Goal: Information Seeking & Learning: Learn about a topic

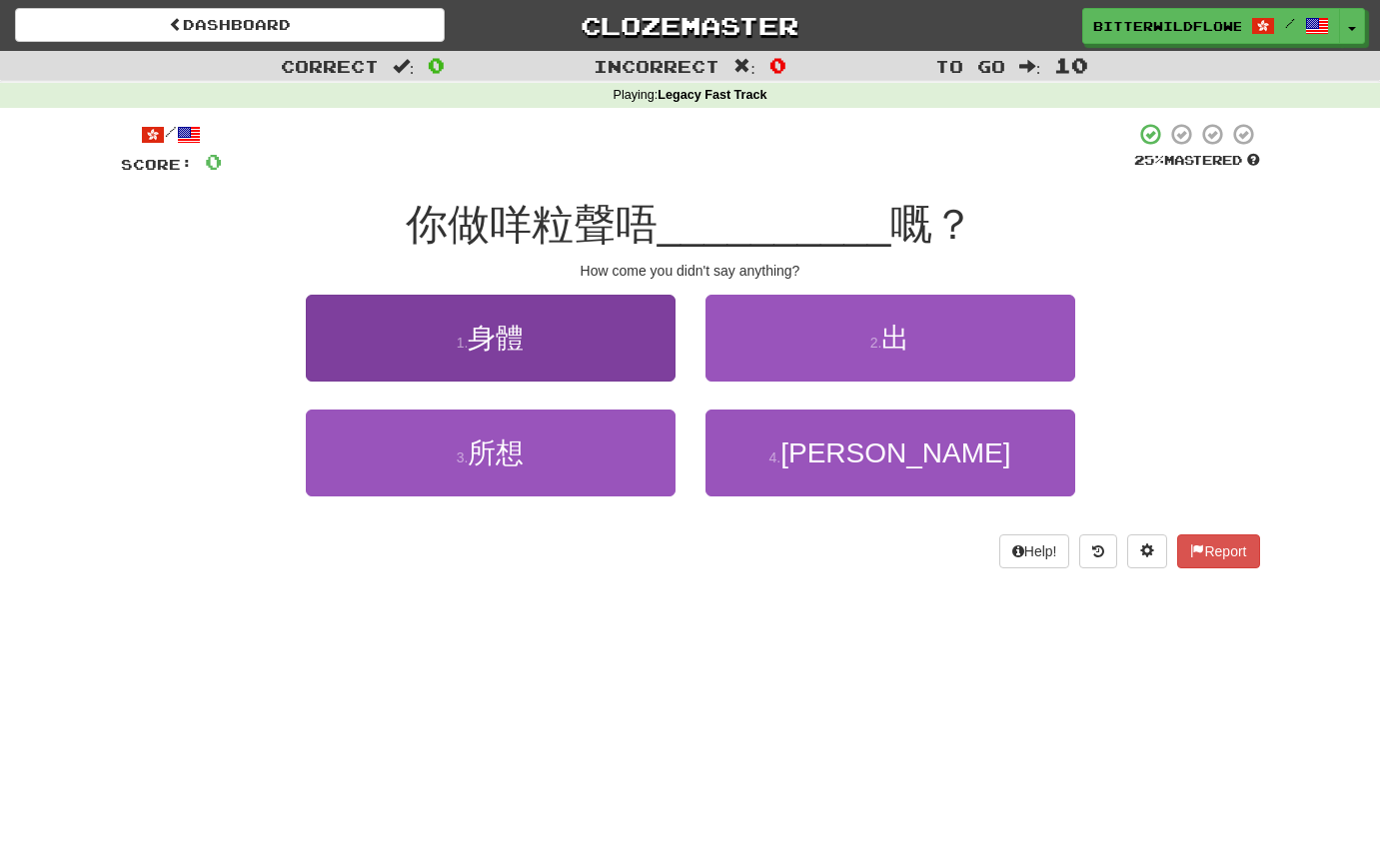
click at [496, 317] on button "1 . 身體" at bounding box center [491, 338] width 370 height 87
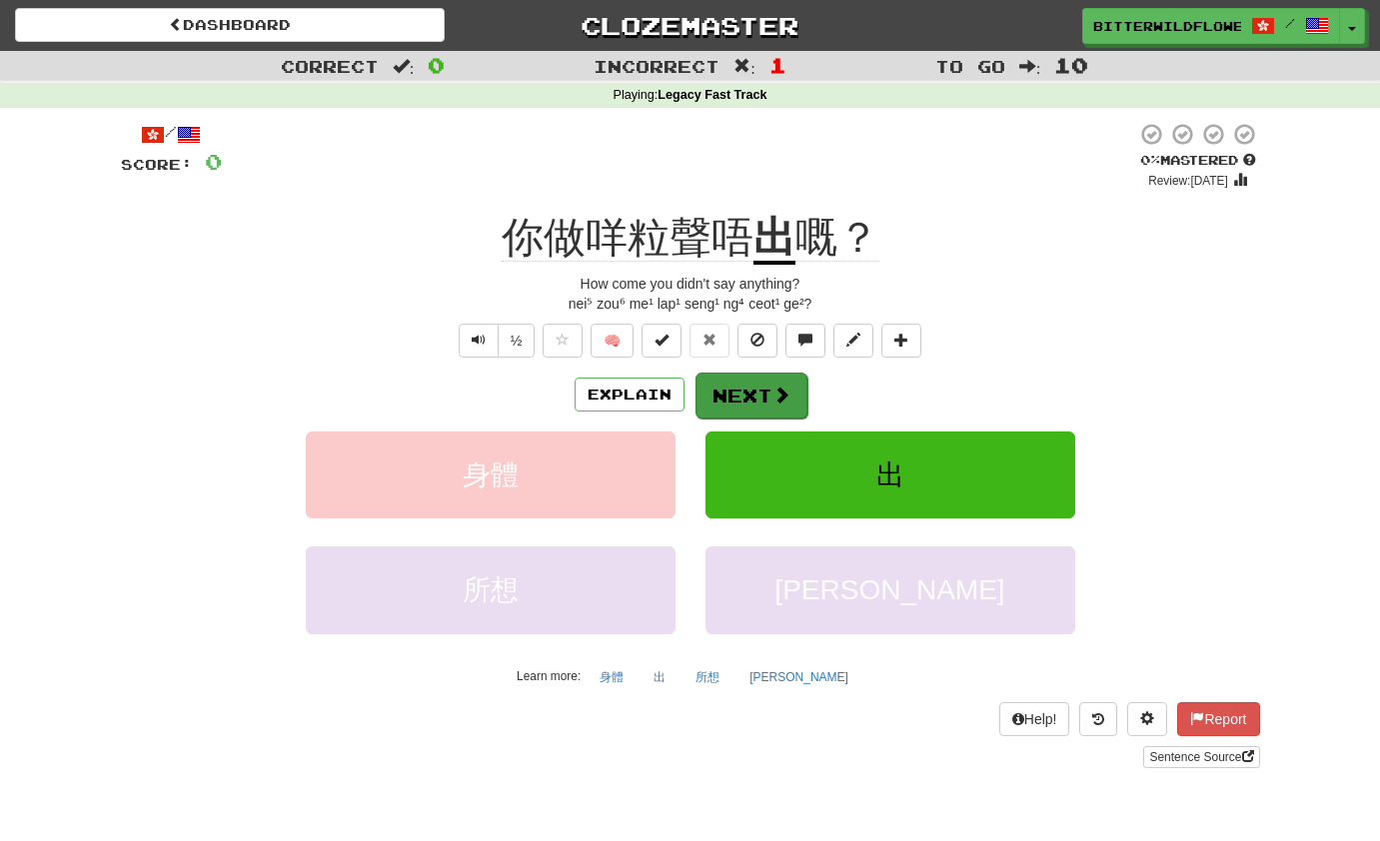
click at [747, 388] on button "Next" at bounding box center [751, 396] width 112 height 46
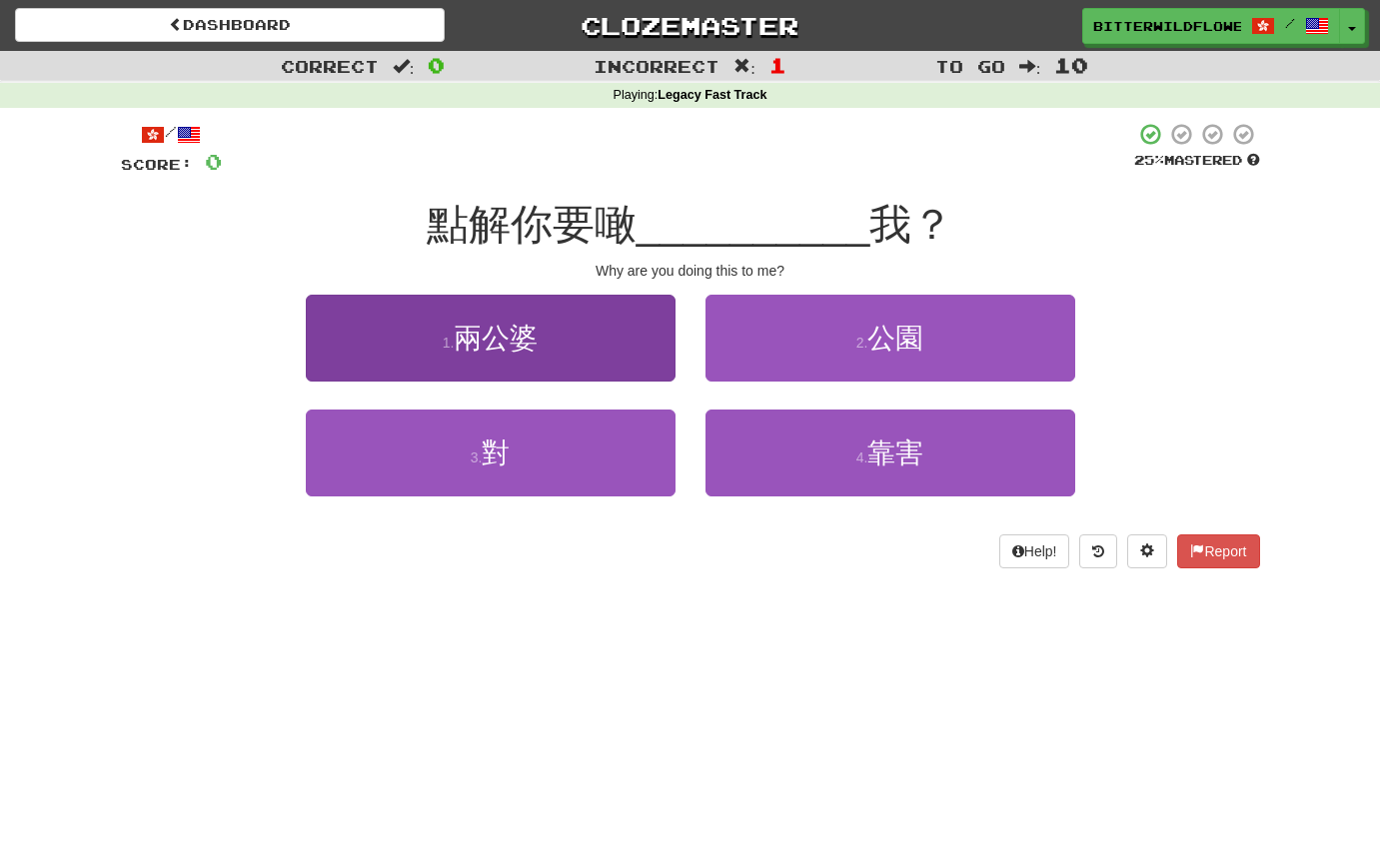
click at [490, 358] on button "1 . 兩公婆" at bounding box center [491, 338] width 370 height 87
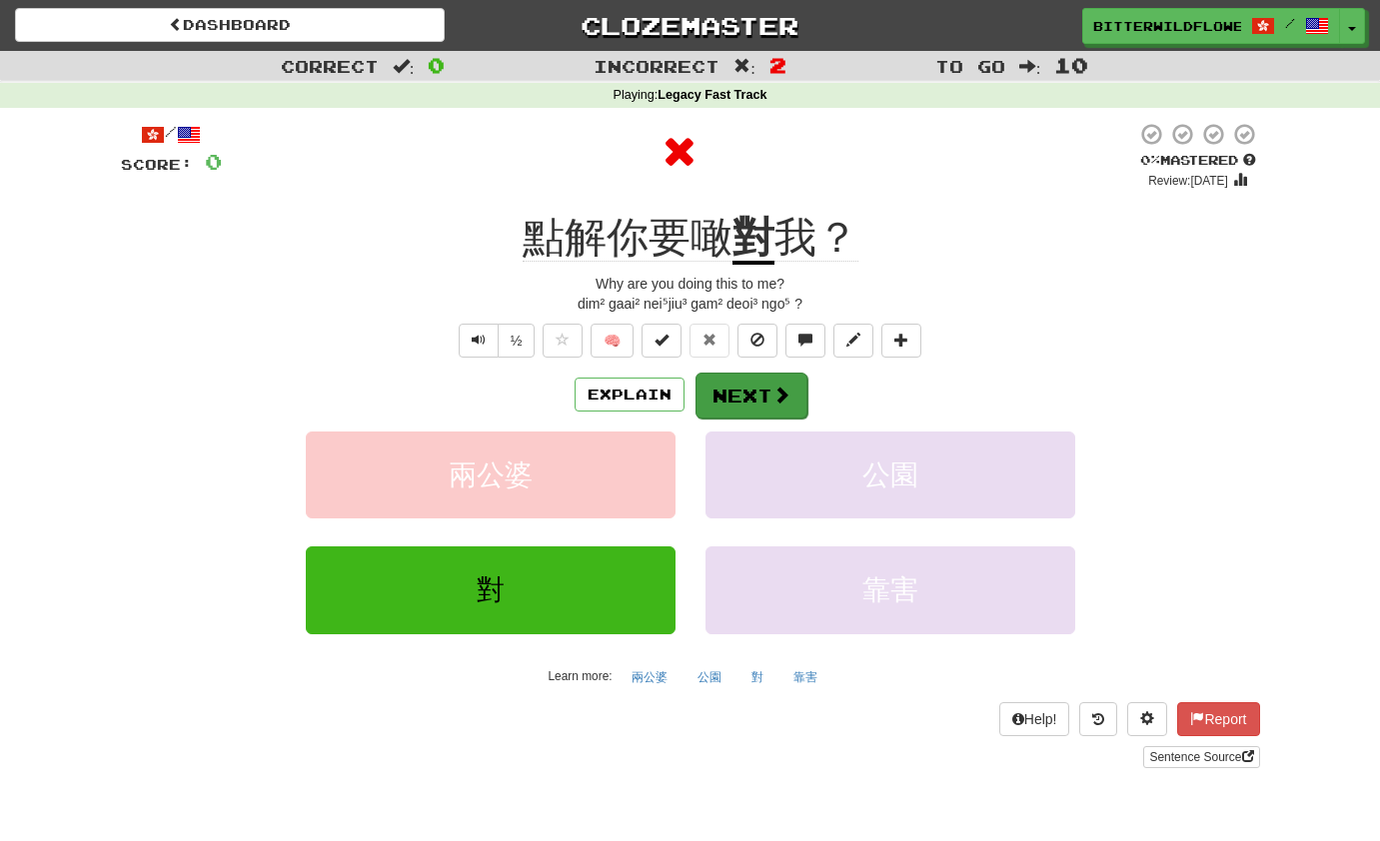
click at [751, 384] on button "Next" at bounding box center [751, 396] width 112 height 46
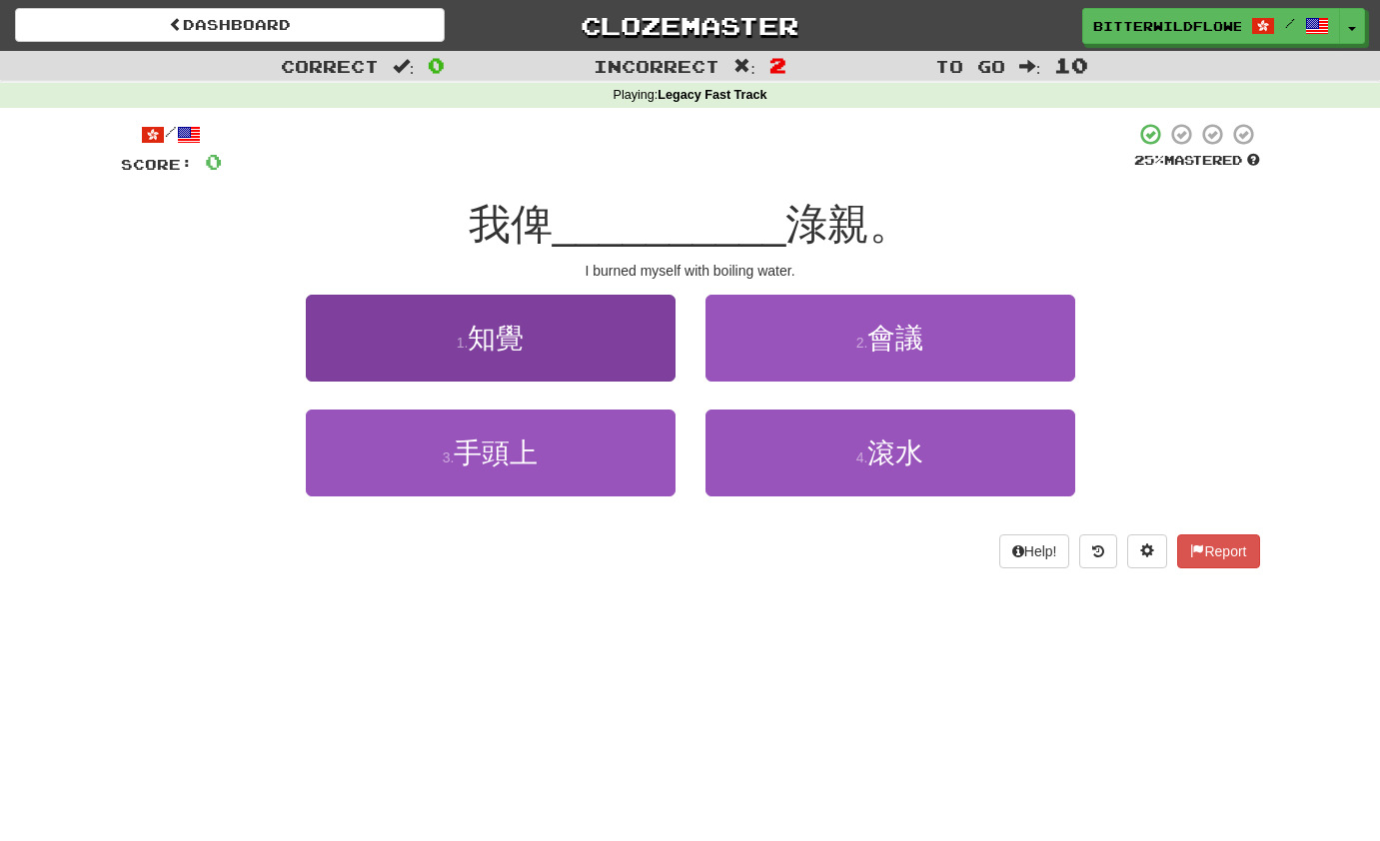
click at [524, 367] on button "1 . 知覺" at bounding box center [491, 338] width 370 height 87
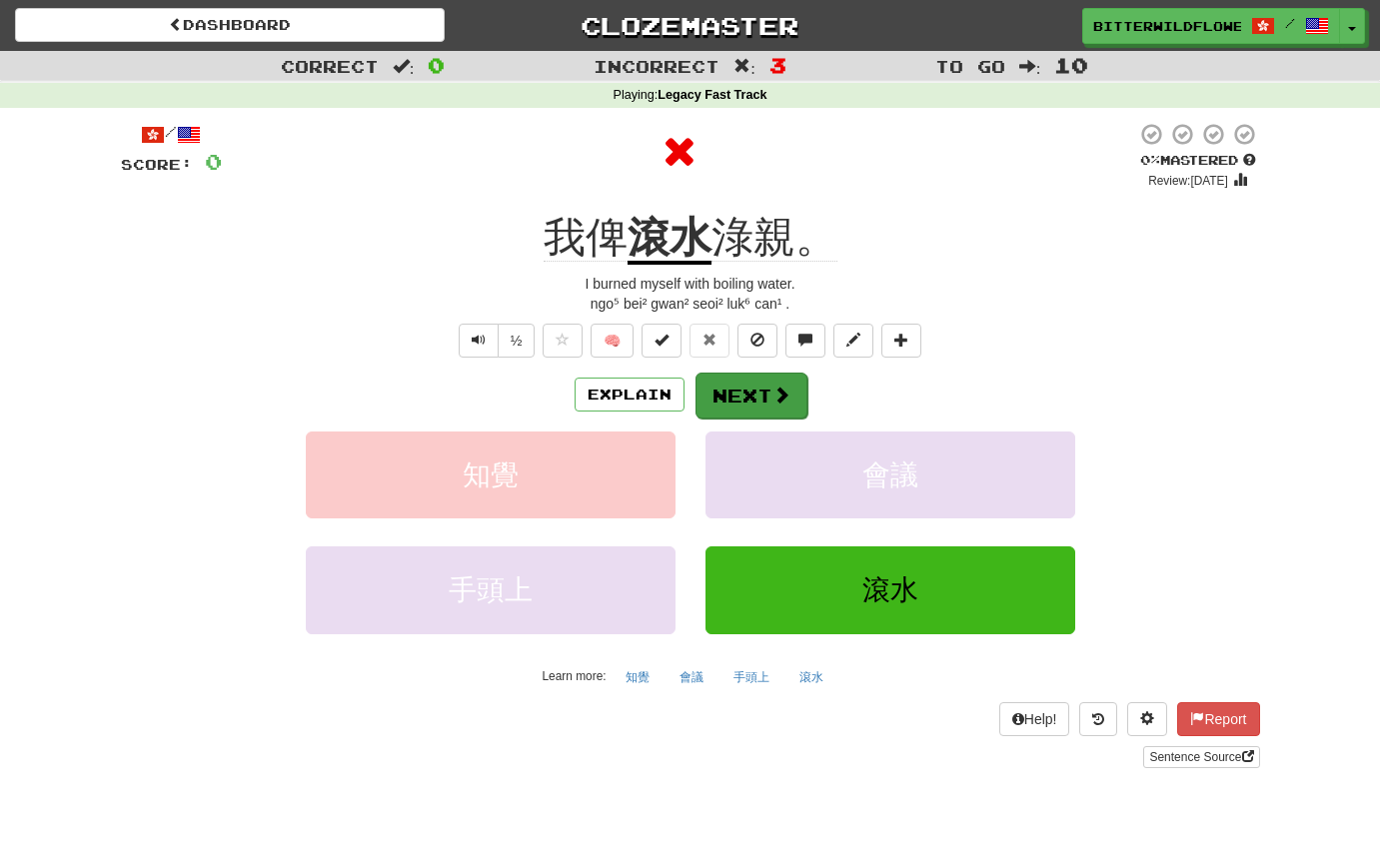
click at [727, 386] on button "Next" at bounding box center [751, 396] width 112 height 46
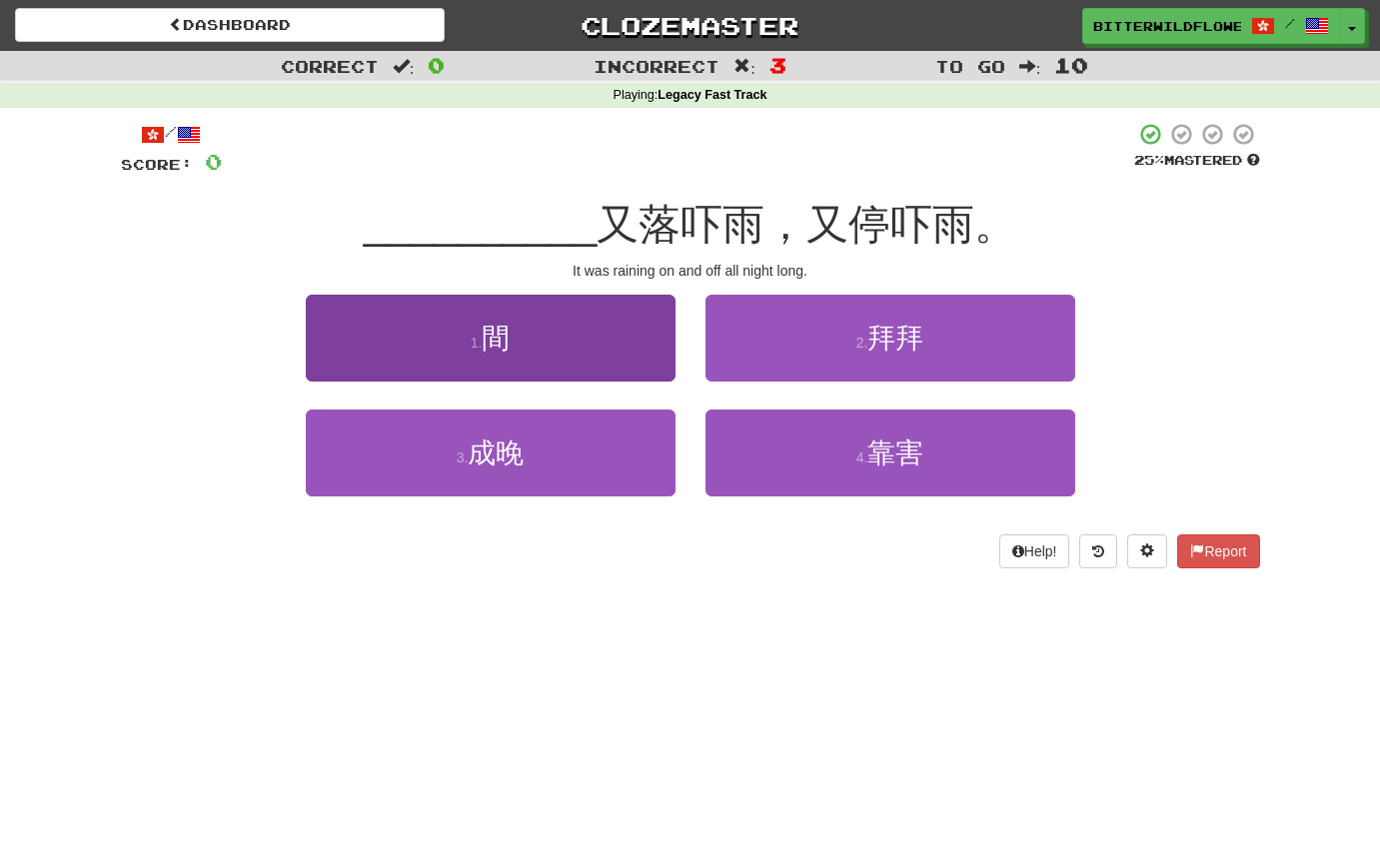
click at [501, 350] on span "間" at bounding box center [496, 338] width 28 height 31
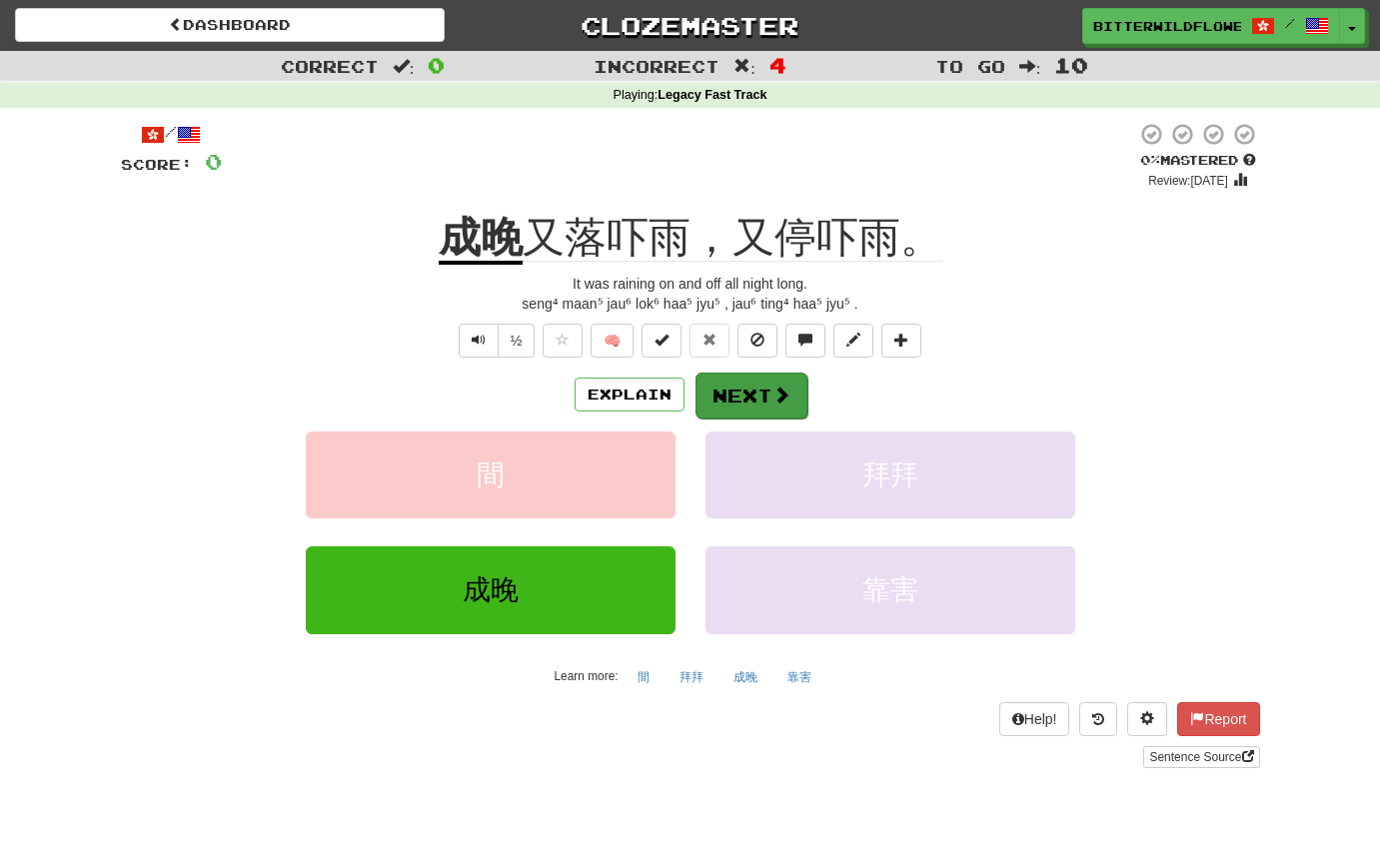
click at [752, 384] on button "Next" at bounding box center [751, 396] width 112 height 46
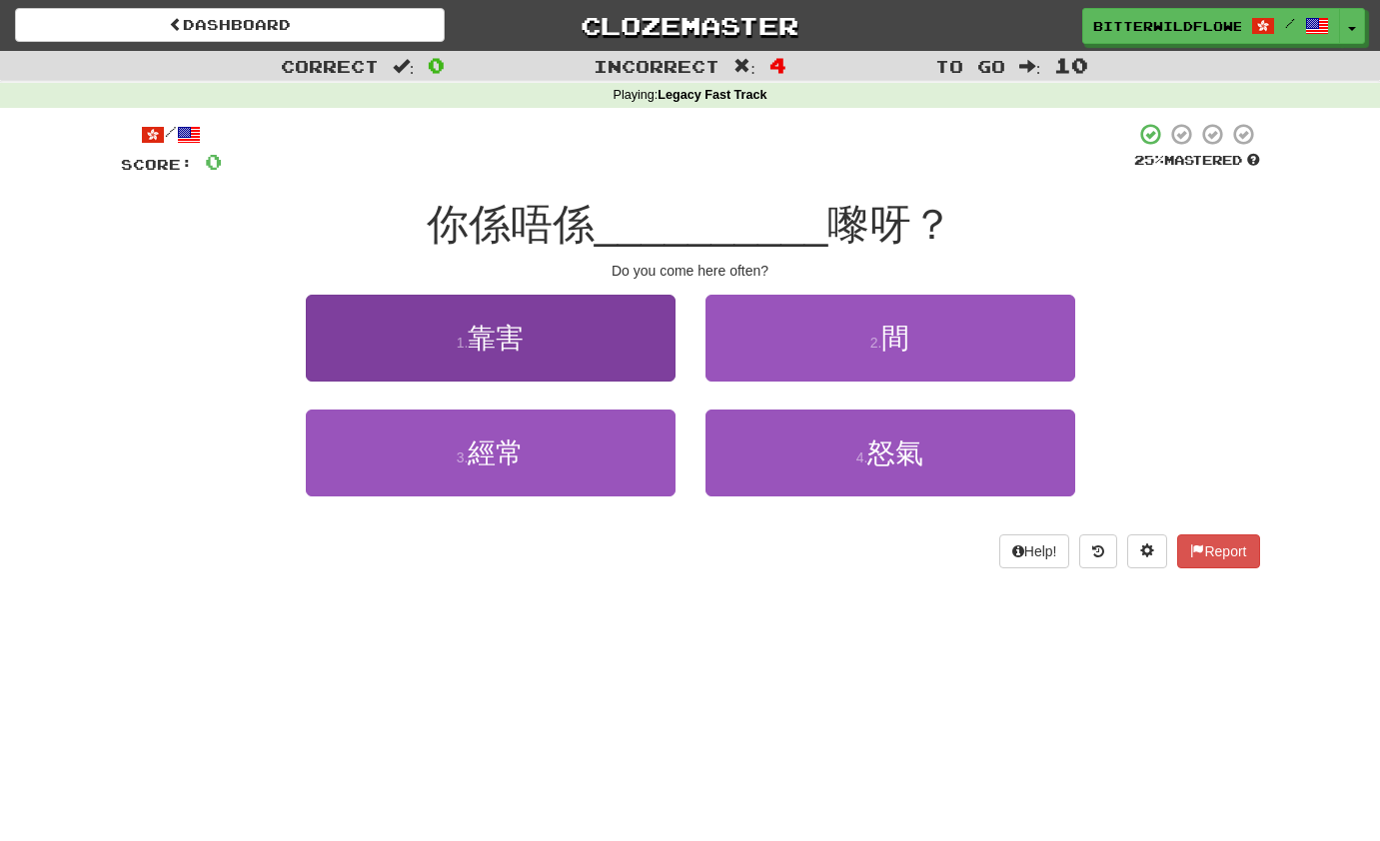
click at [550, 355] on button "1 . 靠害" at bounding box center [491, 338] width 370 height 87
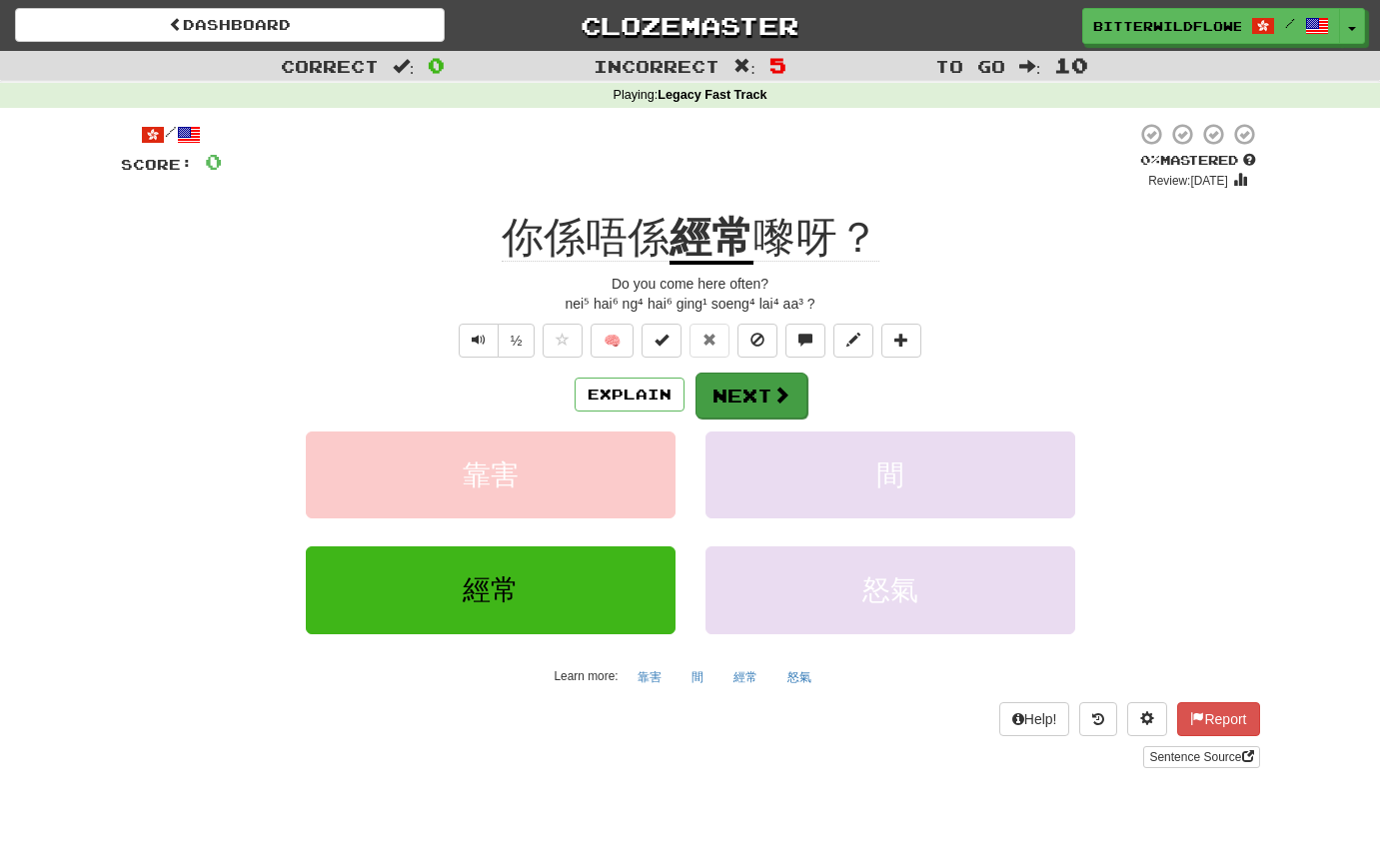
click at [763, 380] on button "Next" at bounding box center [751, 396] width 112 height 46
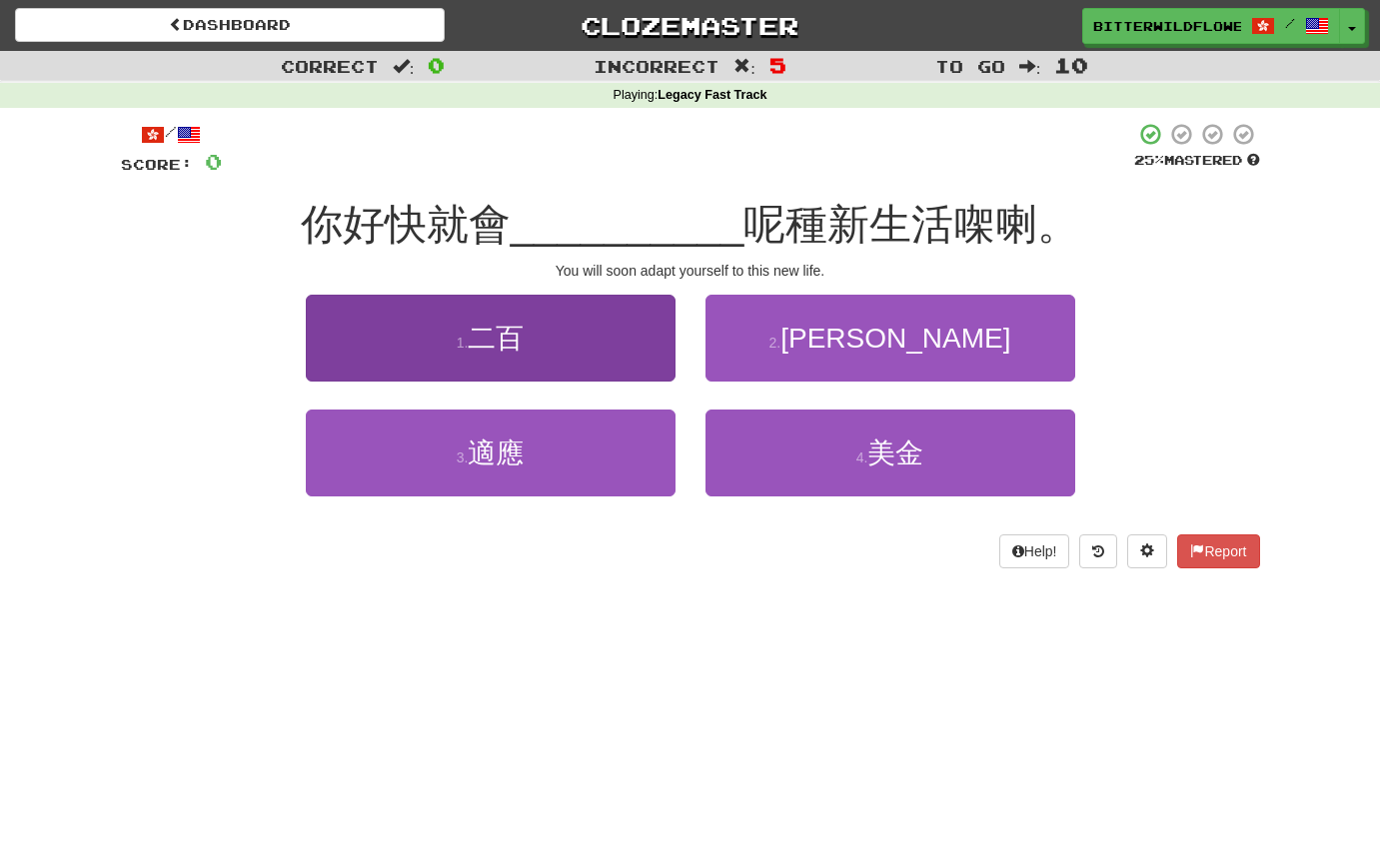
click at [528, 343] on button "1 . 二百" at bounding box center [491, 338] width 370 height 87
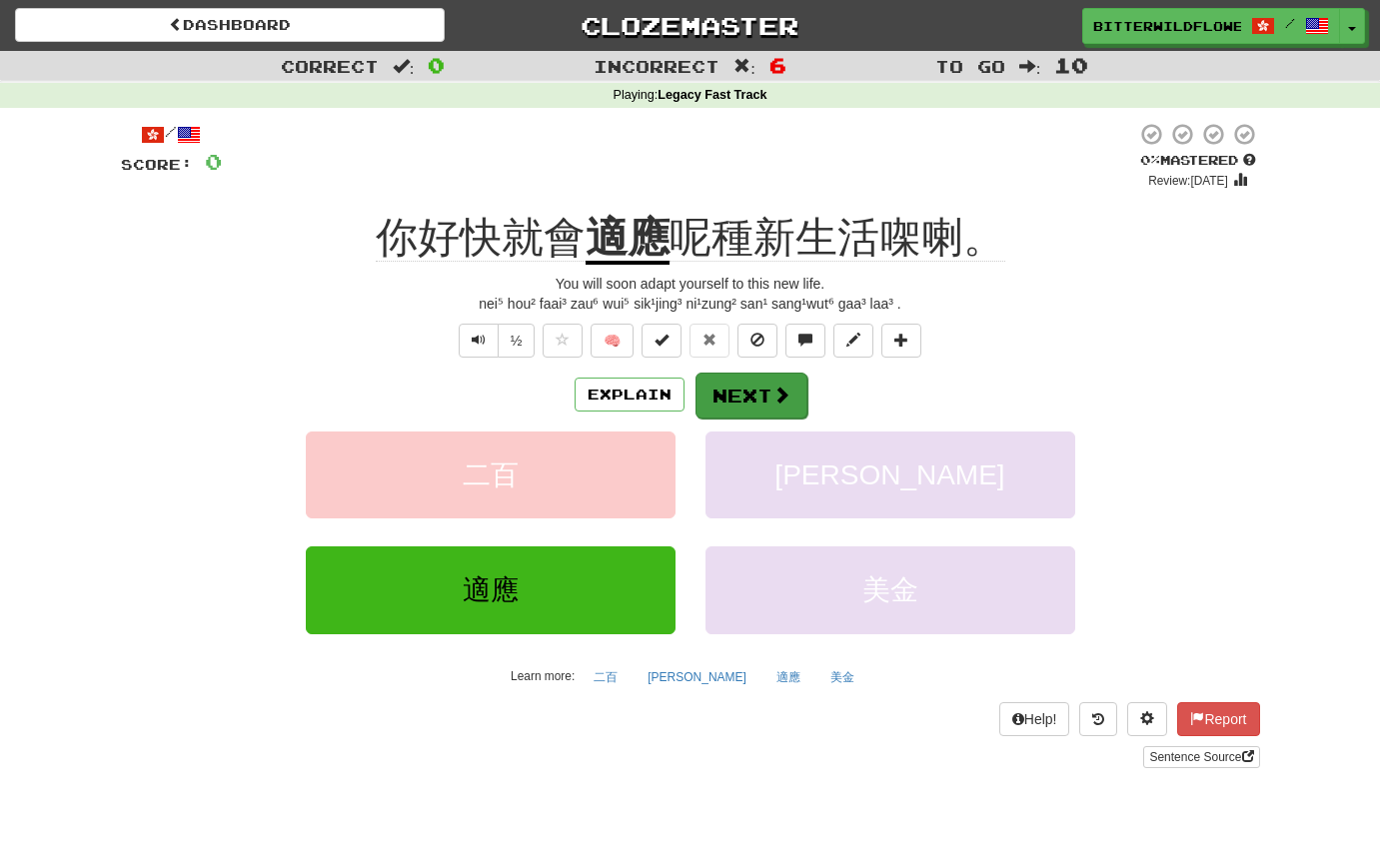
click at [755, 396] on button "Next" at bounding box center [751, 396] width 112 height 46
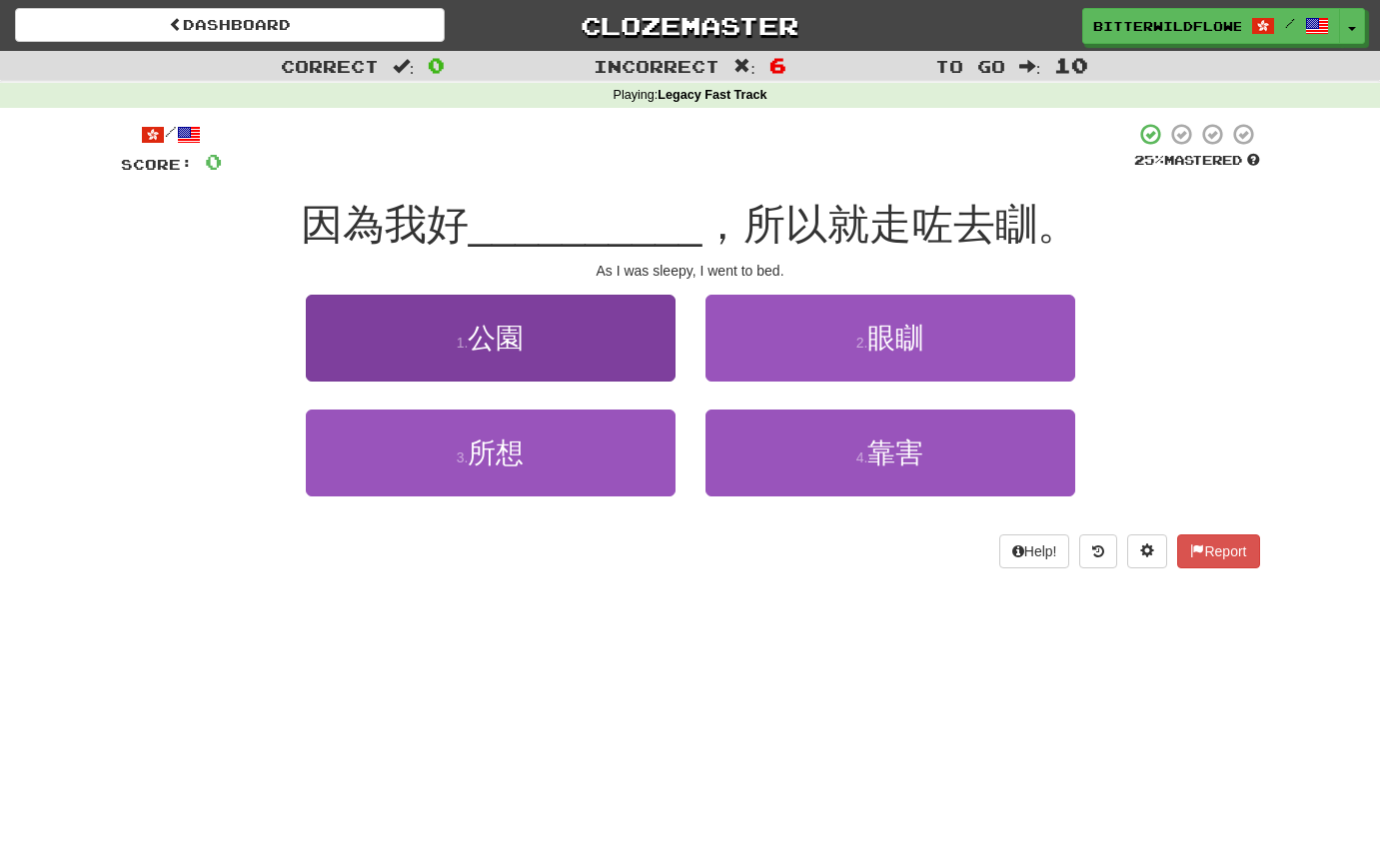
click at [534, 364] on button "1 . 公園" at bounding box center [491, 338] width 370 height 87
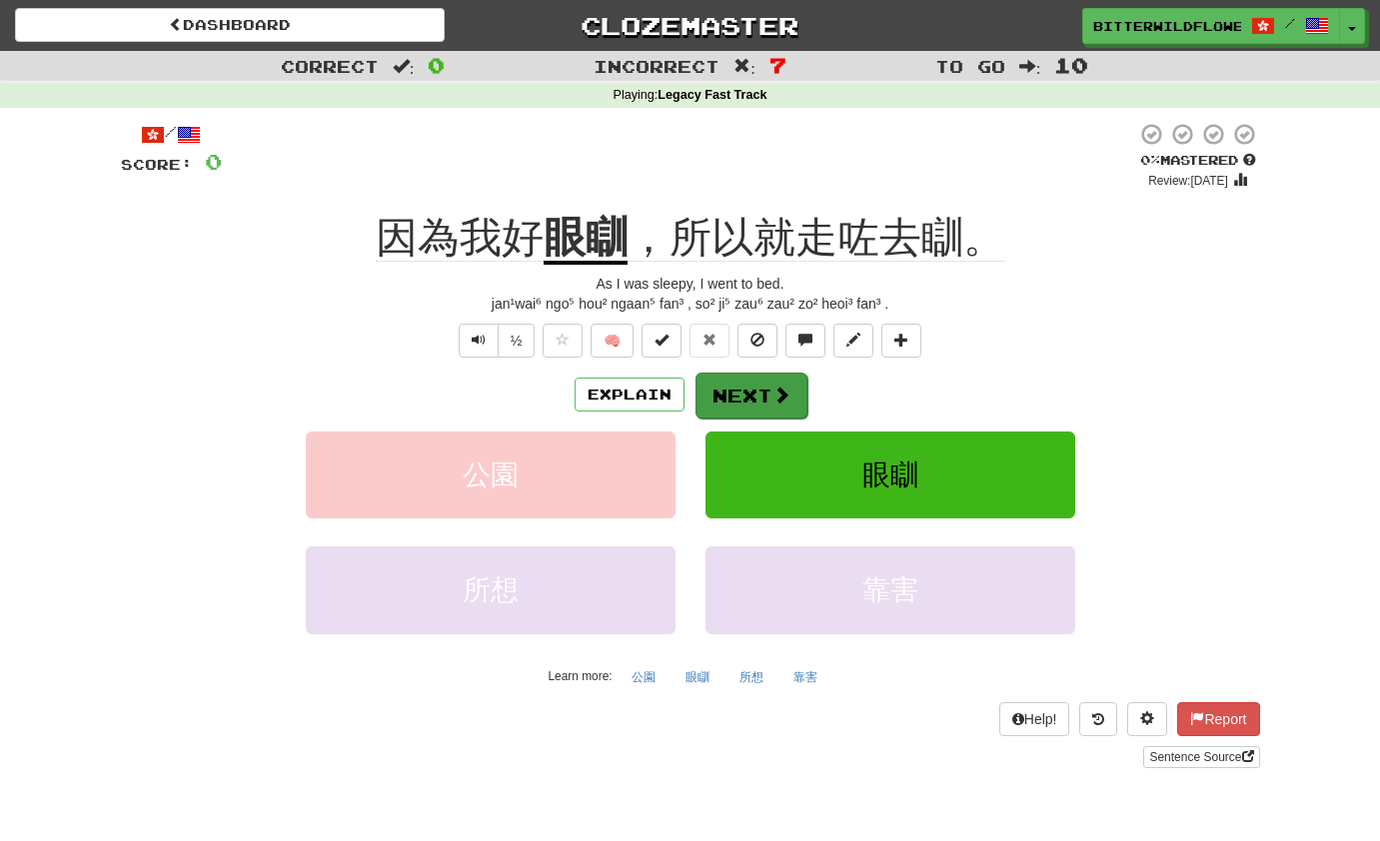
click at [748, 396] on button "Next" at bounding box center [751, 396] width 112 height 46
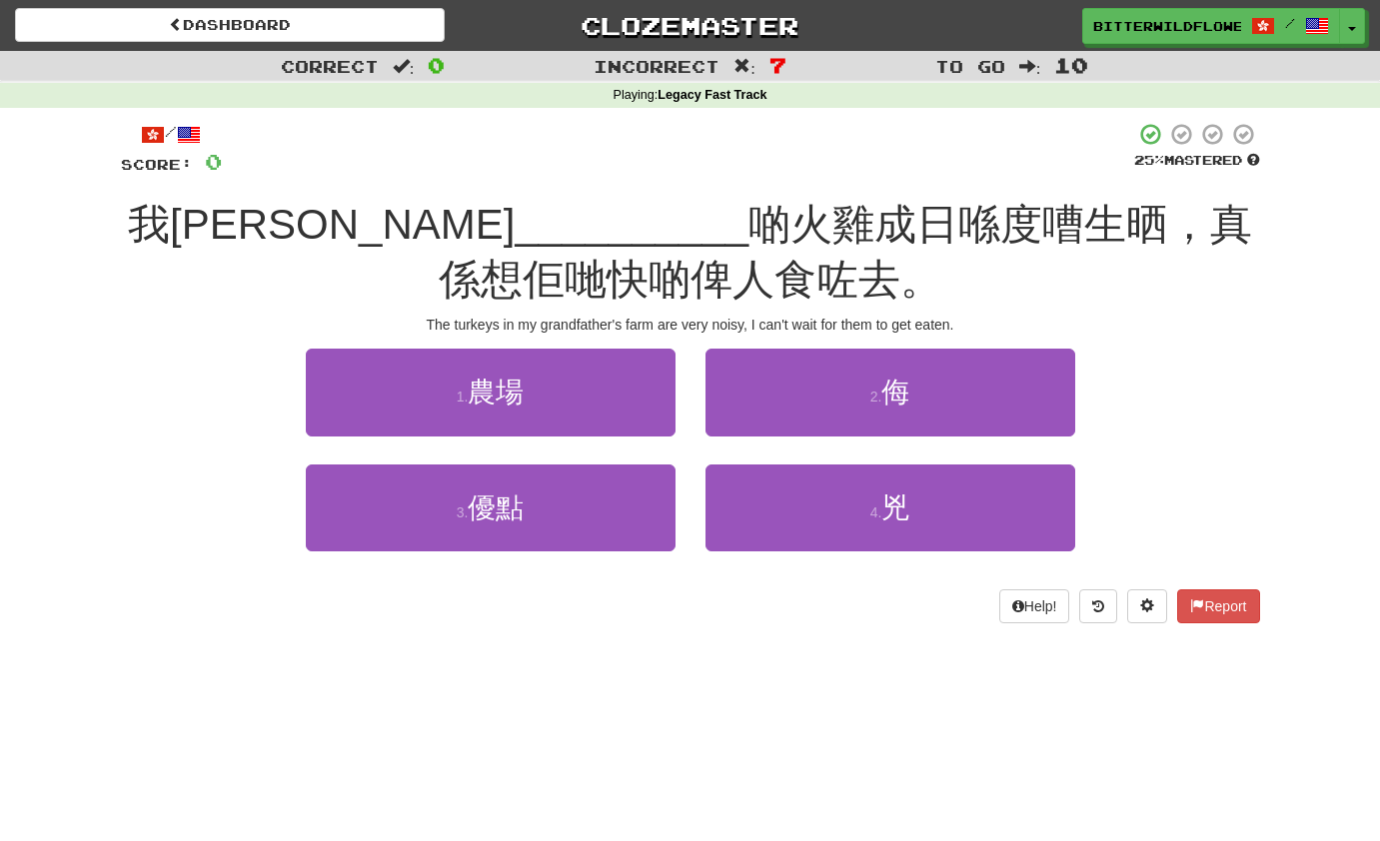
click at [526, 374] on button "1 . 農場" at bounding box center [491, 392] width 370 height 87
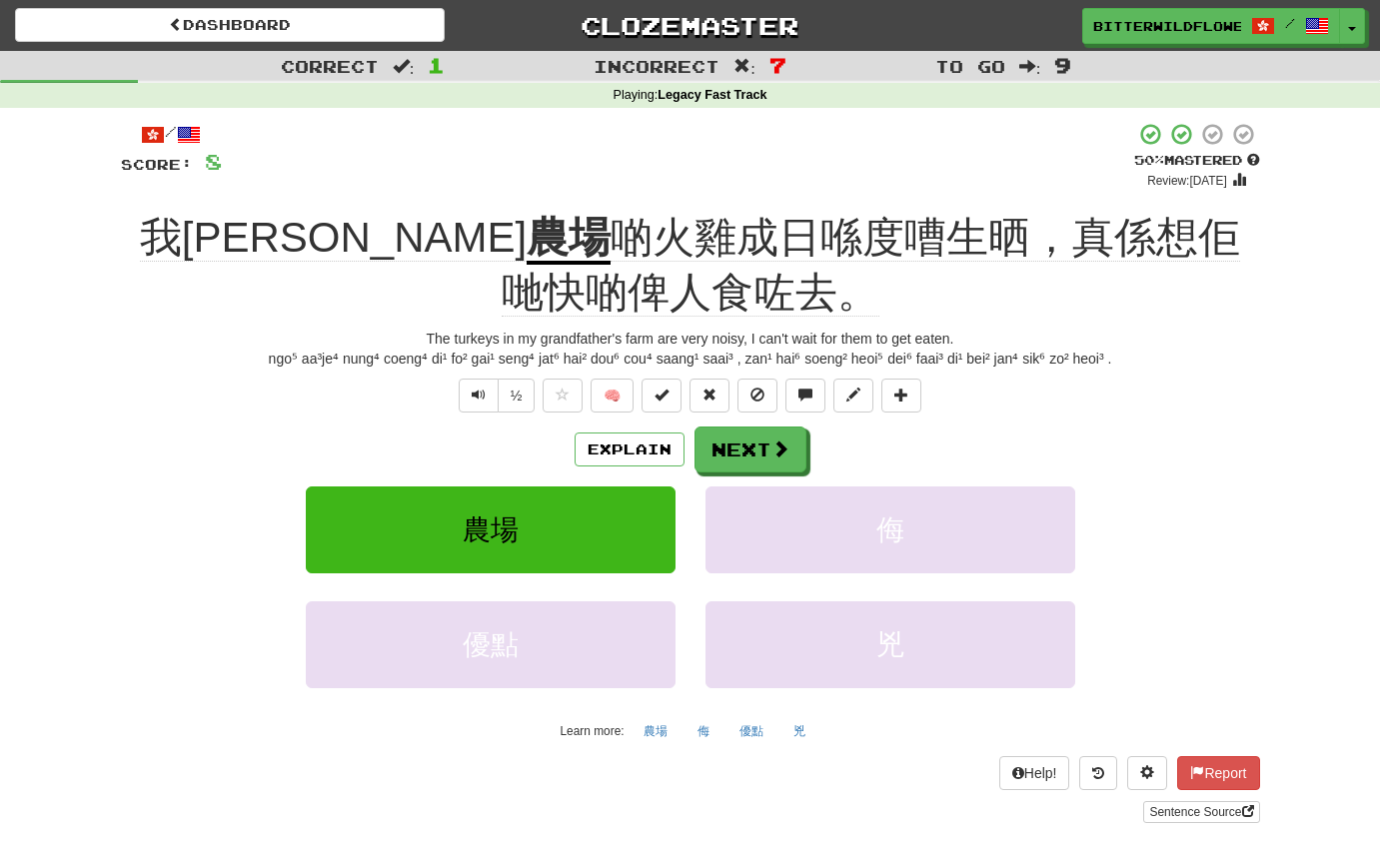
click at [285, 363] on div "ngo⁵ aa³je⁴ nung⁴ coeng⁴ di¹ fo² gai¹ seng⁴ jat⁶ hai² dou⁶ cou⁴ saang¹ saai³ , …" at bounding box center [690, 359] width 1139 height 20
click at [485, 391] on button "Text-to-speech controls" at bounding box center [479, 396] width 40 height 34
click at [521, 394] on button "½" at bounding box center [517, 396] width 38 height 34
click at [518, 396] on button "½" at bounding box center [517, 396] width 38 height 34
click at [747, 443] on button "Next" at bounding box center [751, 451] width 112 height 46
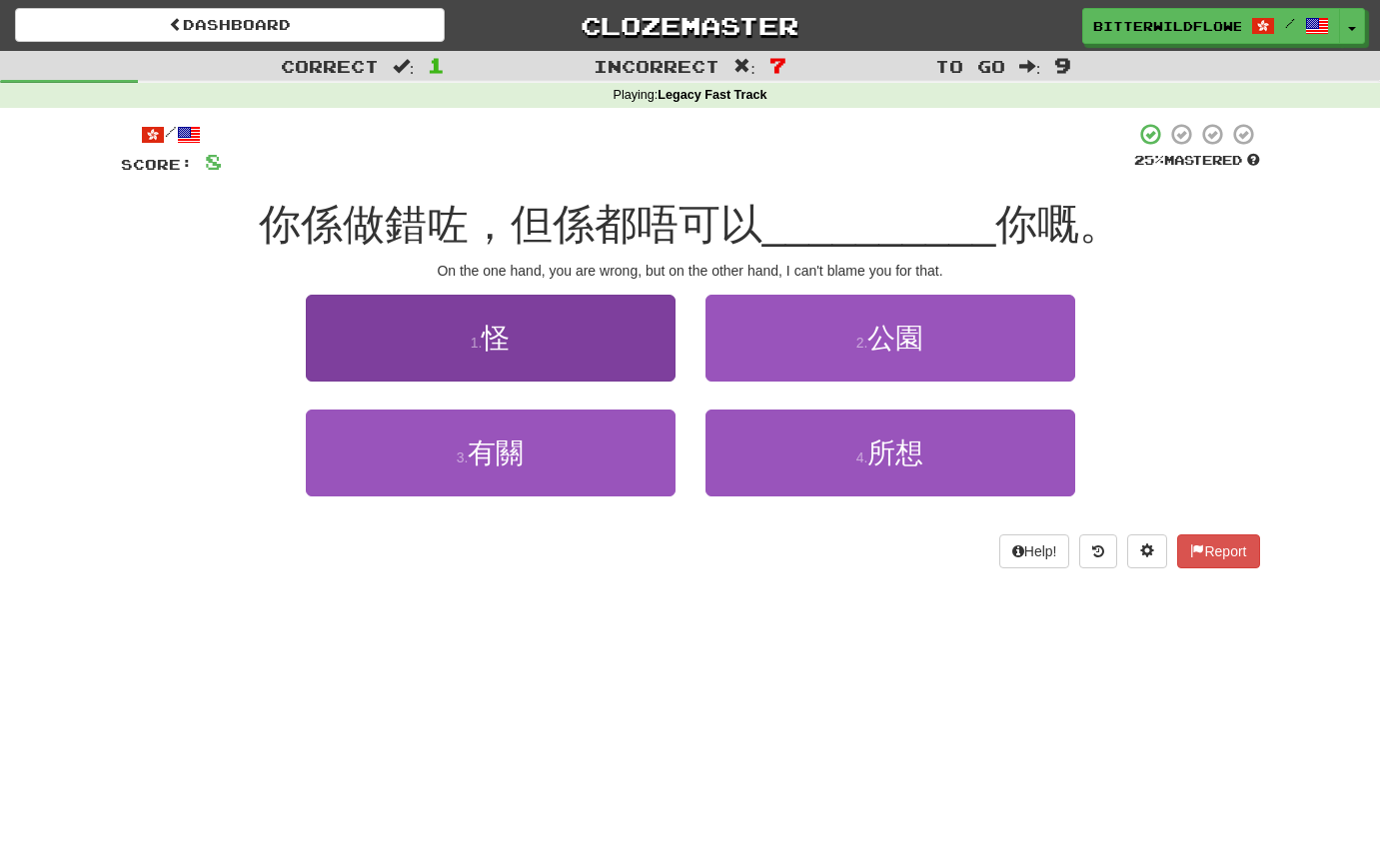
click at [509, 346] on span "怪" at bounding box center [496, 338] width 28 height 31
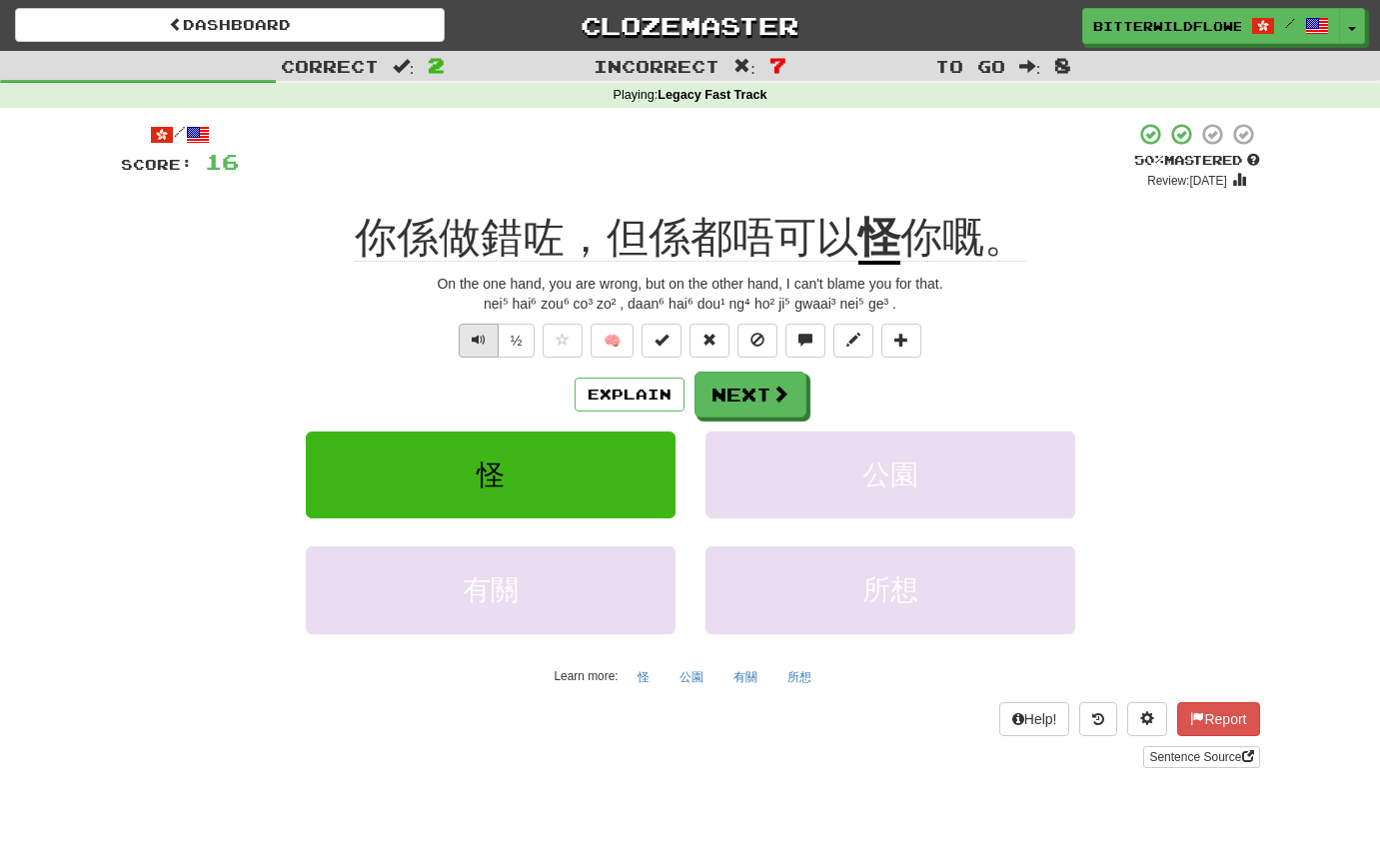
click at [483, 342] on span "Text-to-speech controls" at bounding box center [479, 340] width 14 height 14
click at [729, 392] on button "Next" at bounding box center [751, 396] width 112 height 46
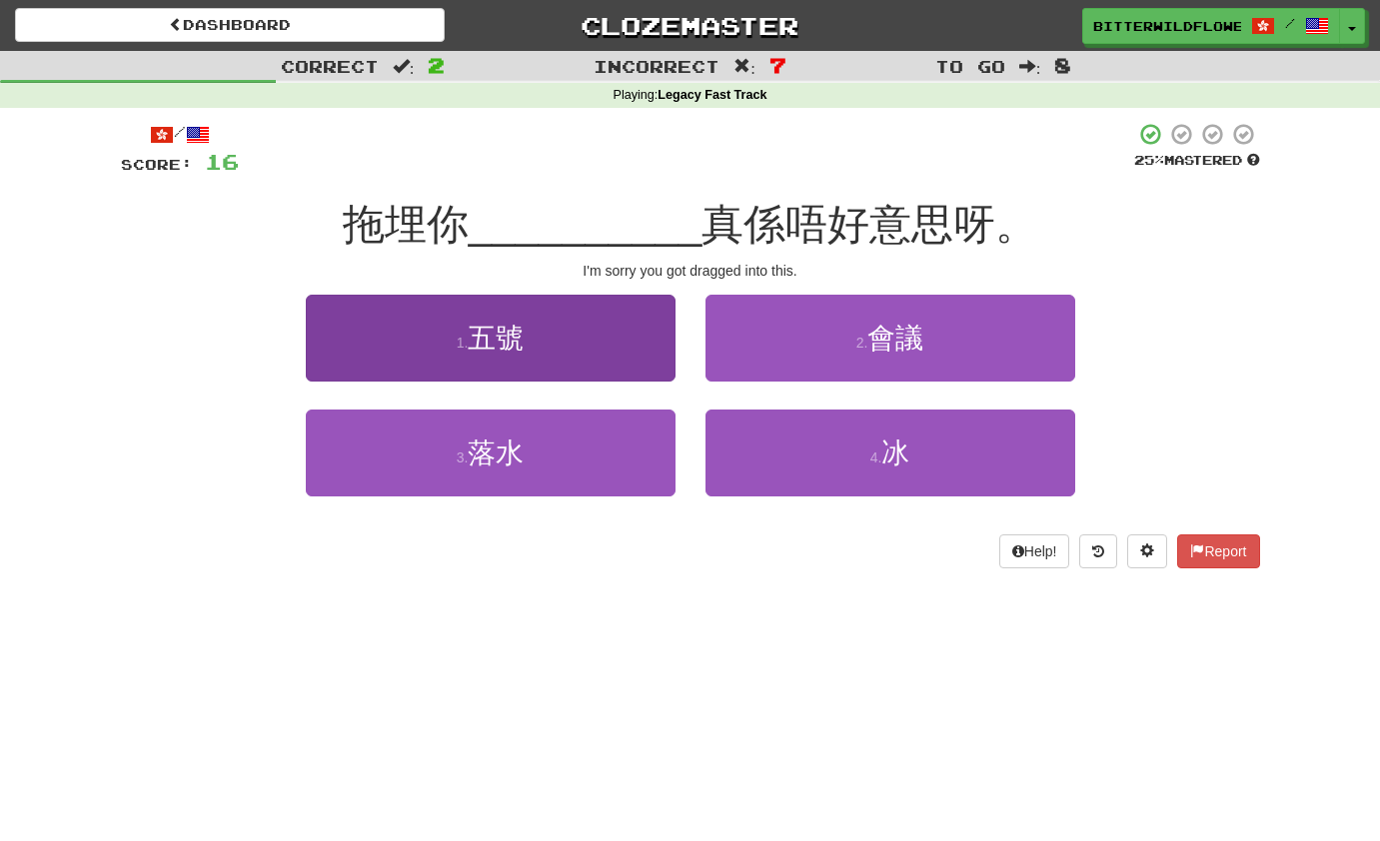
click at [499, 371] on button "1 . 五號" at bounding box center [491, 338] width 370 height 87
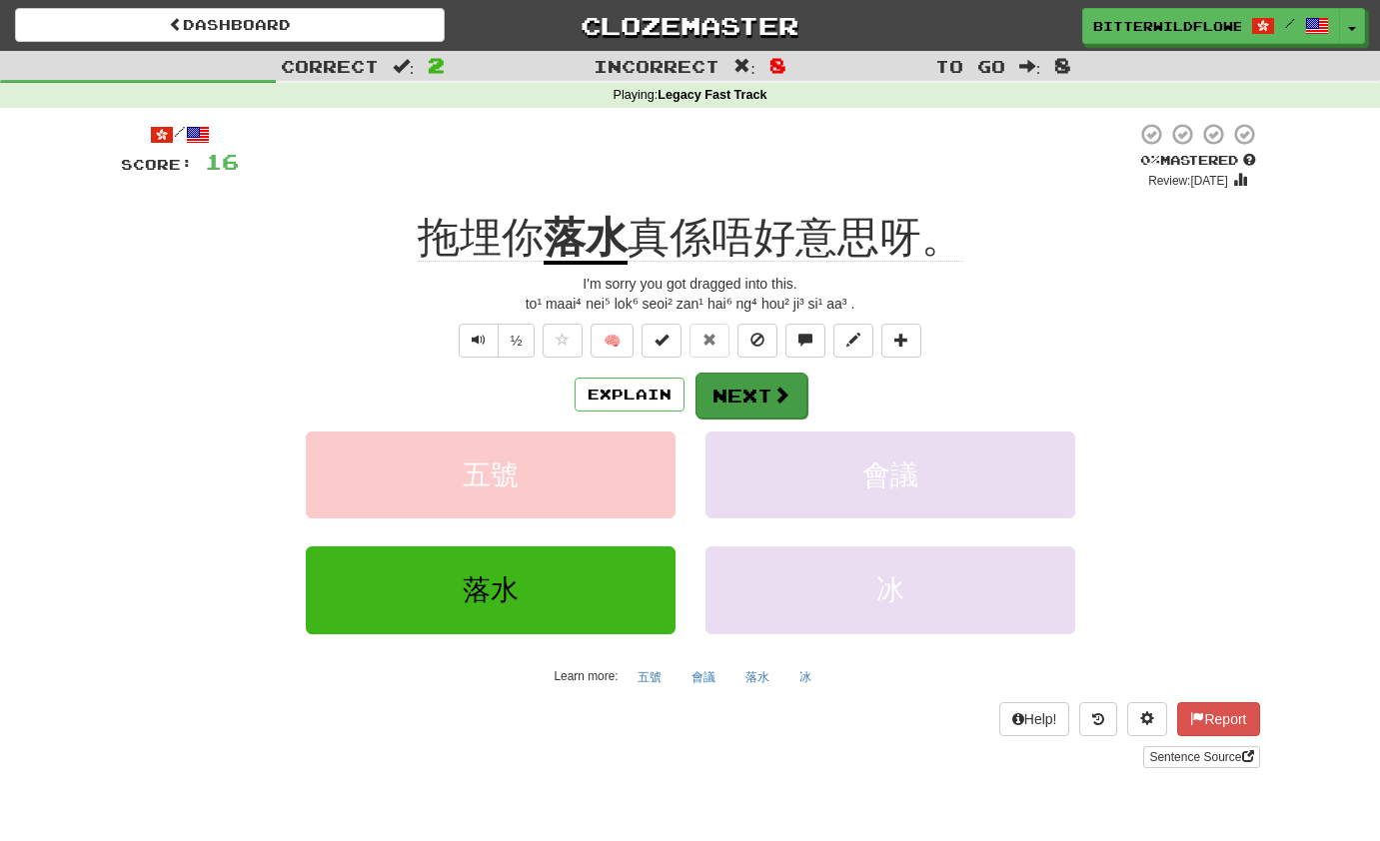
click at [760, 393] on button "Next" at bounding box center [751, 396] width 112 height 46
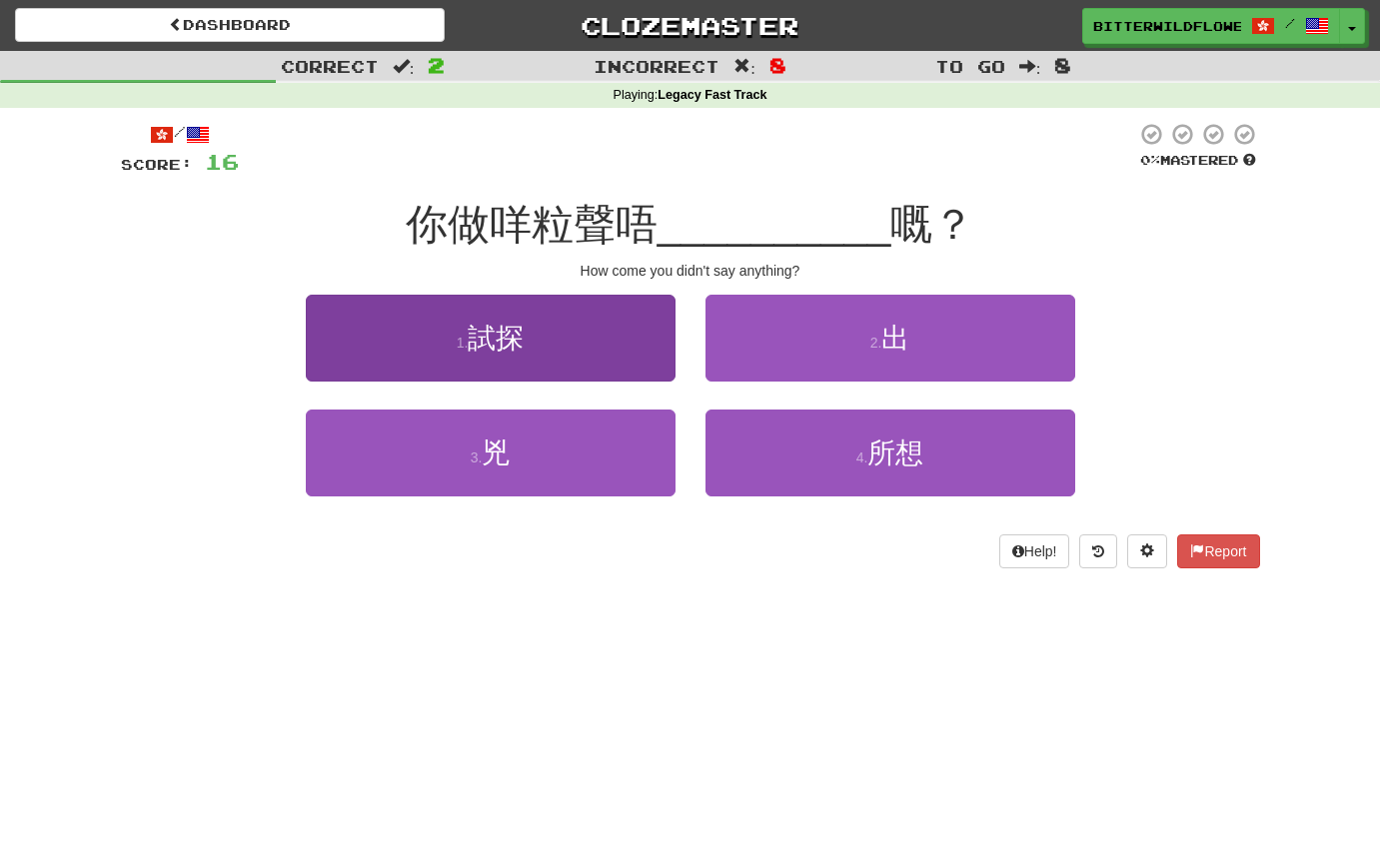
click at [520, 341] on span "試探" at bounding box center [496, 338] width 56 height 31
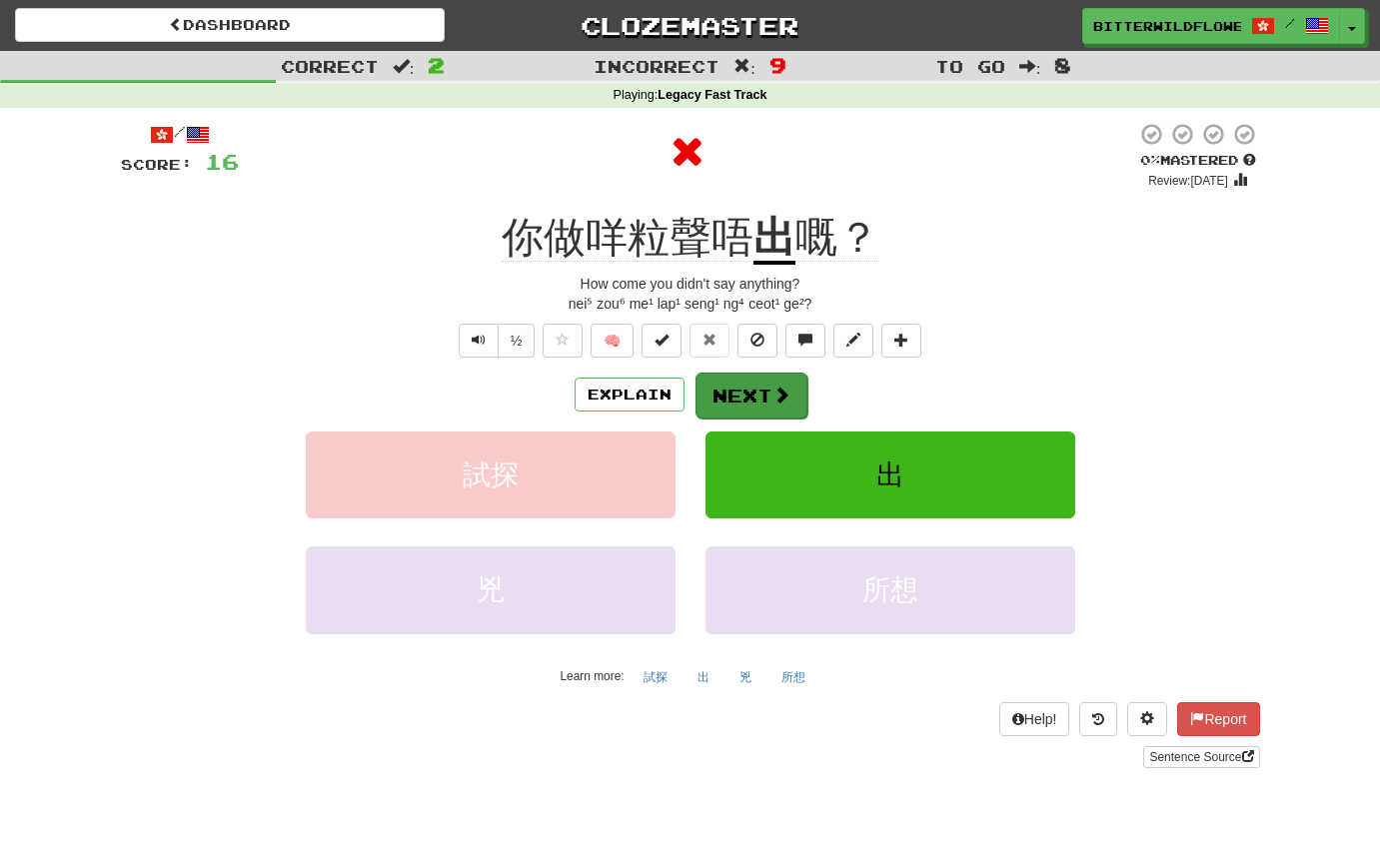
click at [733, 384] on button "Next" at bounding box center [751, 396] width 112 height 46
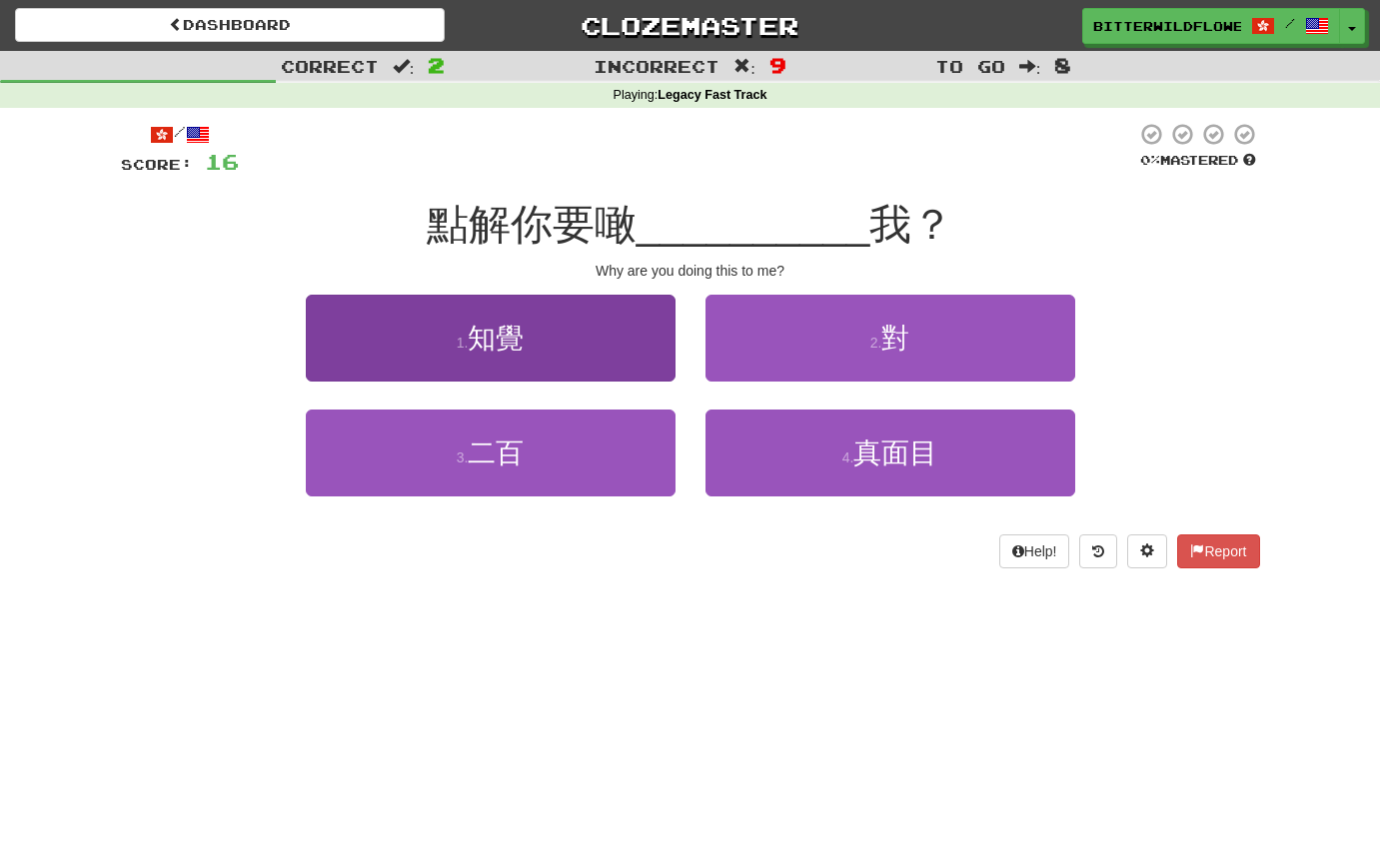
click at [546, 350] on button "1 . 知覺" at bounding box center [491, 338] width 370 height 87
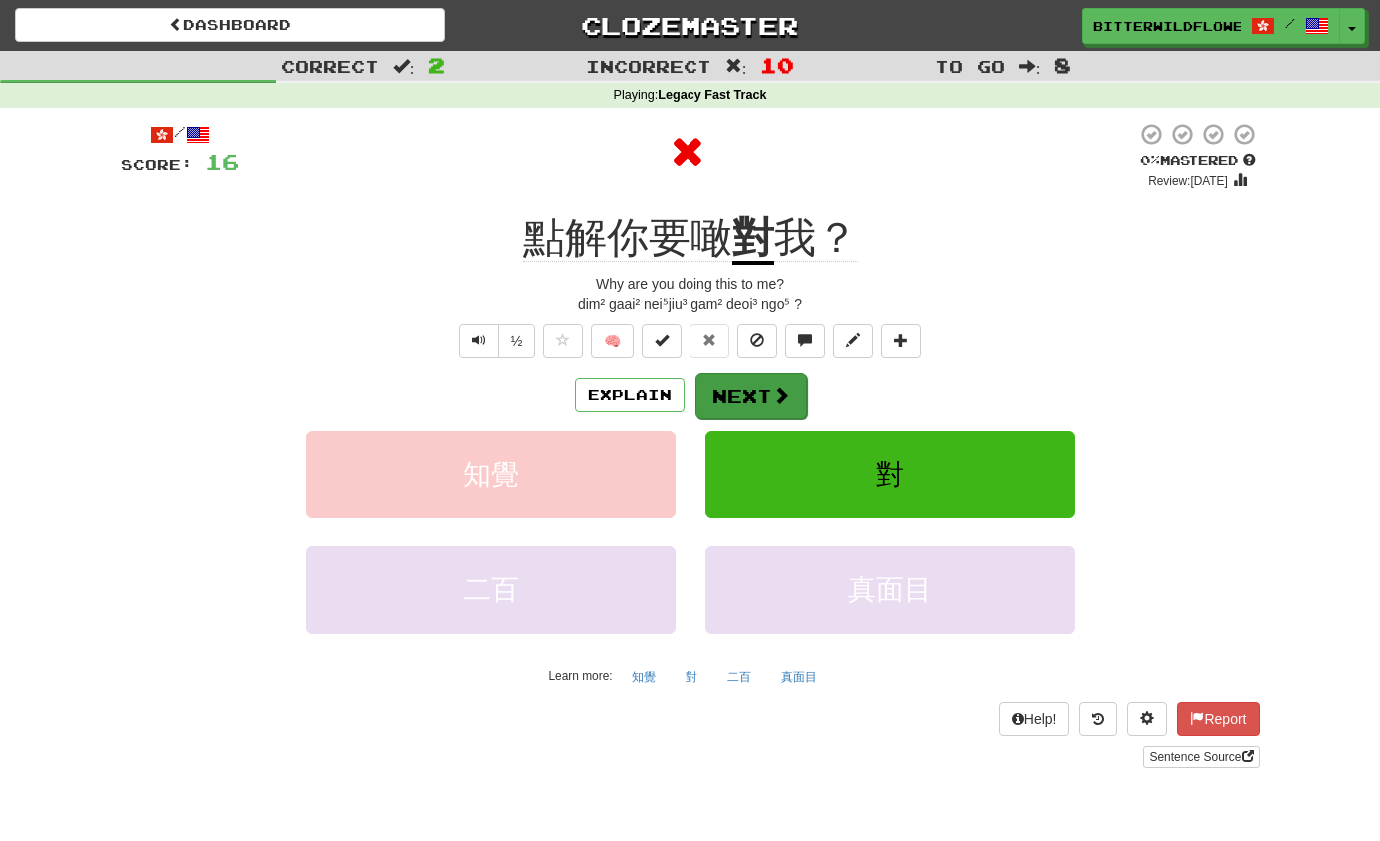
click at [753, 392] on button "Next" at bounding box center [751, 396] width 112 height 46
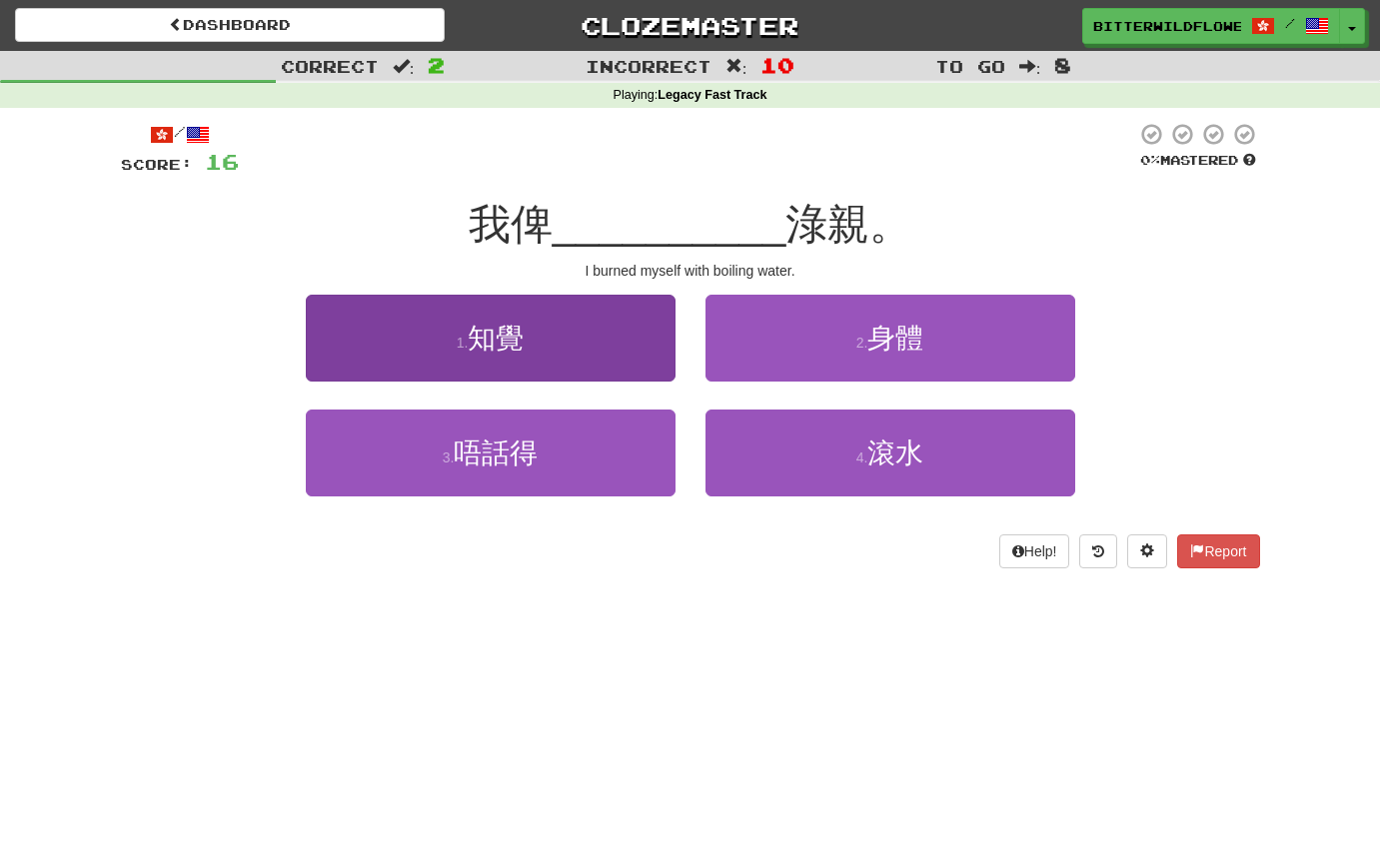
click at [533, 345] on button "1 . 知覺" at bounding box center [491, 338] width 370 height 87
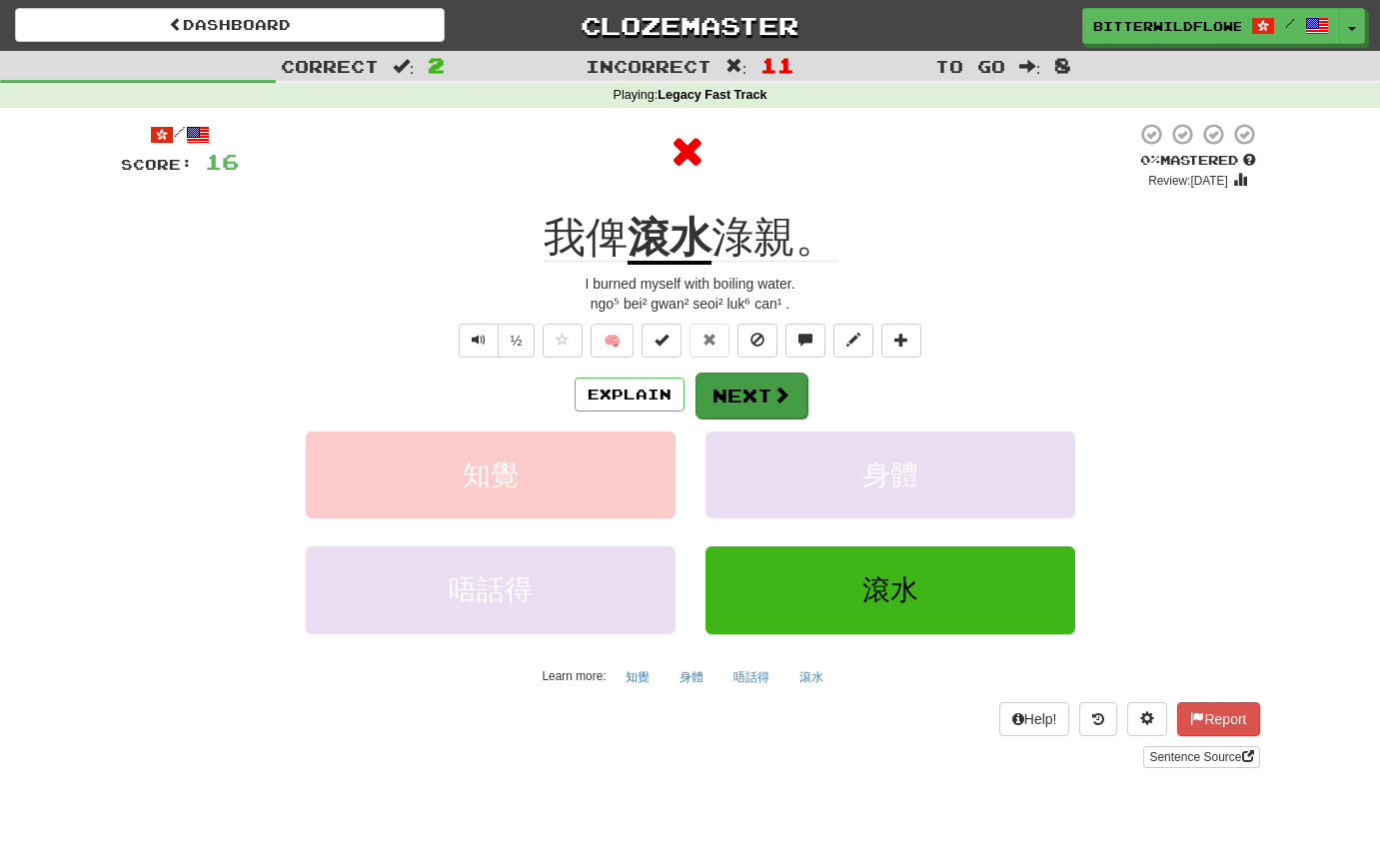
click at [757, 389] on button "Next" at bounding box center [751, 396] width 112 height 46
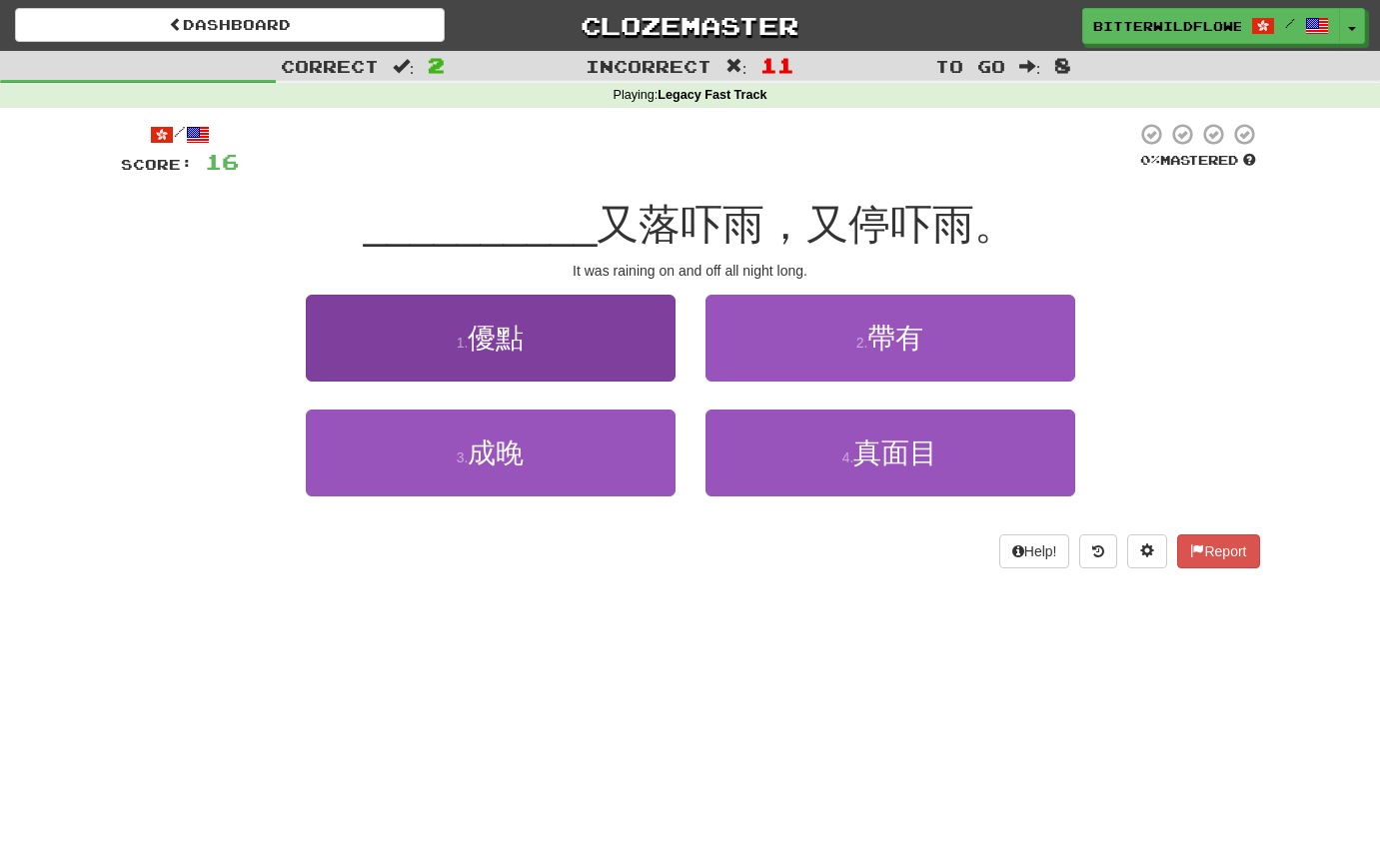
click at [576, 359] on button "1 . 優點" at bounding box center [491, 338] width 370 height 87
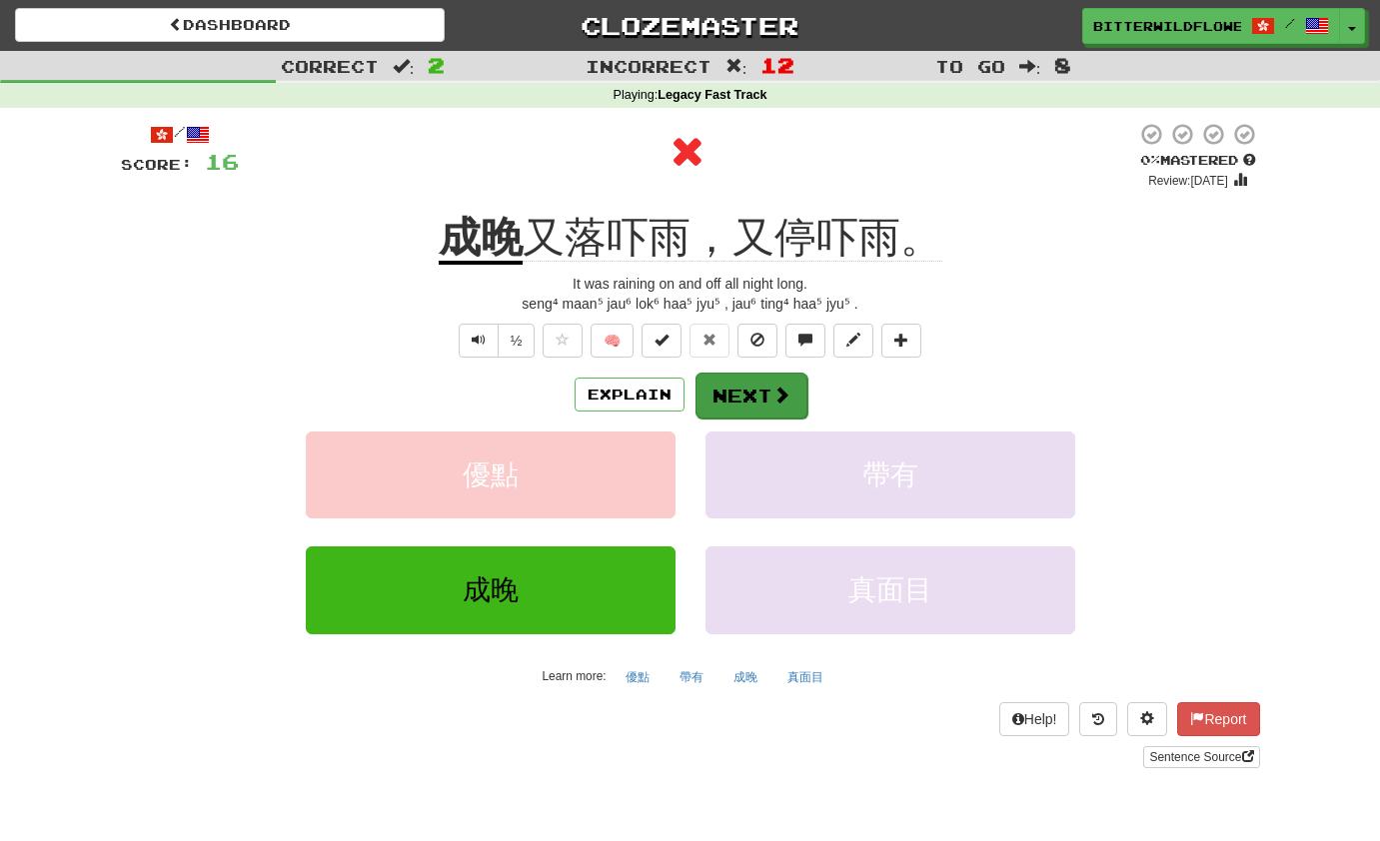
click at [727, 378] on button "Next" at bounding box center [751, 396] width 112 height 46
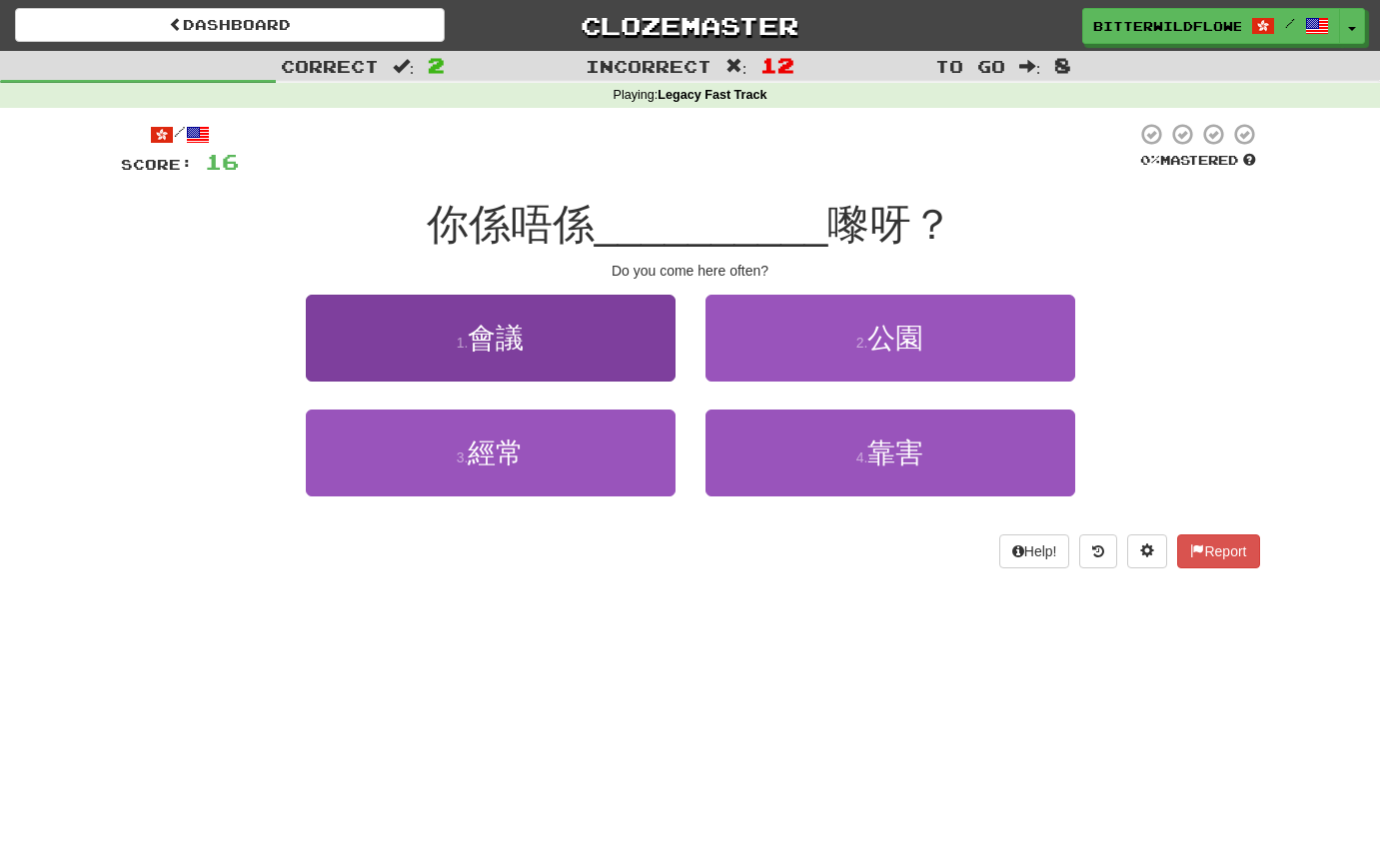
click at [538, 346] on button "1 . 會議" at bounding box center [491, 338] width 370 height 87
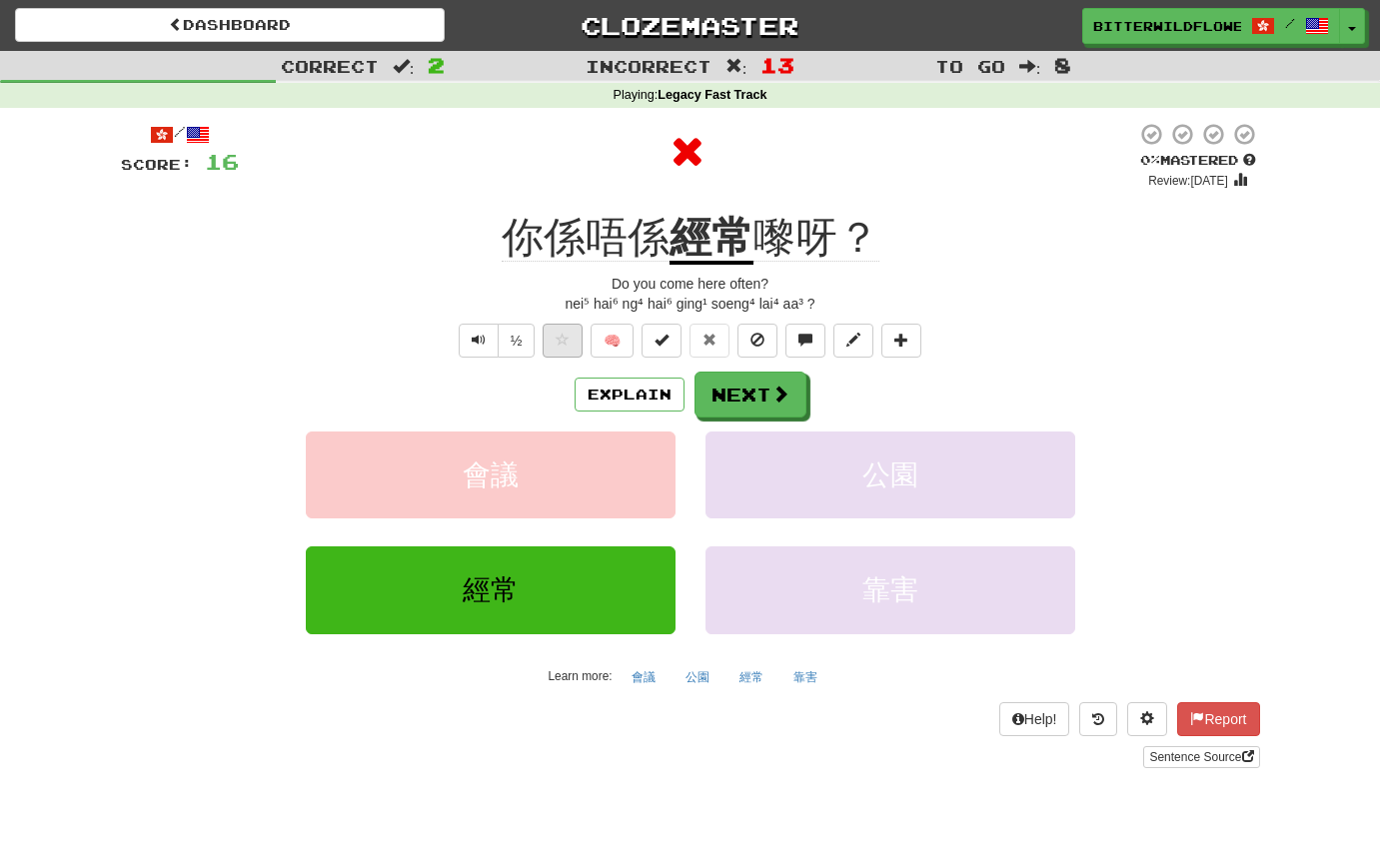
scroll to position [0, 1]
click at [719, 372] on div "Explain Next" at bounding box center [690, 395] width 1139 height 46
click at [749, 390] on button "Next" at bounding box center [751, 396] width 112 height 46
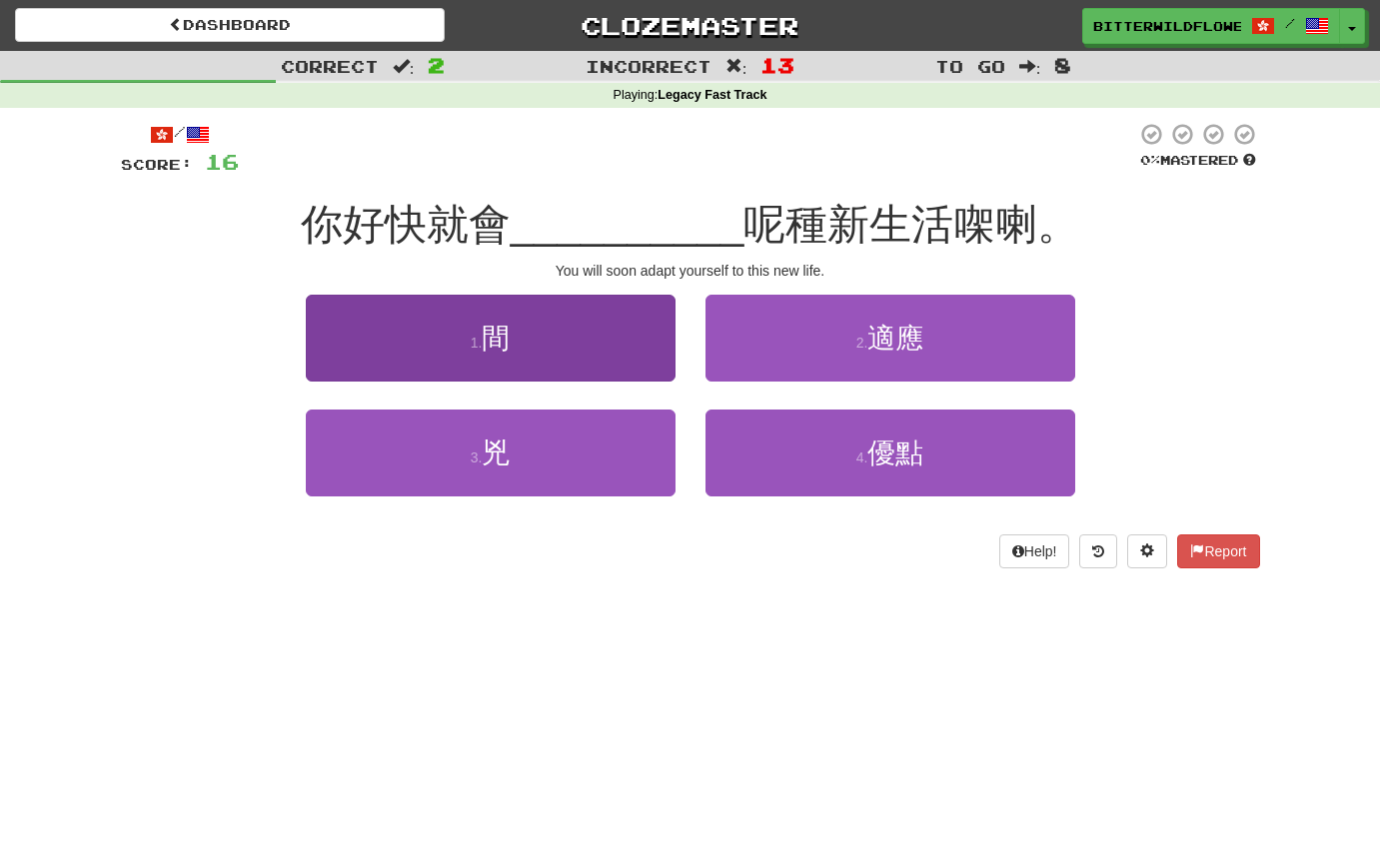
click at [515, 349] on button "1 . 間" at bounding box center [491, 338] width 370 height 87
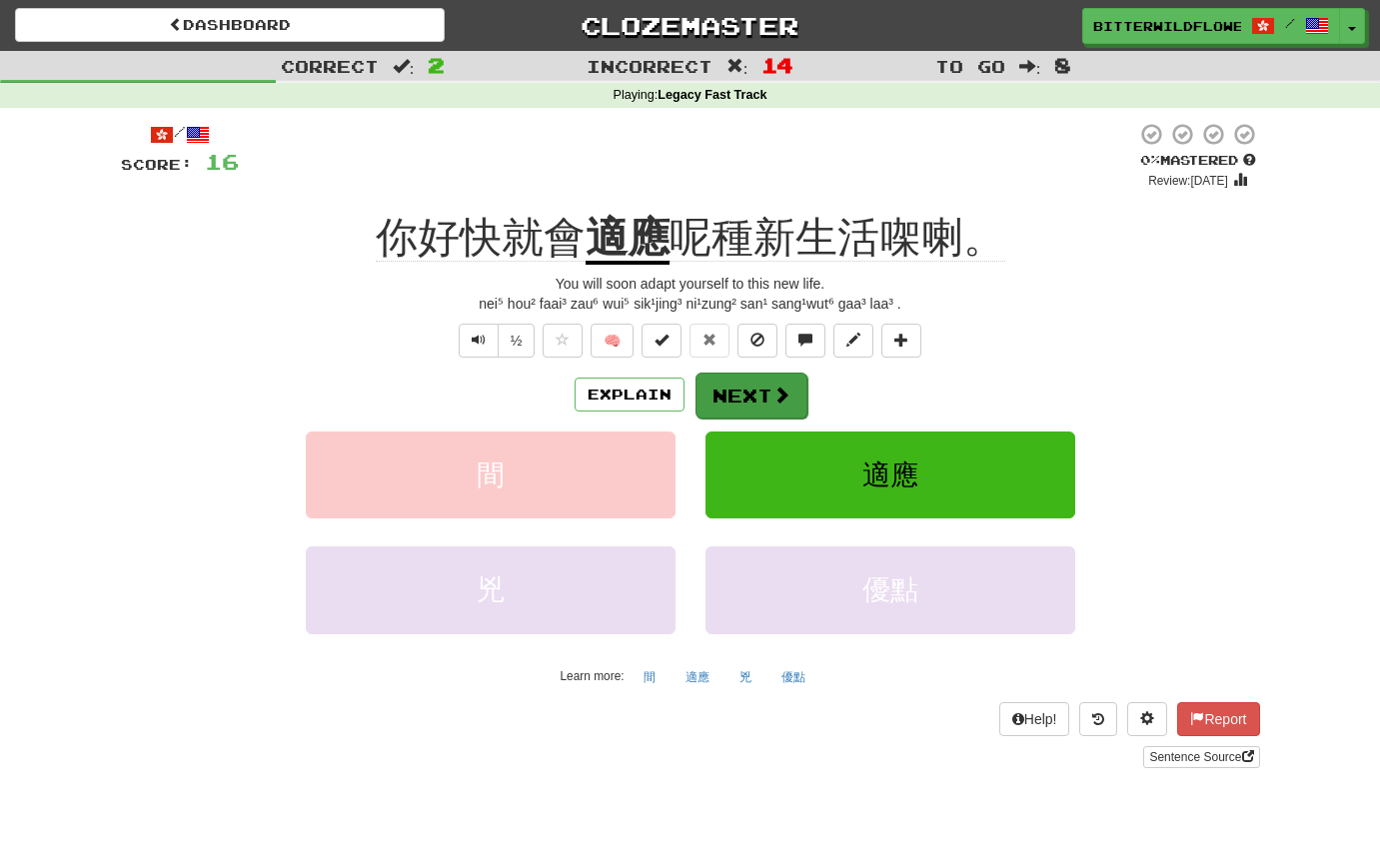
click at [723, 386] on button "Next" at bounding box center [751, 396] width 112 height 46
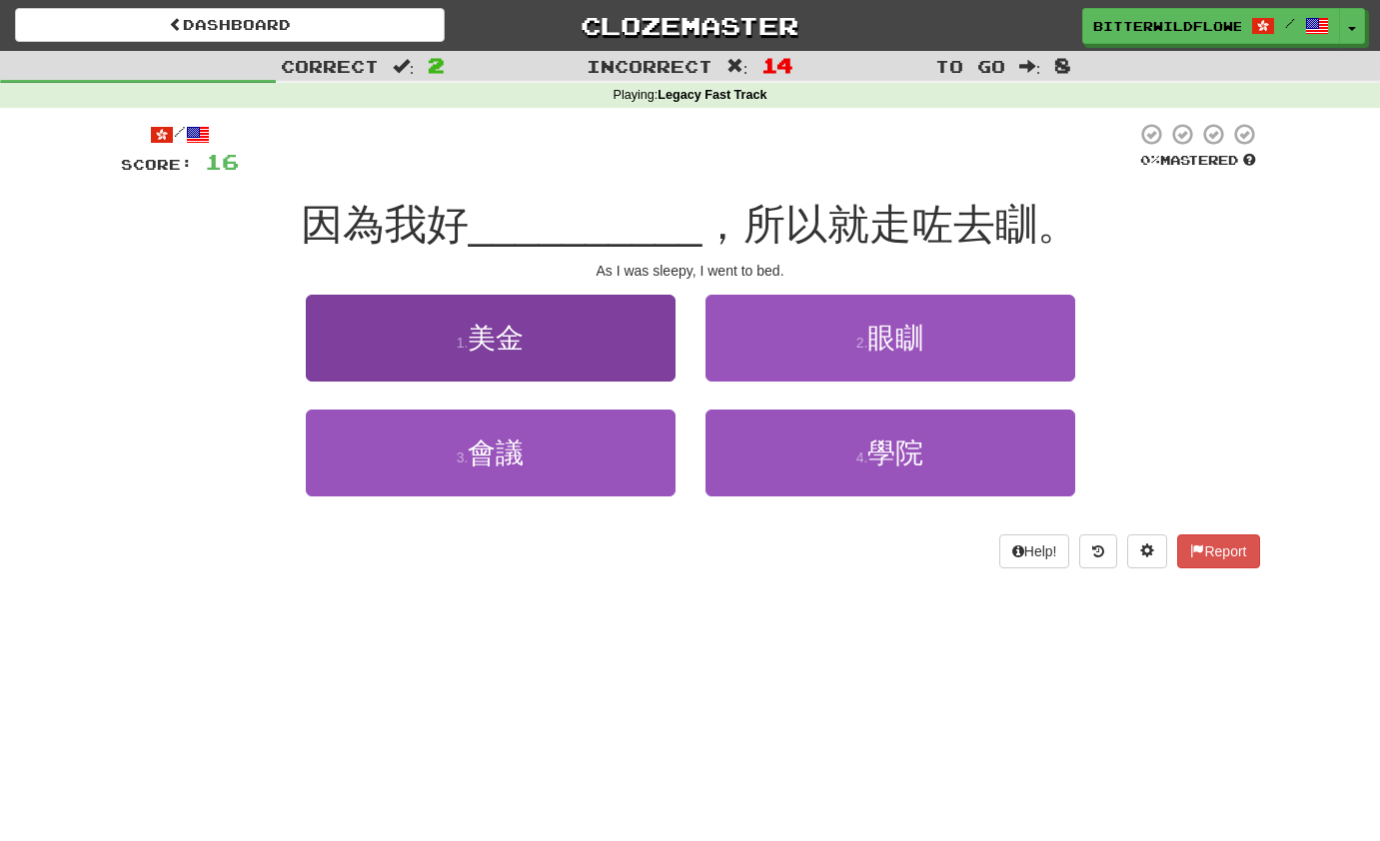
click at [509, 356] on button "1 . 美金" at bounding box center [491, 338] width 370 height 87
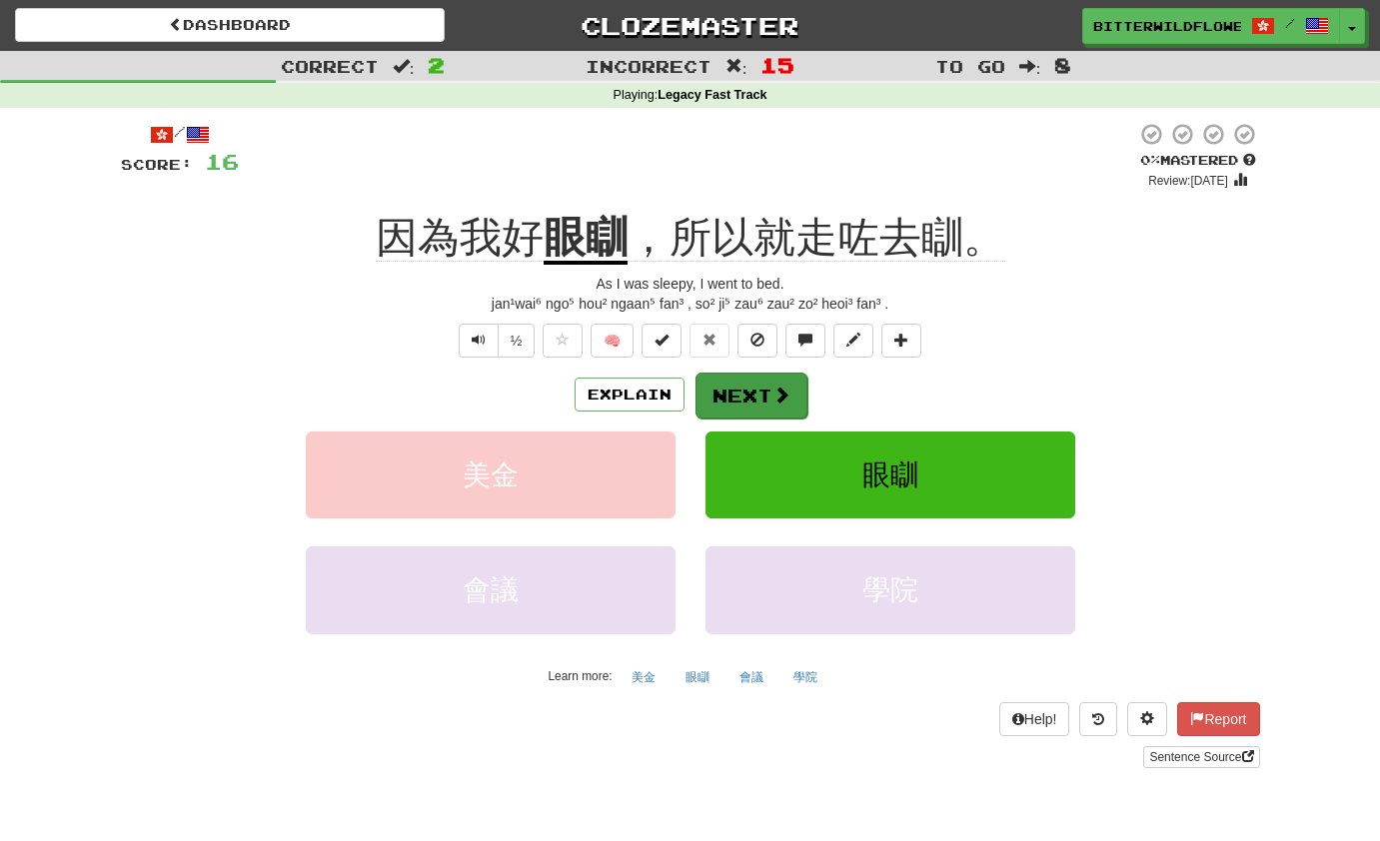
click at [731, 386] on button "Next" at bounding box center [751, 396] width 112 height 46
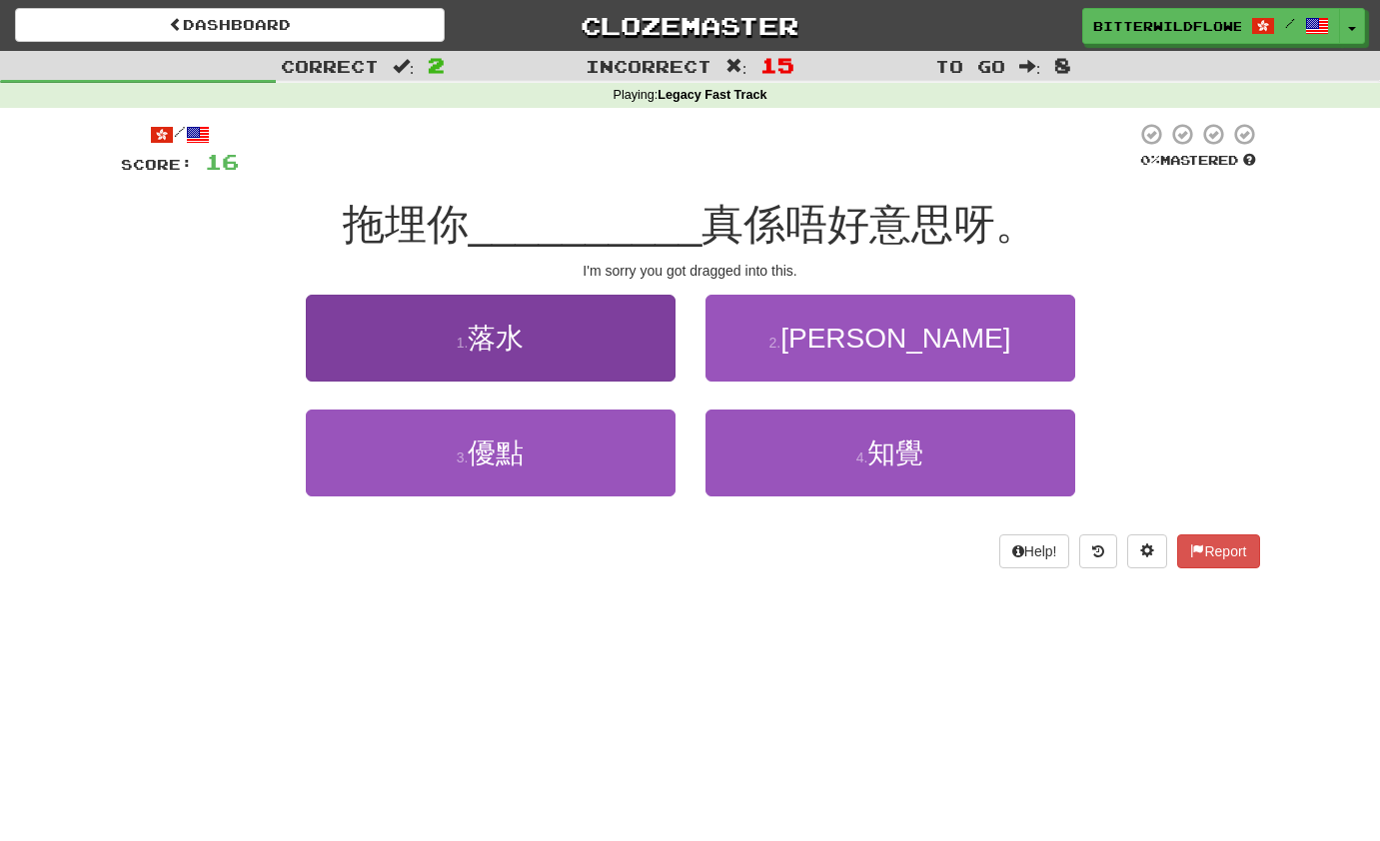
click at [510, 341] on span "落水" at bounding box center [496, 338] width 56 height 31
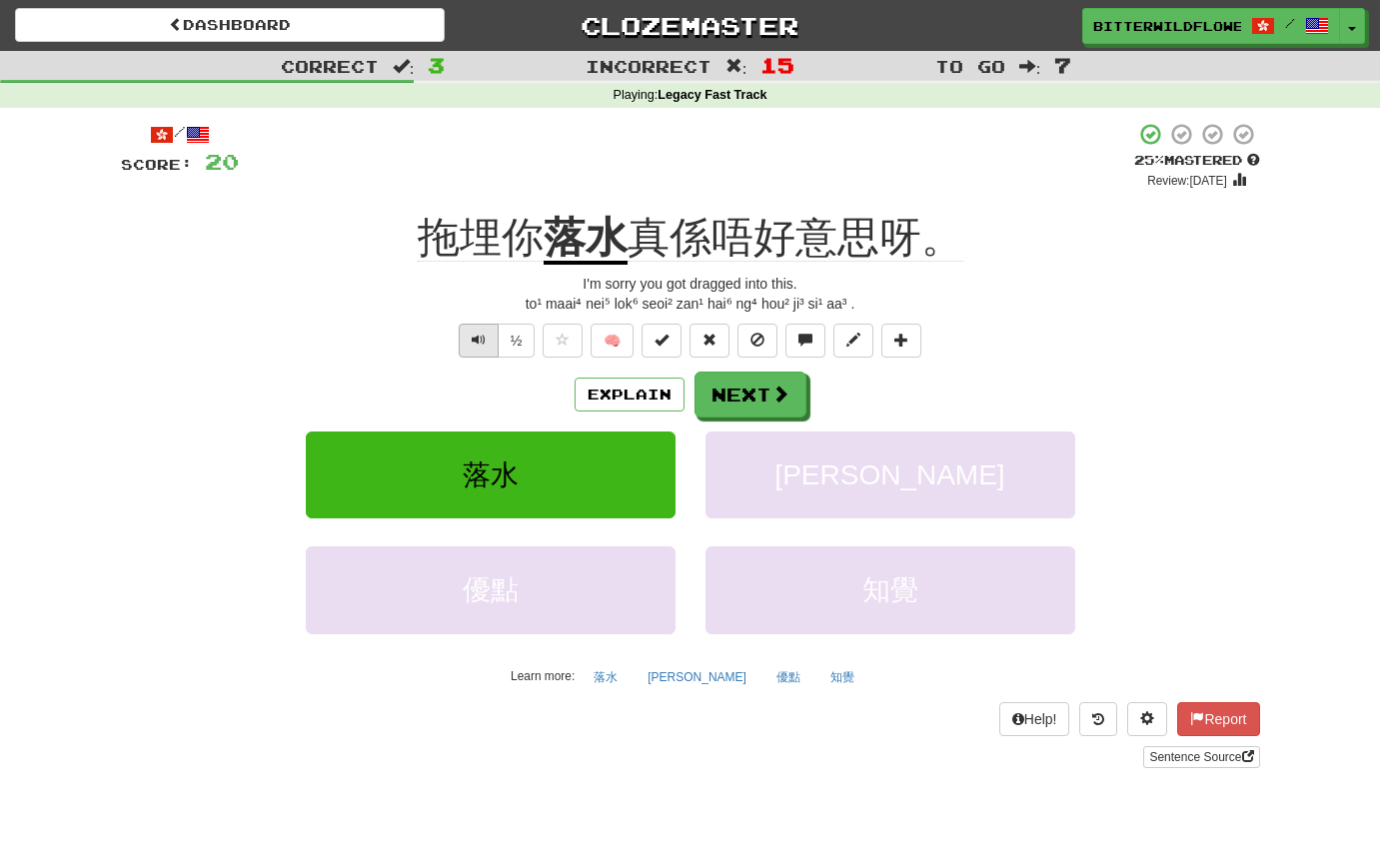
click at [476, 333] on span "Text-to-speech controls" at bounding box center [479, 340] width 14 height 14
click at [730, 389] on button "Next" at bounding box center [751, 396] width 112 height 46
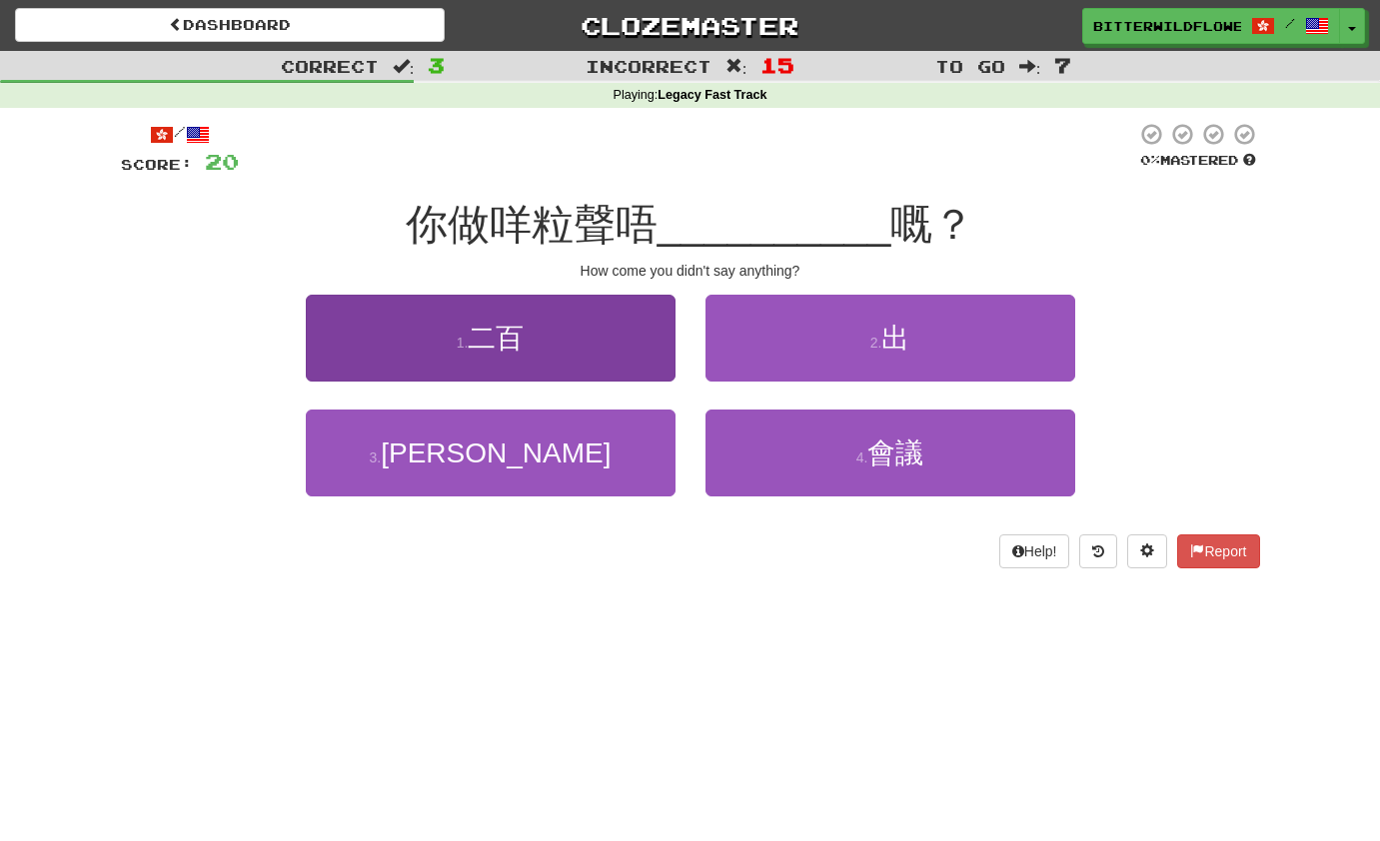
click at [510, 354] on button "1 . 二百" at bounding box center [491, 338] width 370 height 87
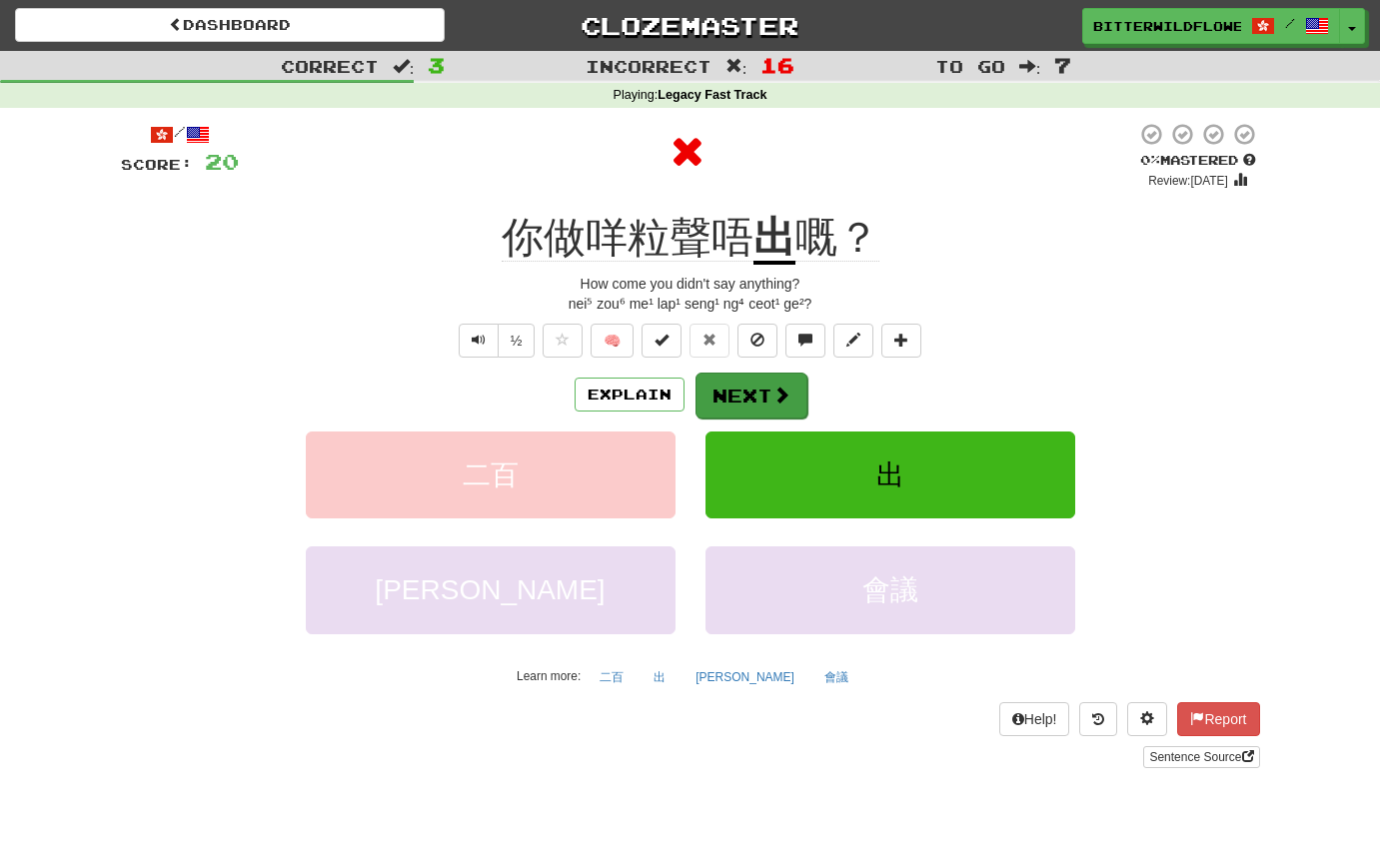
click at [723, 393] on button "Next" at bounding box center [751, 396] width 112 height 46
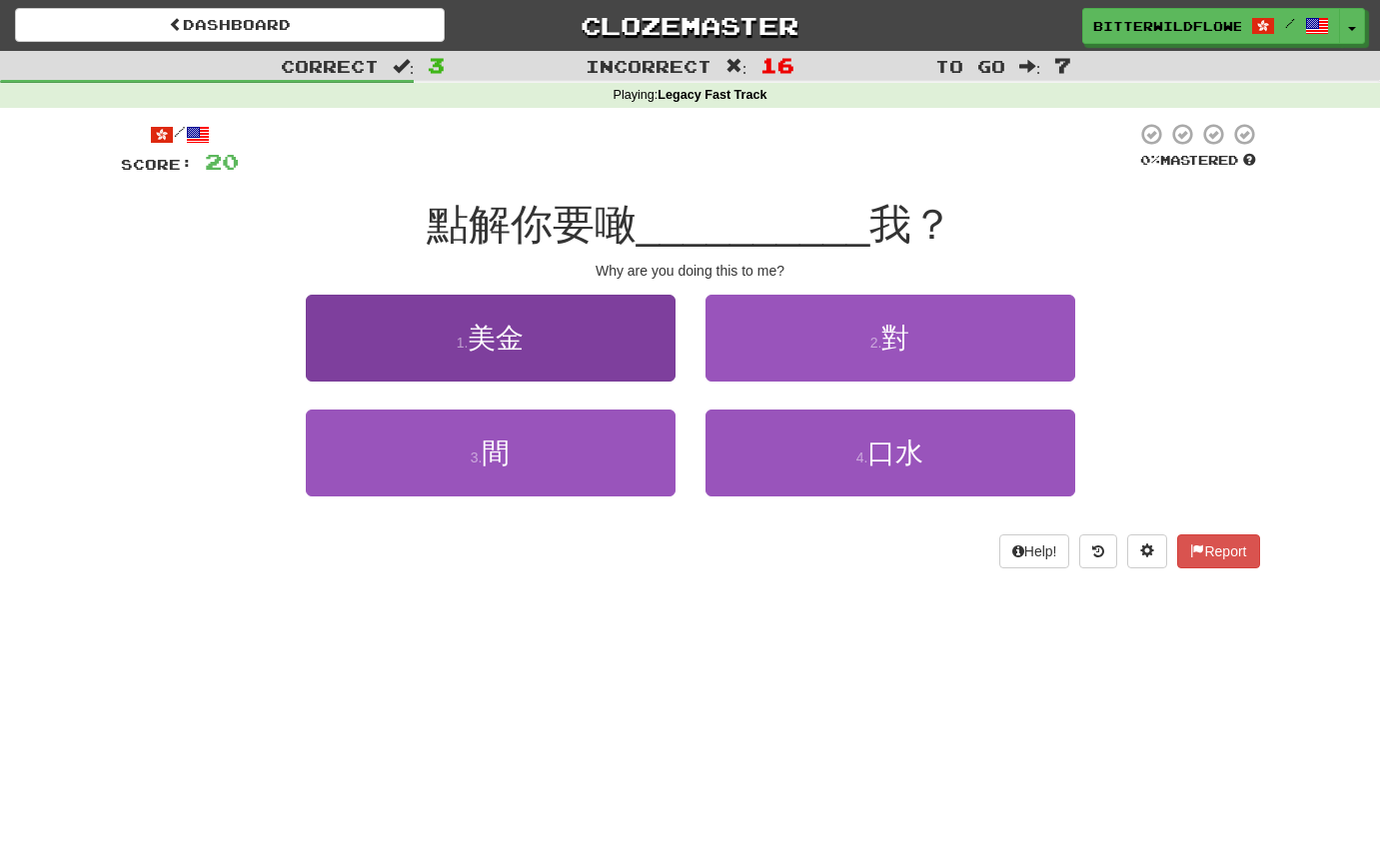
click at [496, 347] on span "美金" at bounding box center [496, 338] width 56 height 31
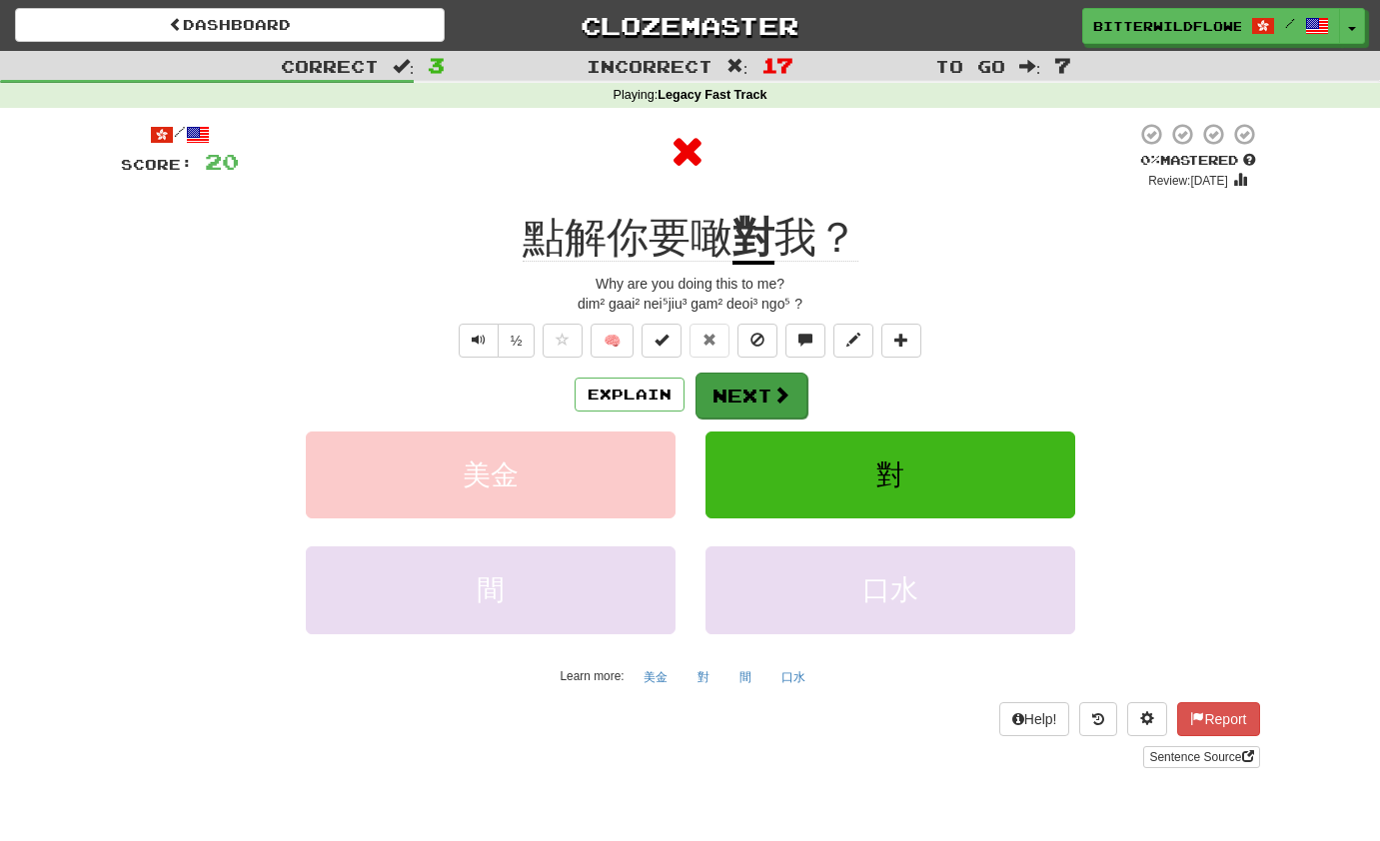
click at [739, 400] on button "Next" at bounding box center [751, 396] width 112 height 46
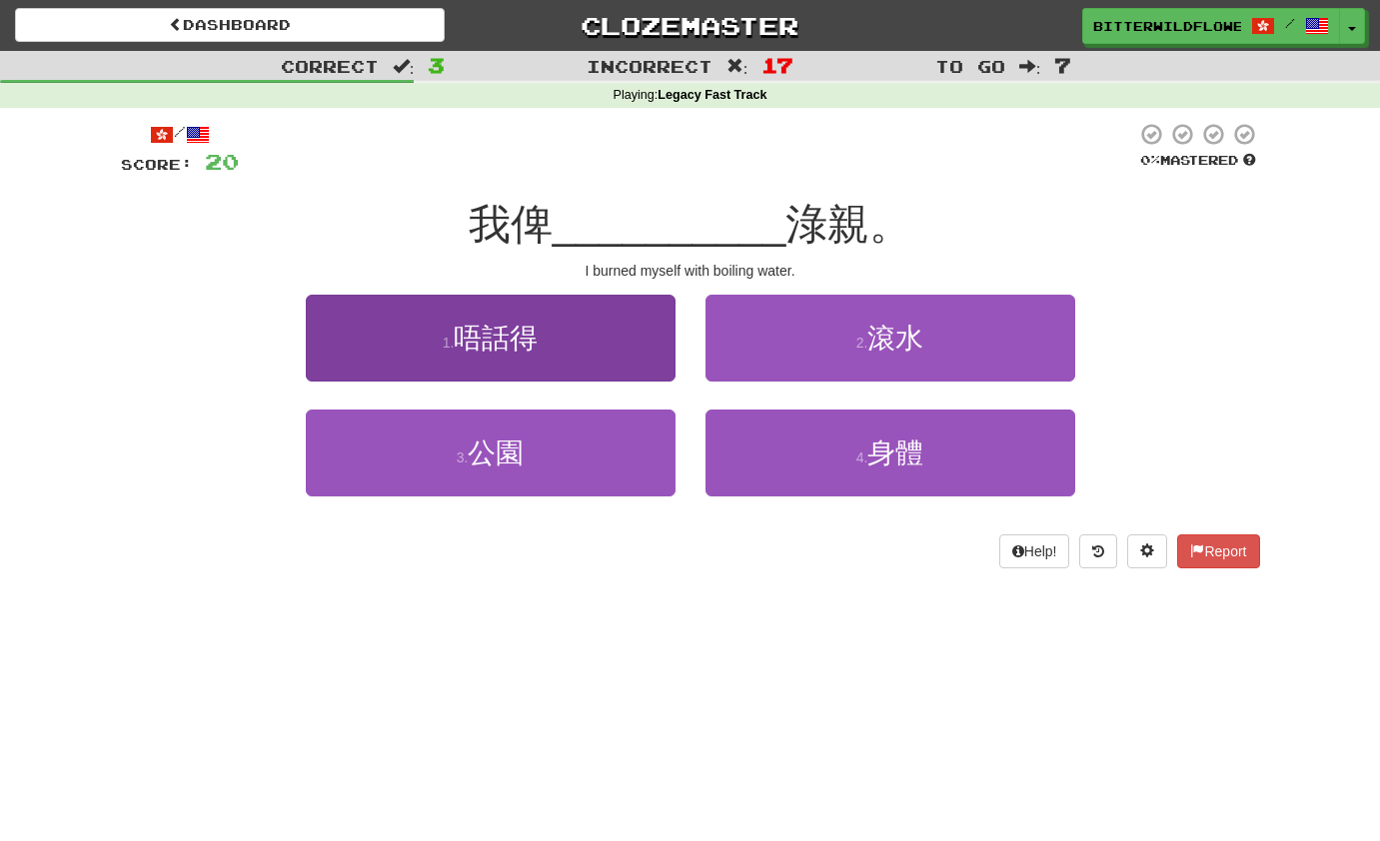
click at [504, 344] on span "唔話得" at bounding box center [496, 338] width 84 height 31
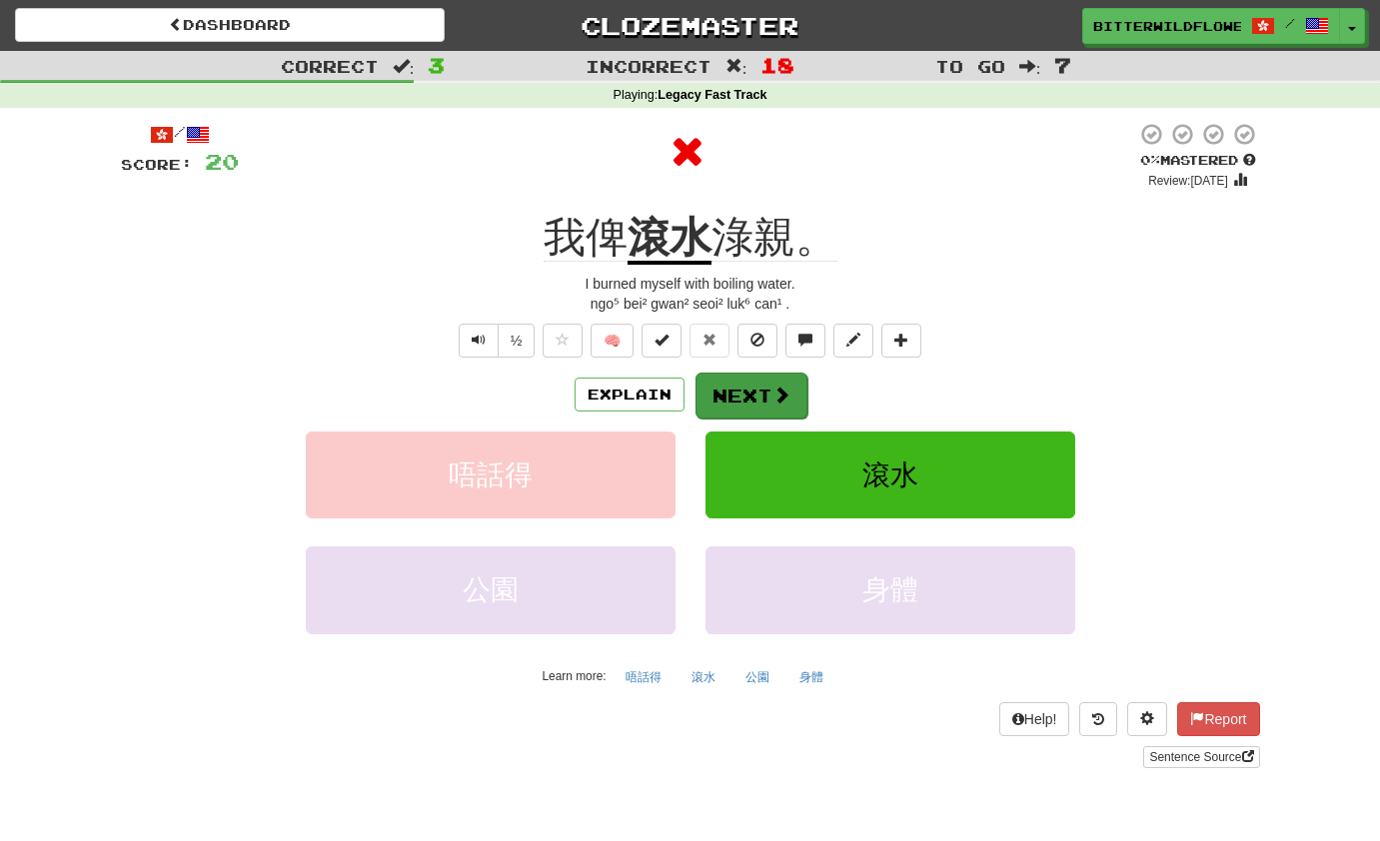
click at [736, 394] on button "Next" at bounding box center [751, 396] width 112 height 46
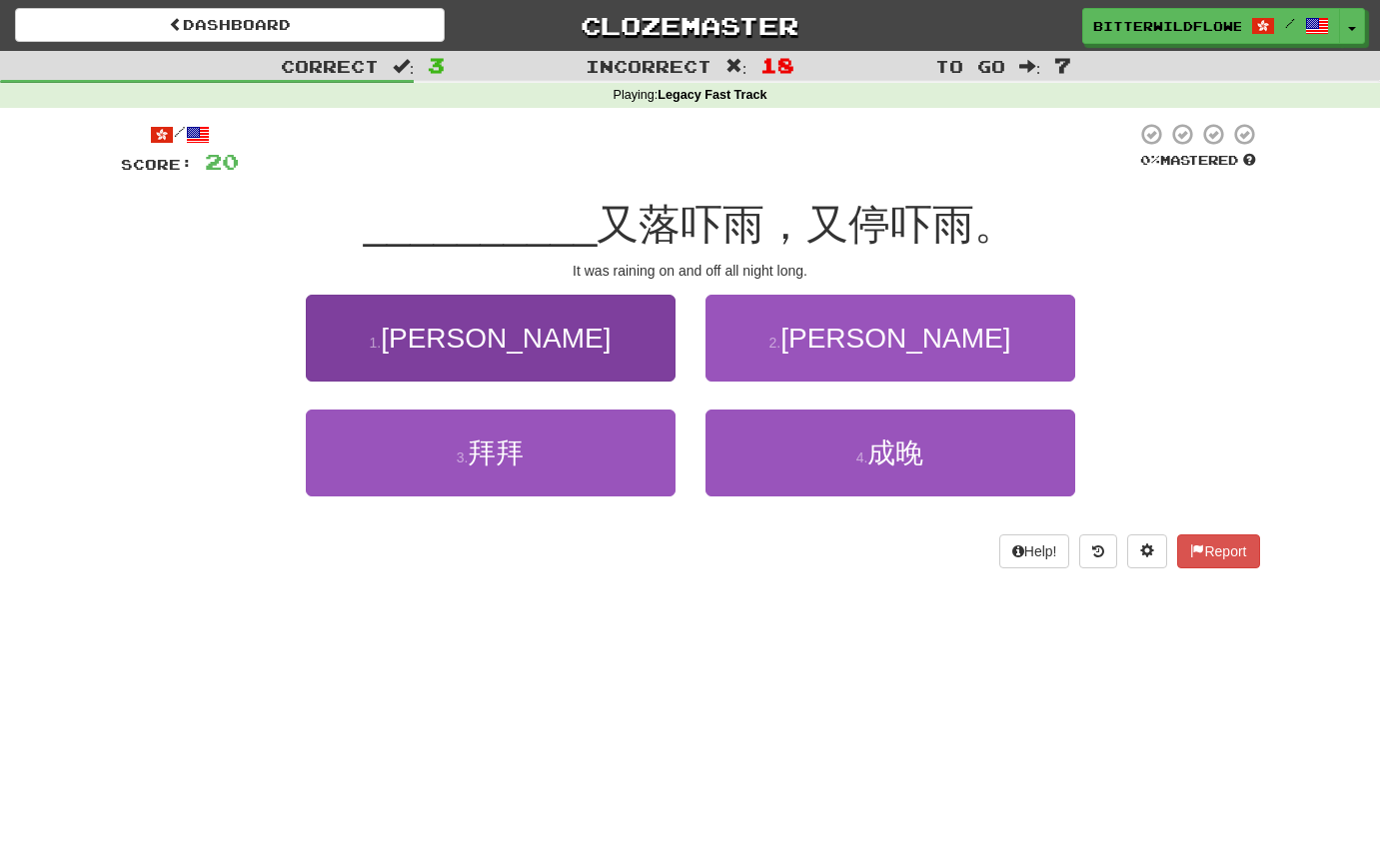
click at [528, 344] on span "[PERSON_NAME]" at bounding box center [496, 338] width 230 height 31
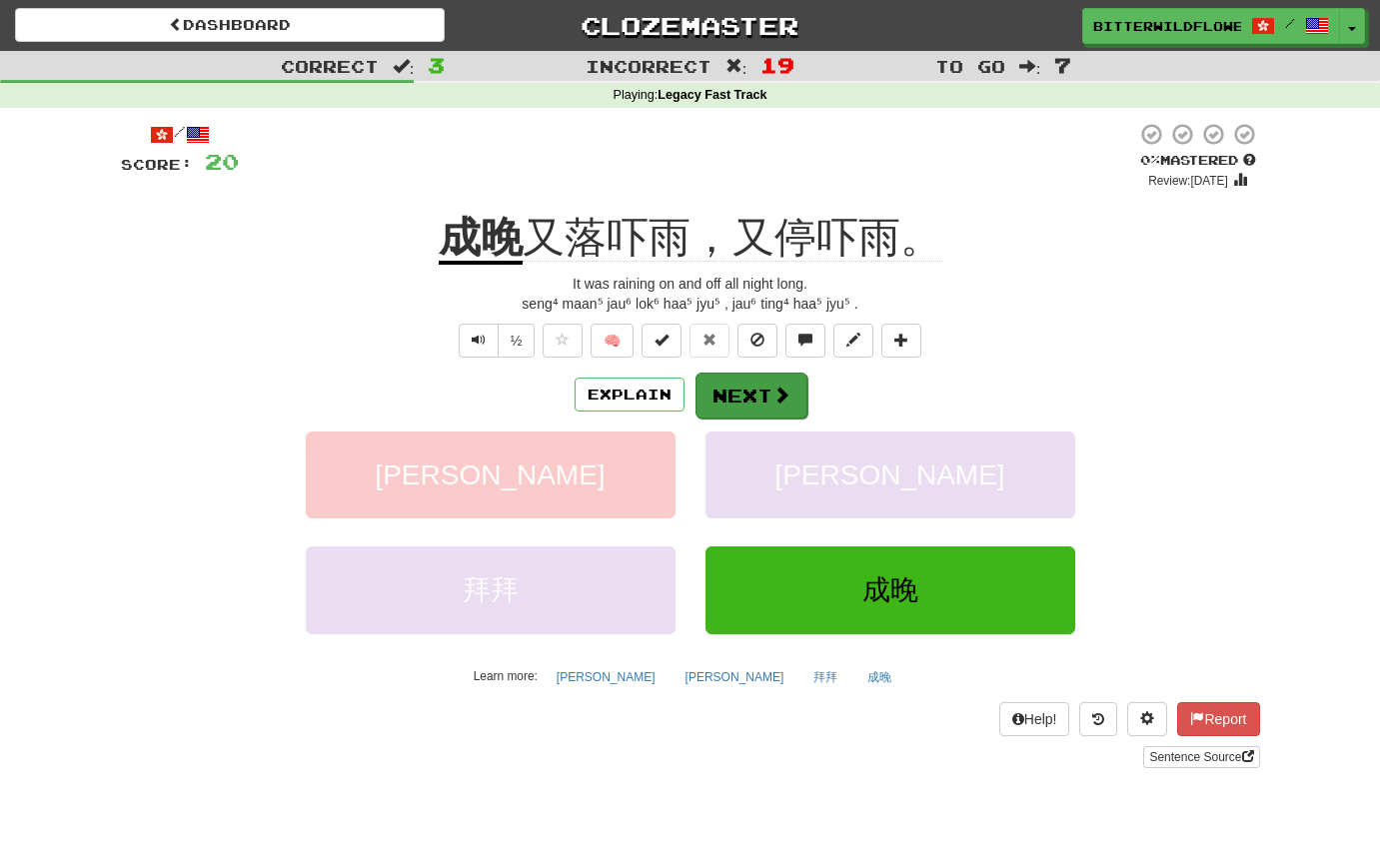
click at [737, 384] on button "Next" at bounding box center [751, 396] width 112 height 46
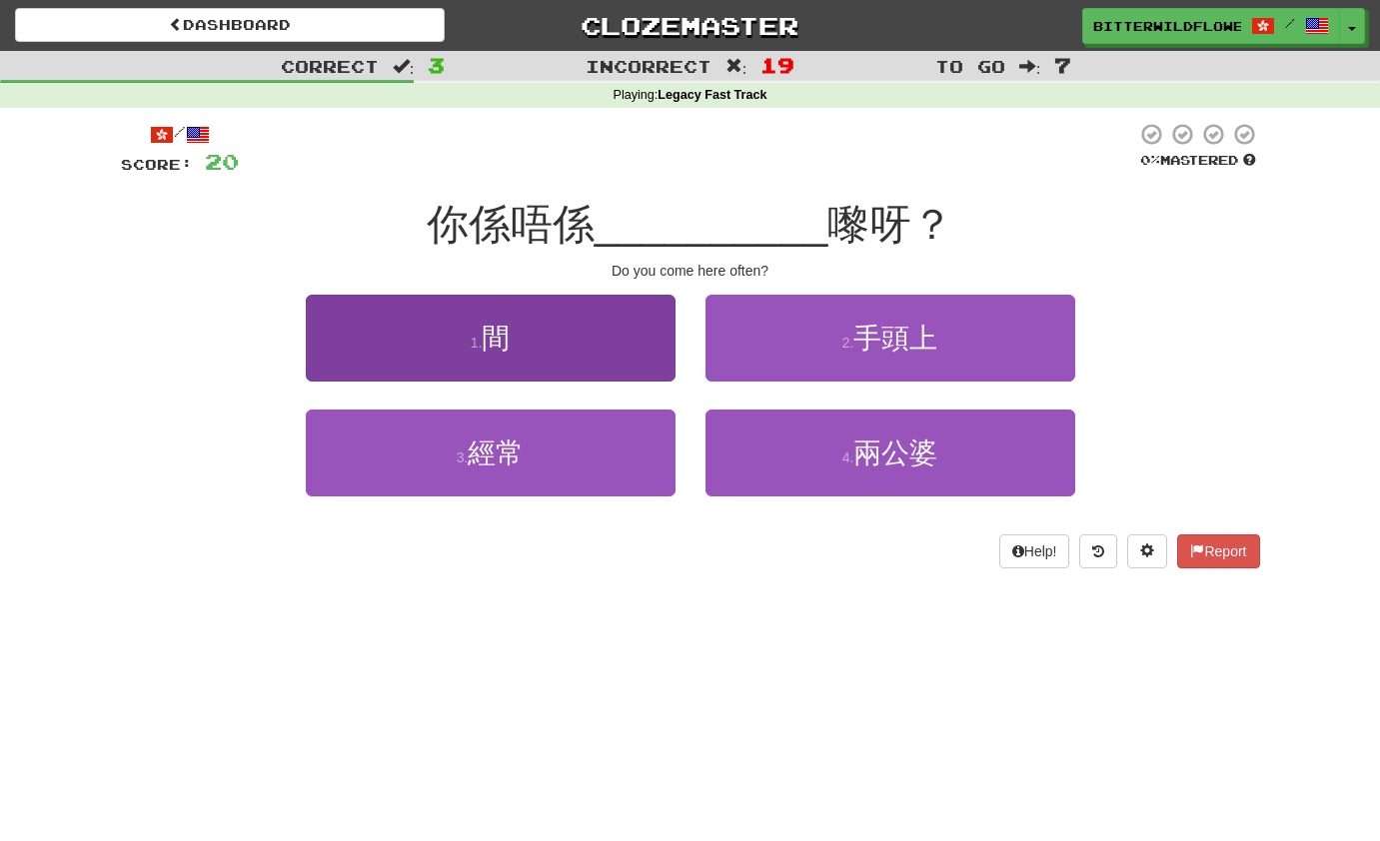
click at [519, 345] on button "1 . 間" at bounding box center [491, 338] width 370 height 87
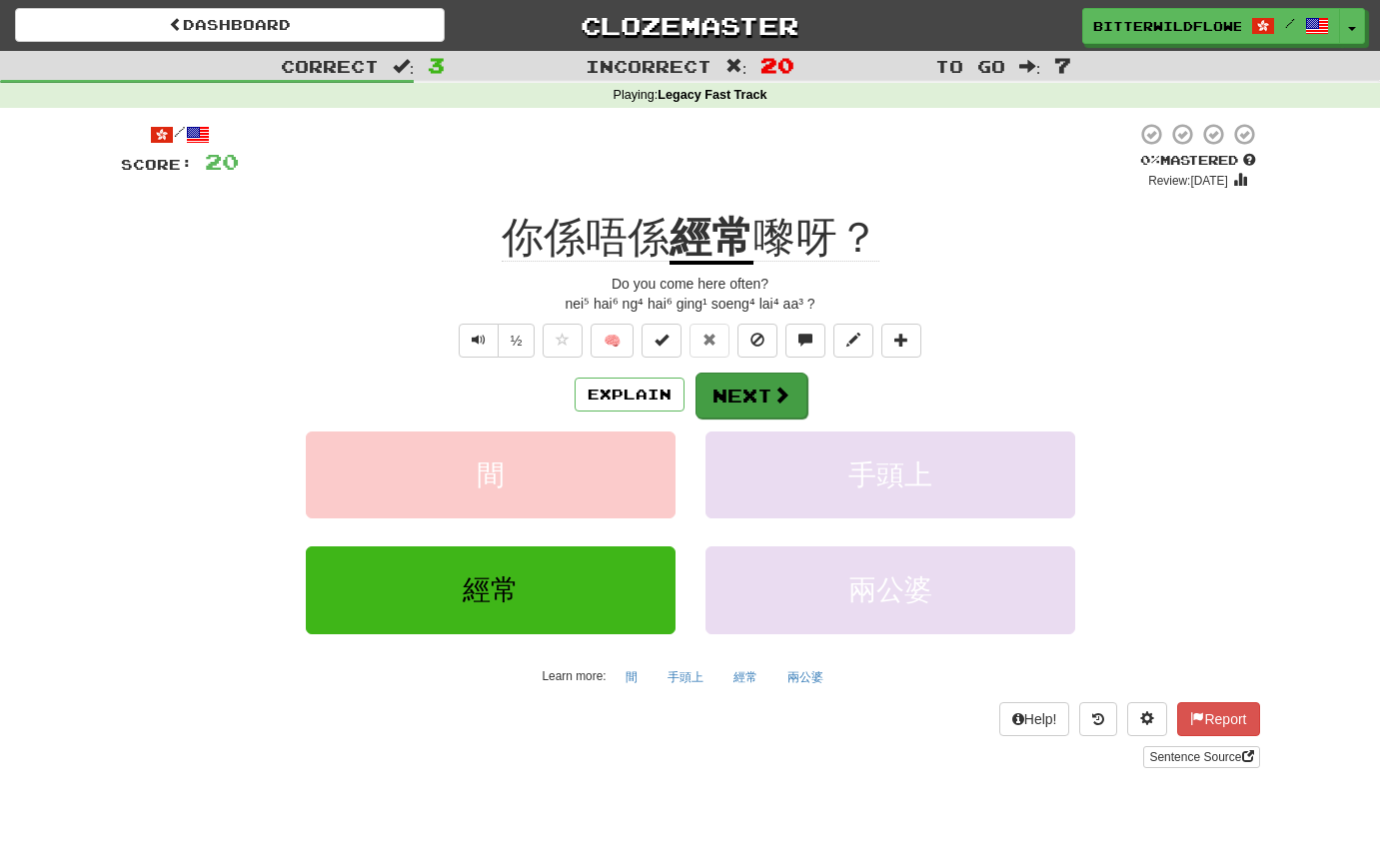
click at [764, 395] on button "Next" at bounding box center [751, 396] width 112 height 46
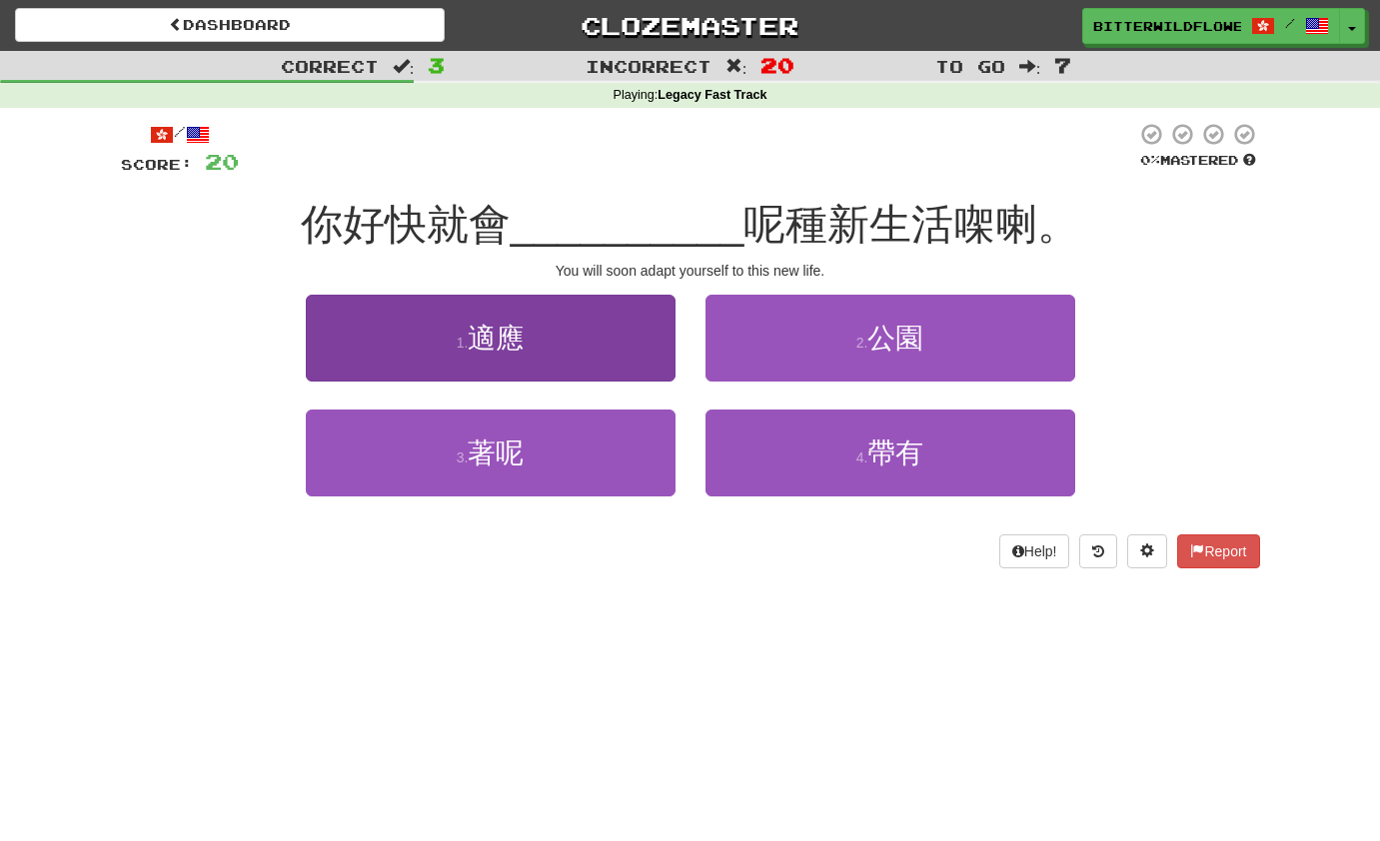
click at [533, 337] on button "1 . 適應" at bounding box center [491, 338] width 370 height 87
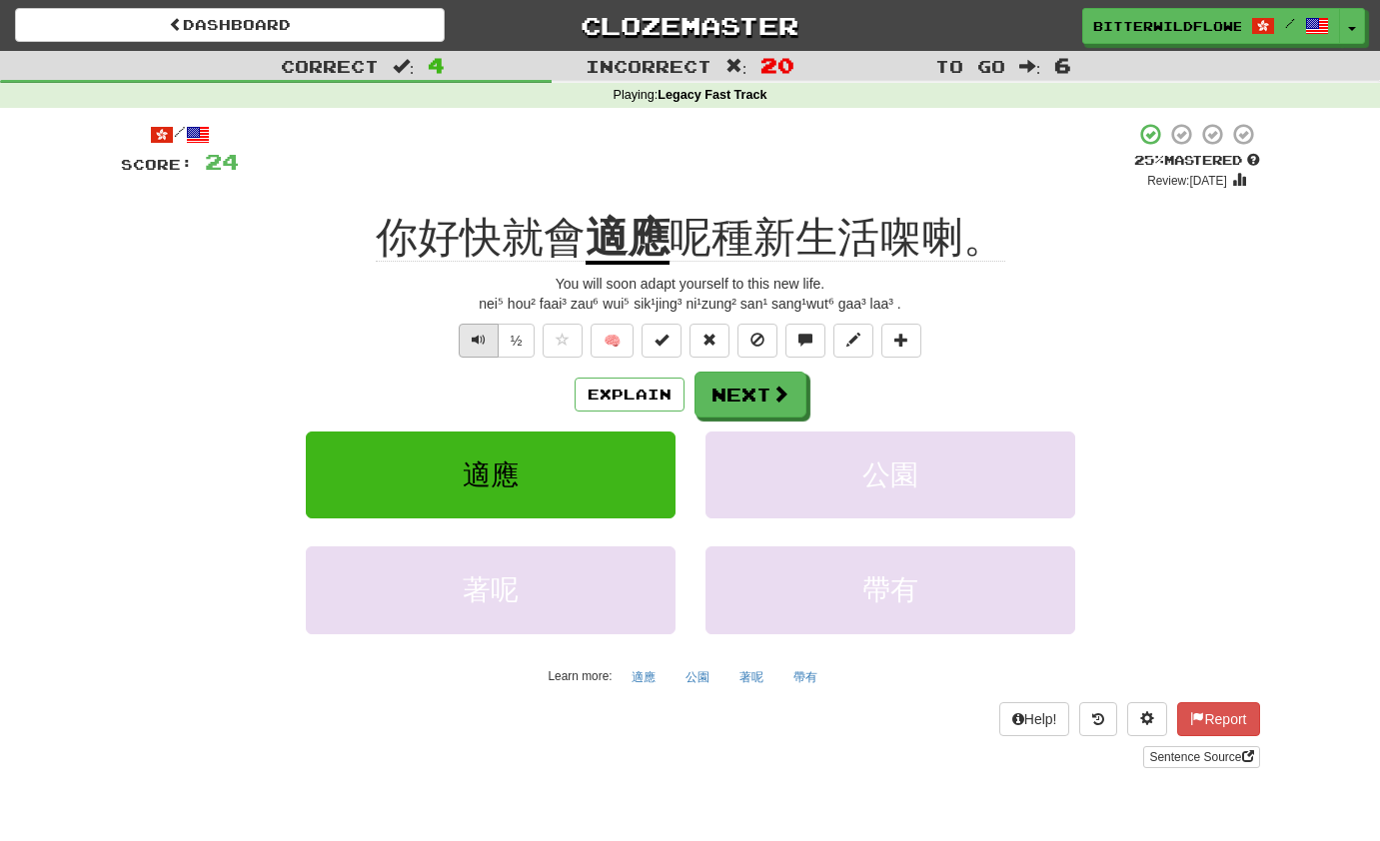
click at [481, 333] on span "Text-to-speech controls" at bounding box center [479, 340] width 14 height 14
click at [725, 386] on button "Next" at bounding box center [751, 396] width 112 height 46
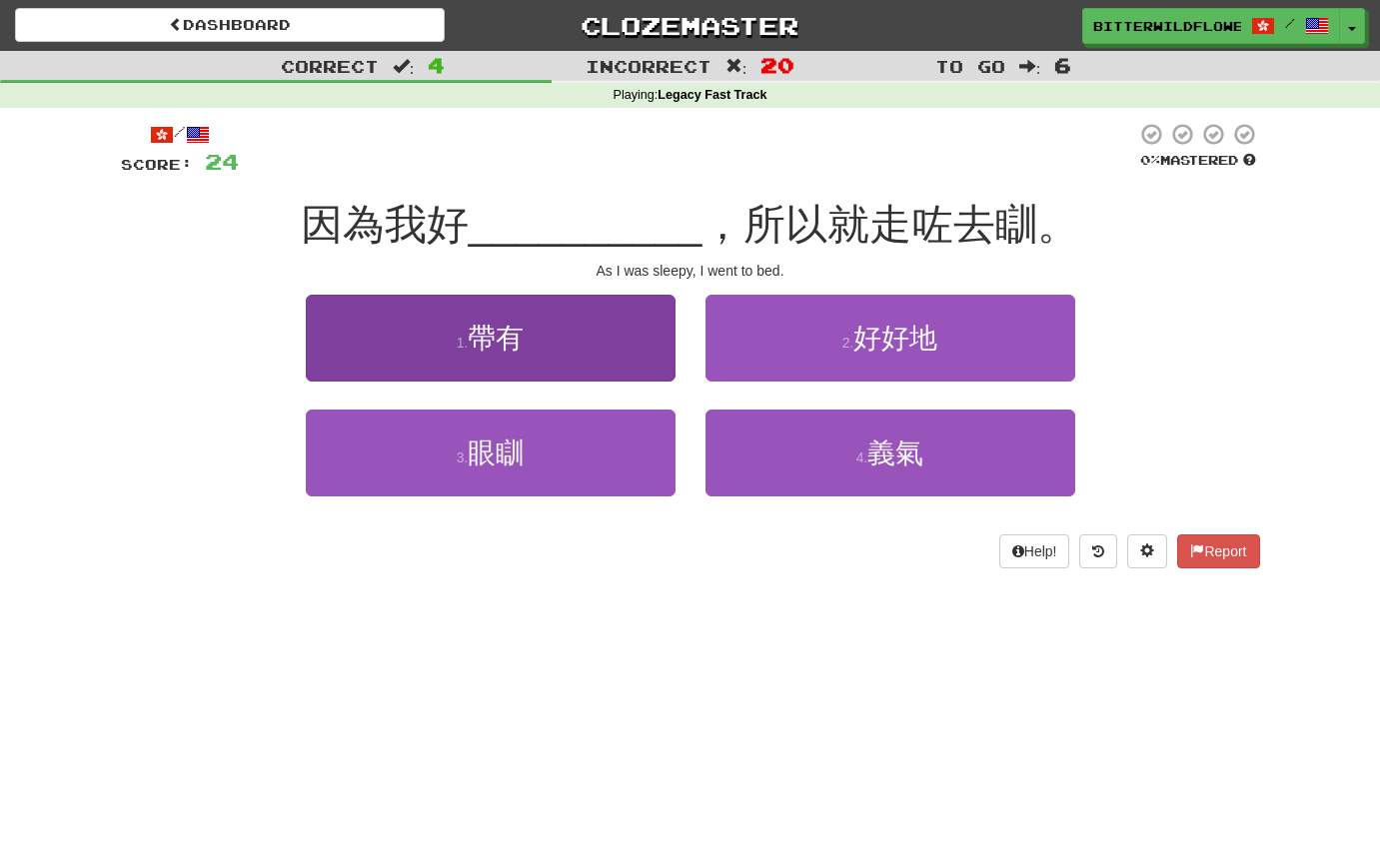
click at [501, 347] on span "帶有" at bounding box center [496, 338] width 56 height 31
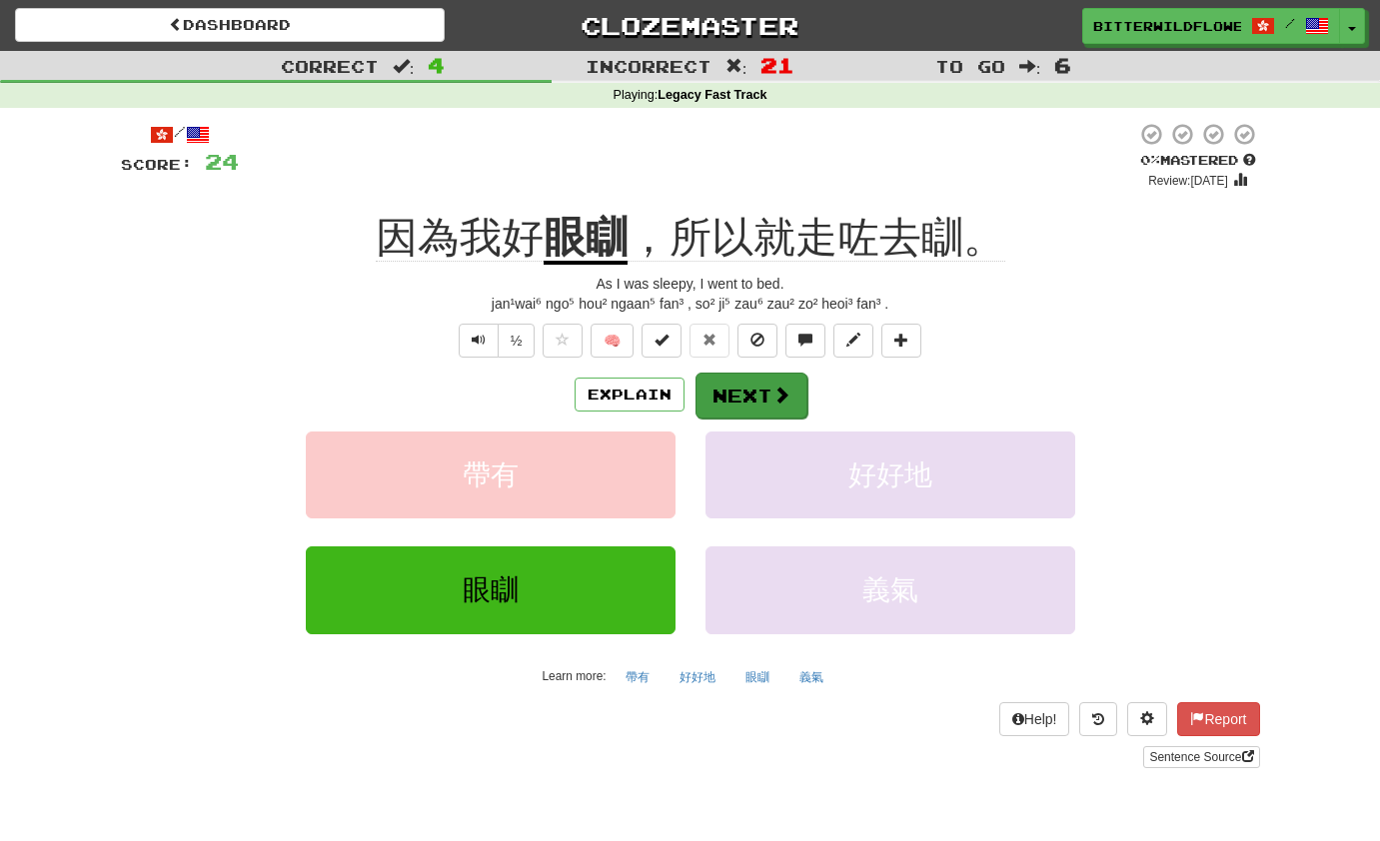
click at [741, 393] on button "Next" at bounding box center [751, 396] width 112 height 46
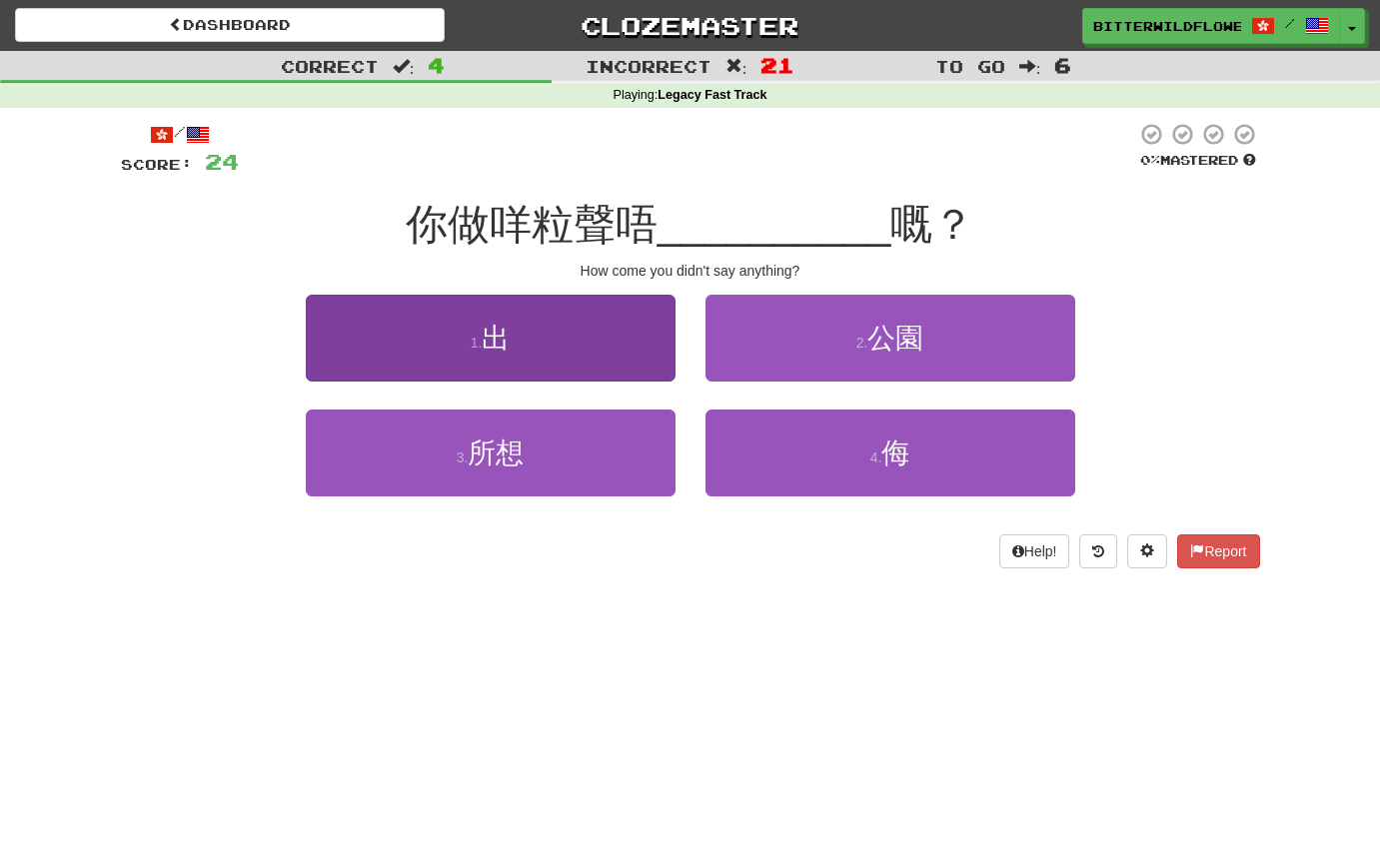
click at [509, 350] on span "出" at bounding box center [496, 338] width 28 height 31
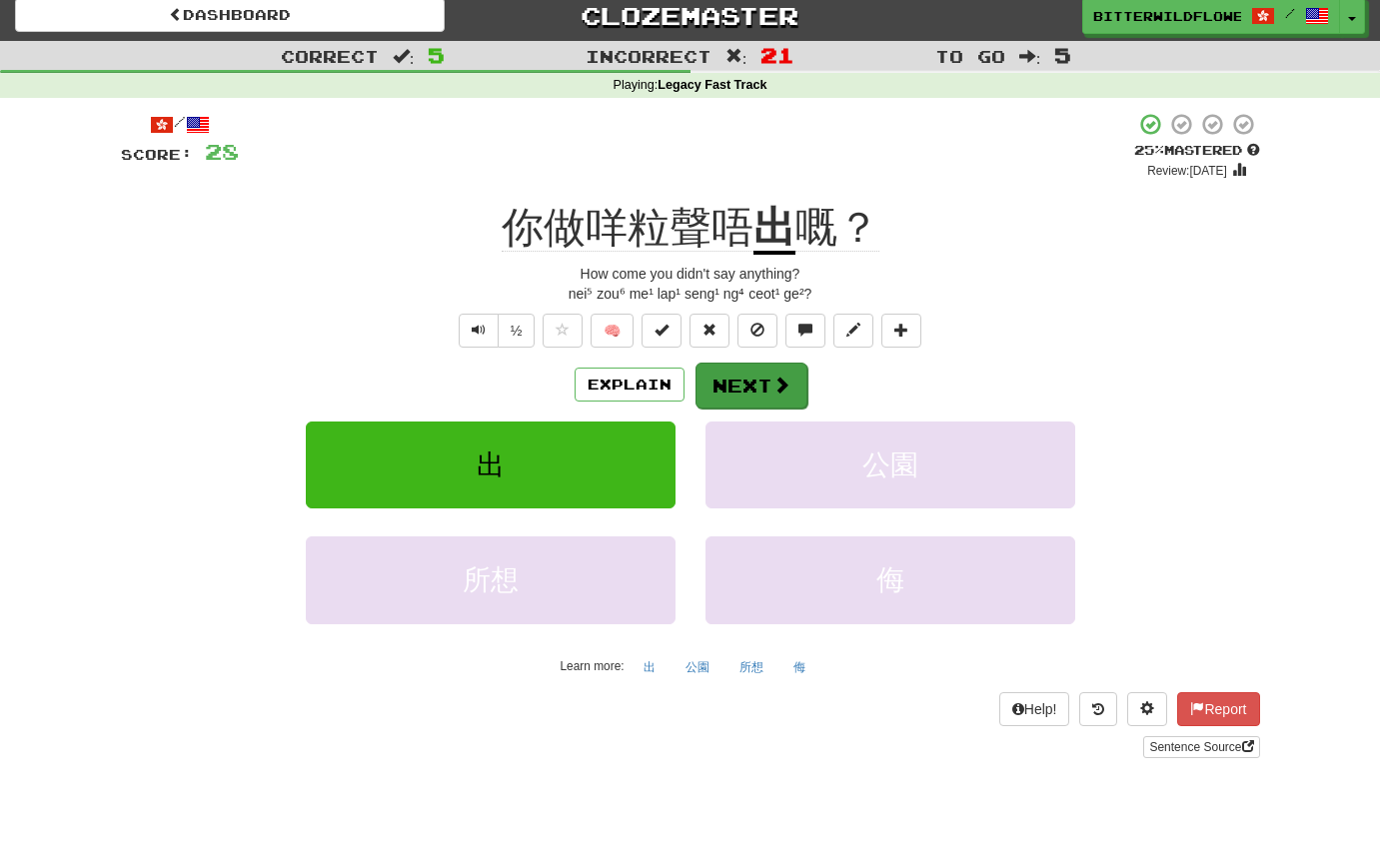
scroll to position [7, 1]
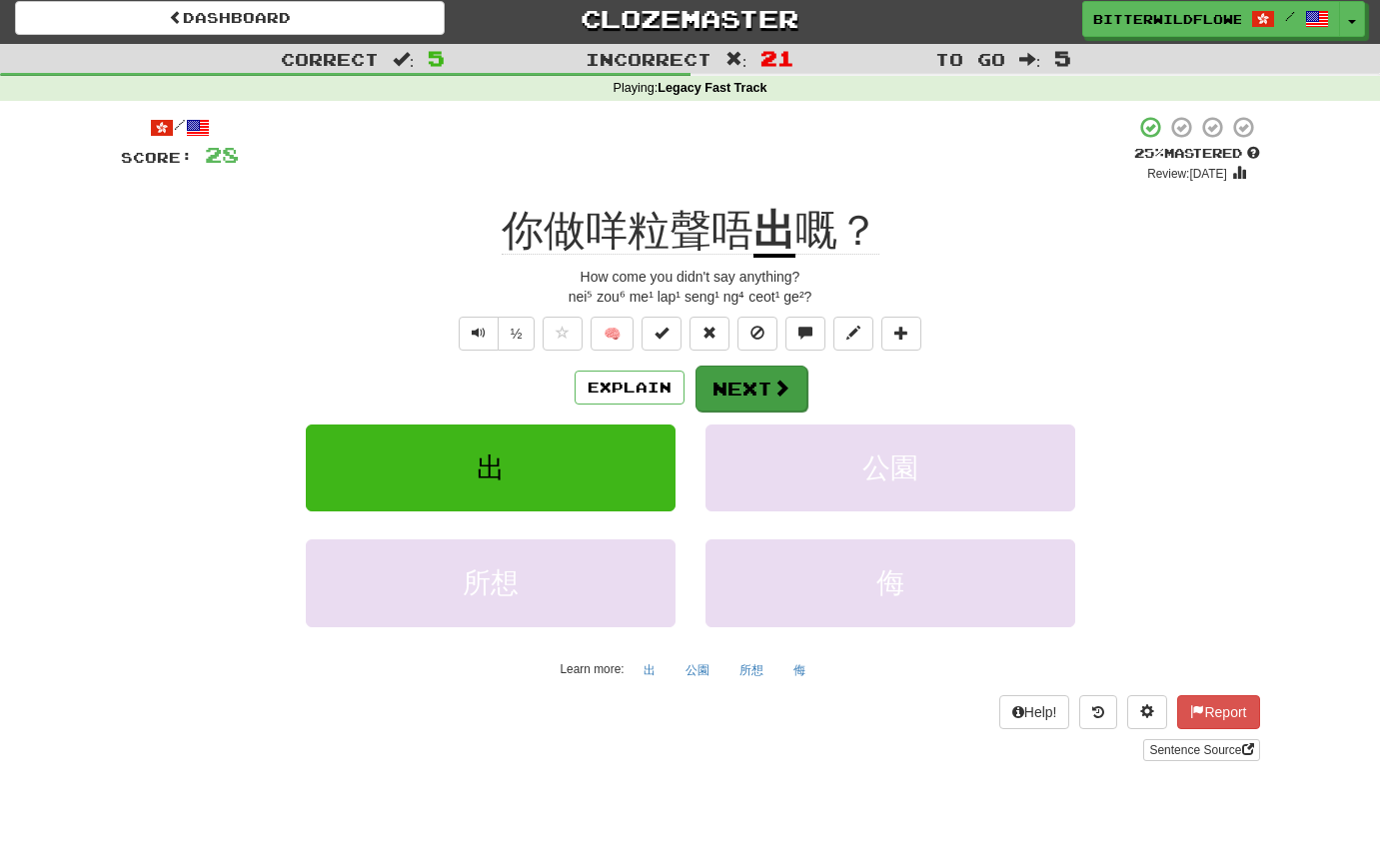
click at [746, 384] on button "Next" at bounding box center [751, 389] width 112 height 46
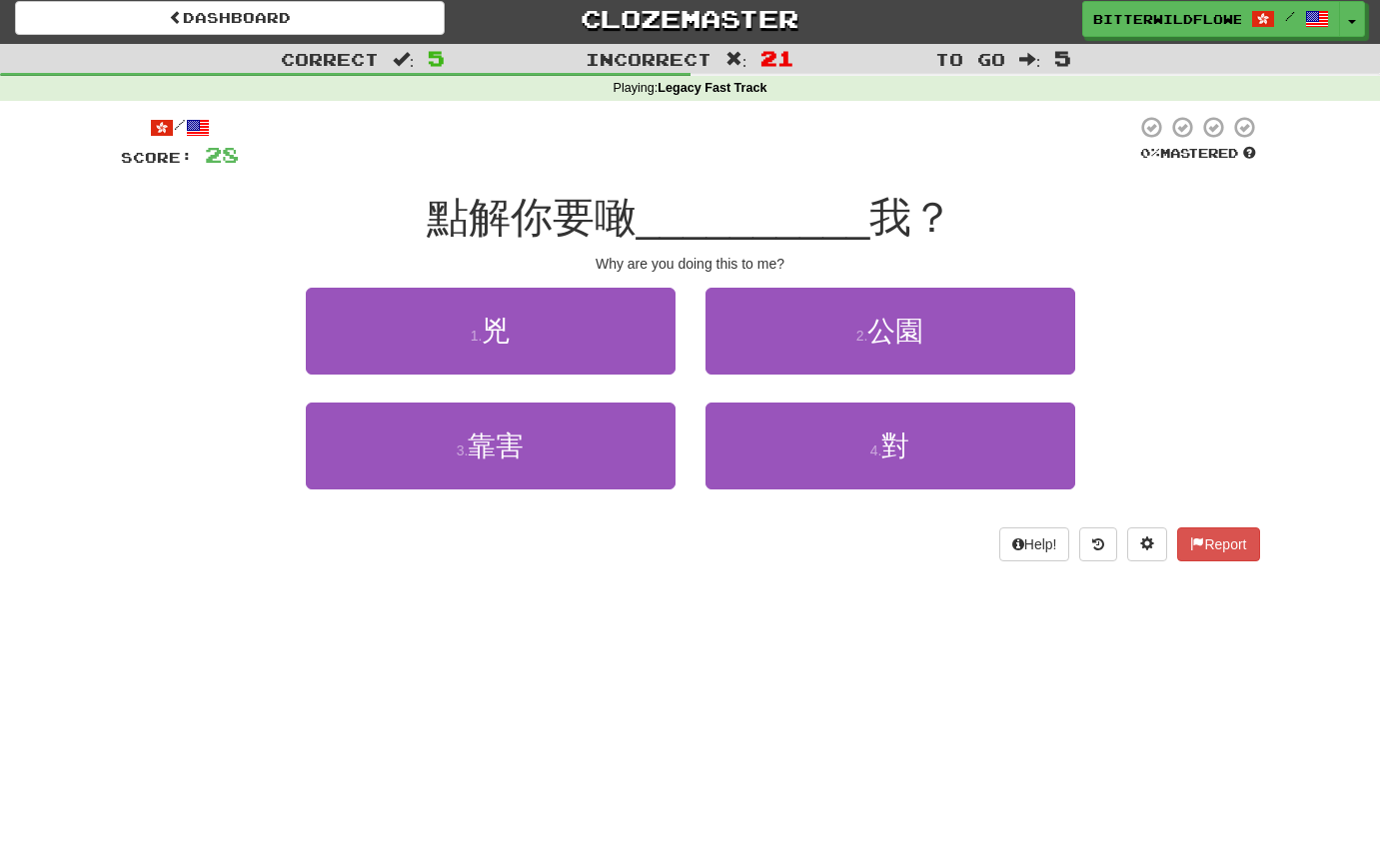
scroll to position [7, 0]
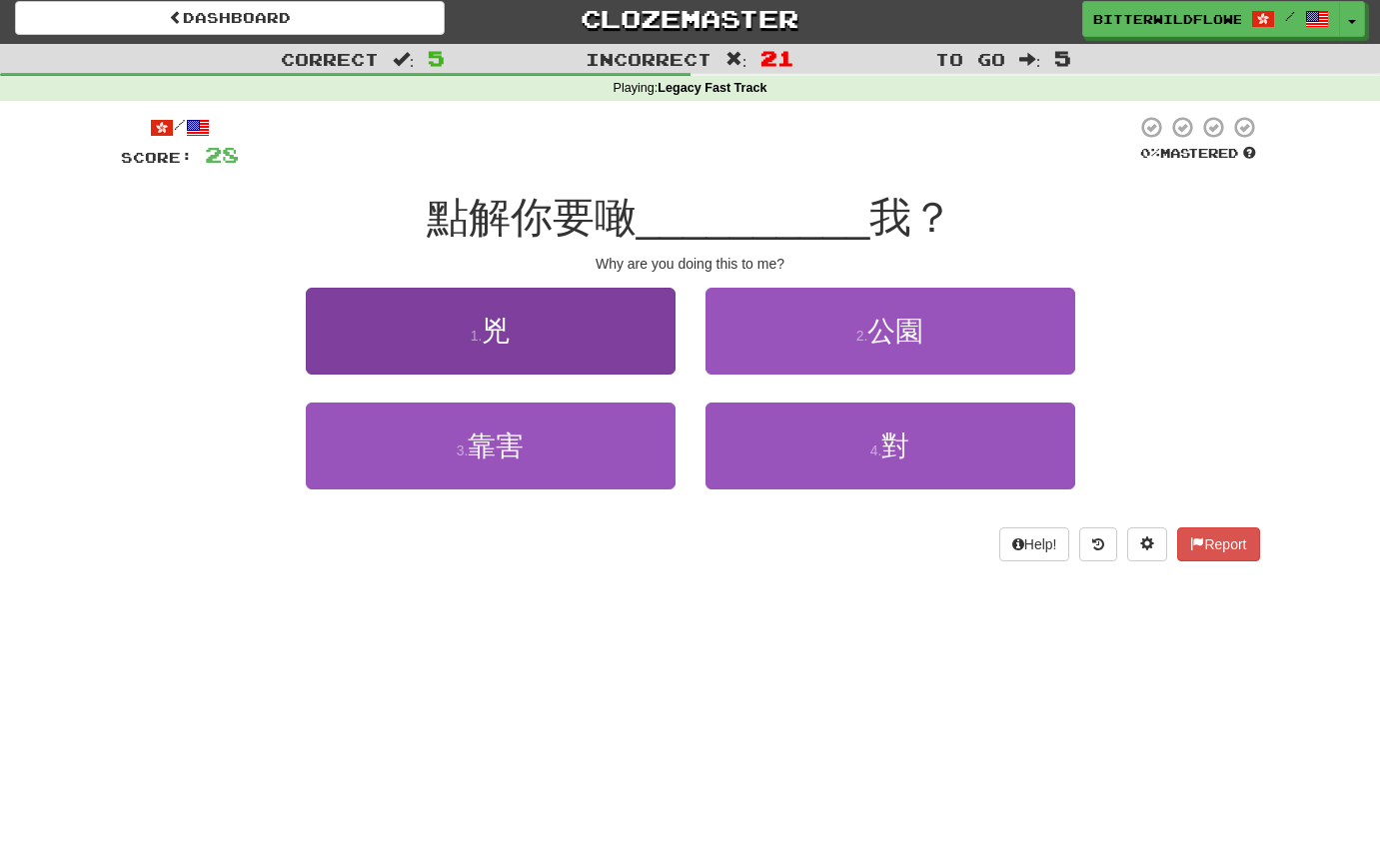
click at [532, 339] on button "1 . 兇" at bounding box center [491, 331] width 370 height 87
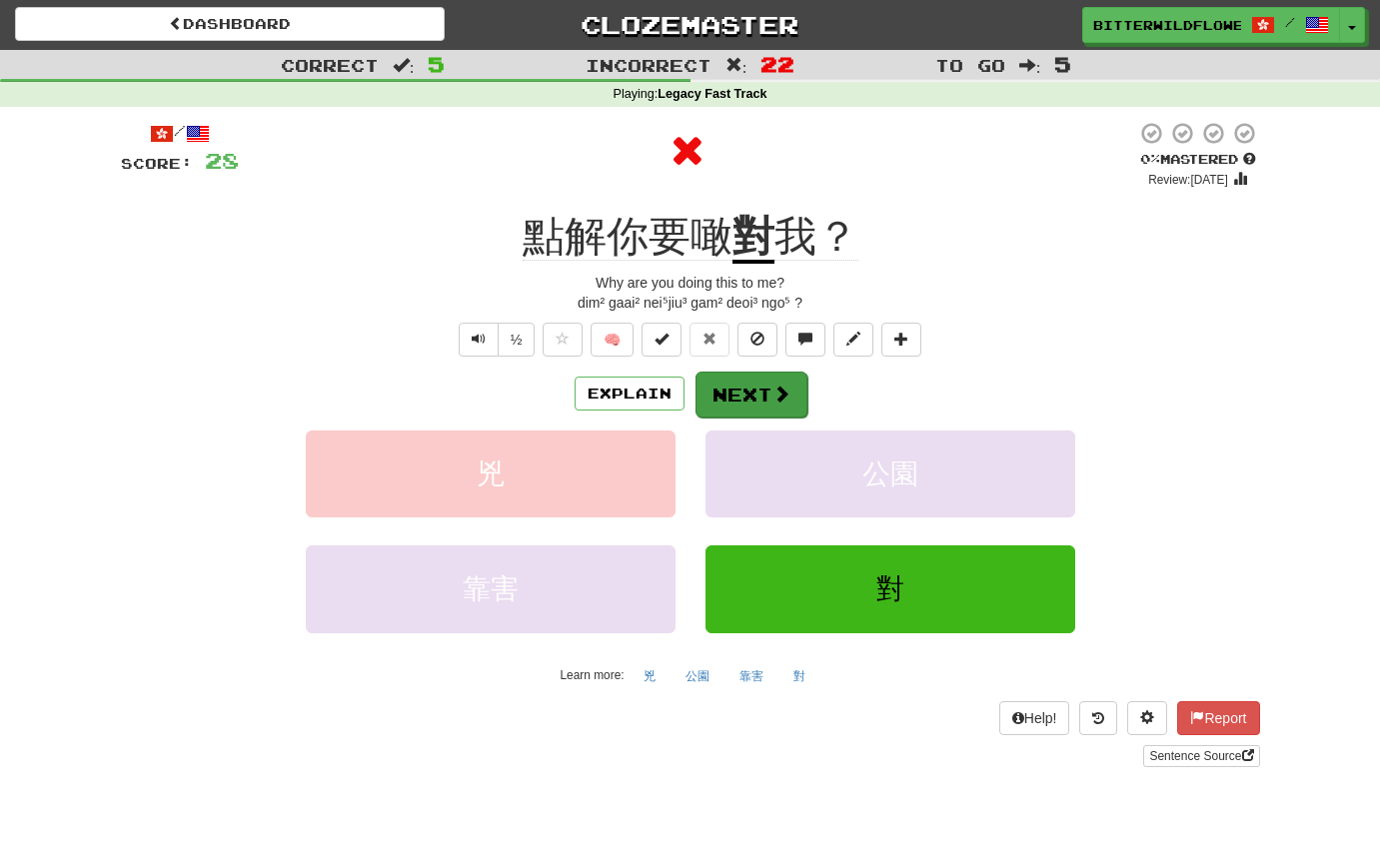
scroll to position [0, 1]
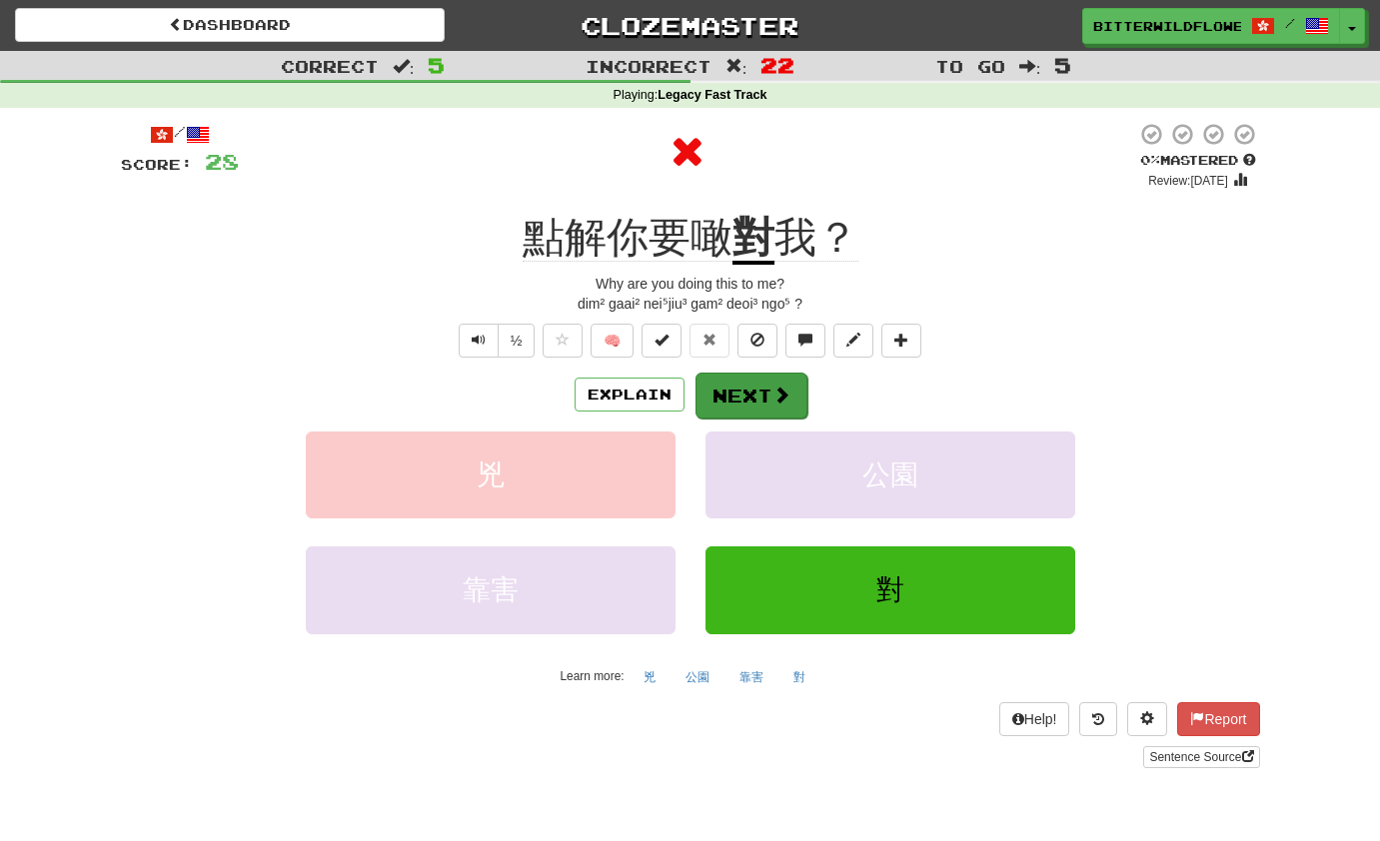
click at [726, 381] on button "Next" at bounding box center [751, 396] width 112 height 46
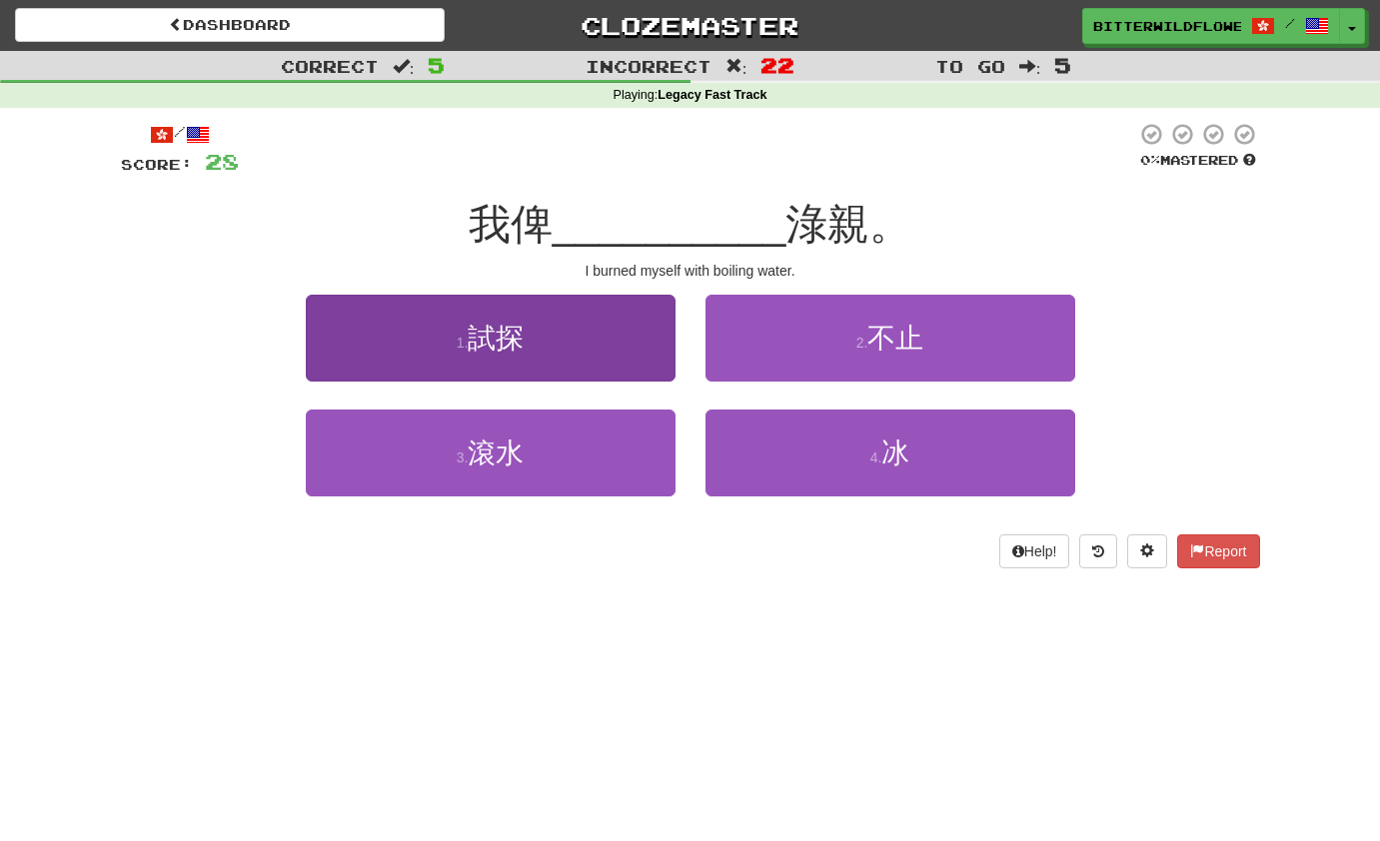
click at [511, 337] on span "試探" at bounding box center [496, 338] width 56 height 31
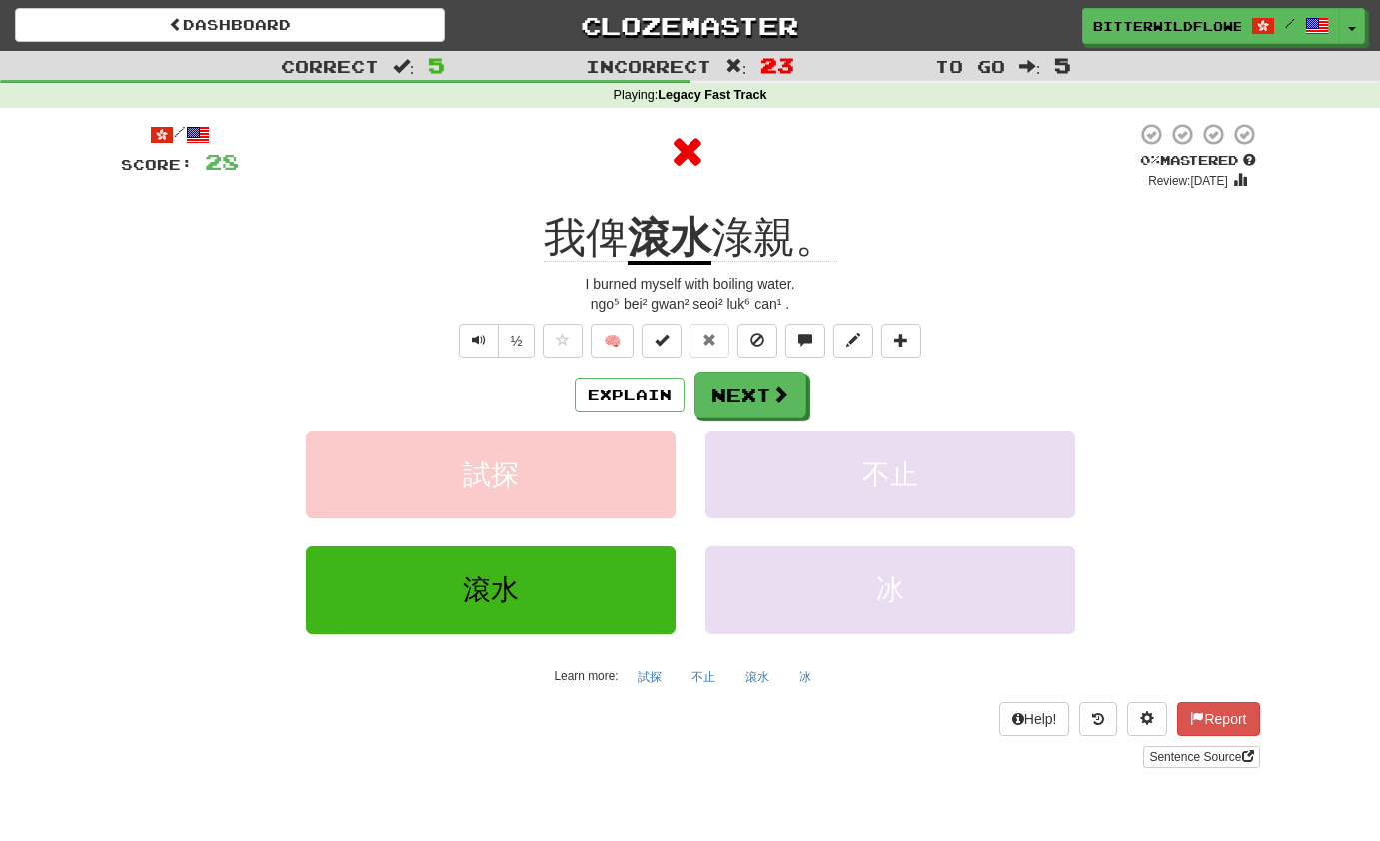
scroll to position [0, 0]
click at [741, 377] on button "Next" at bounding box center [751, 396] width 112 height 46
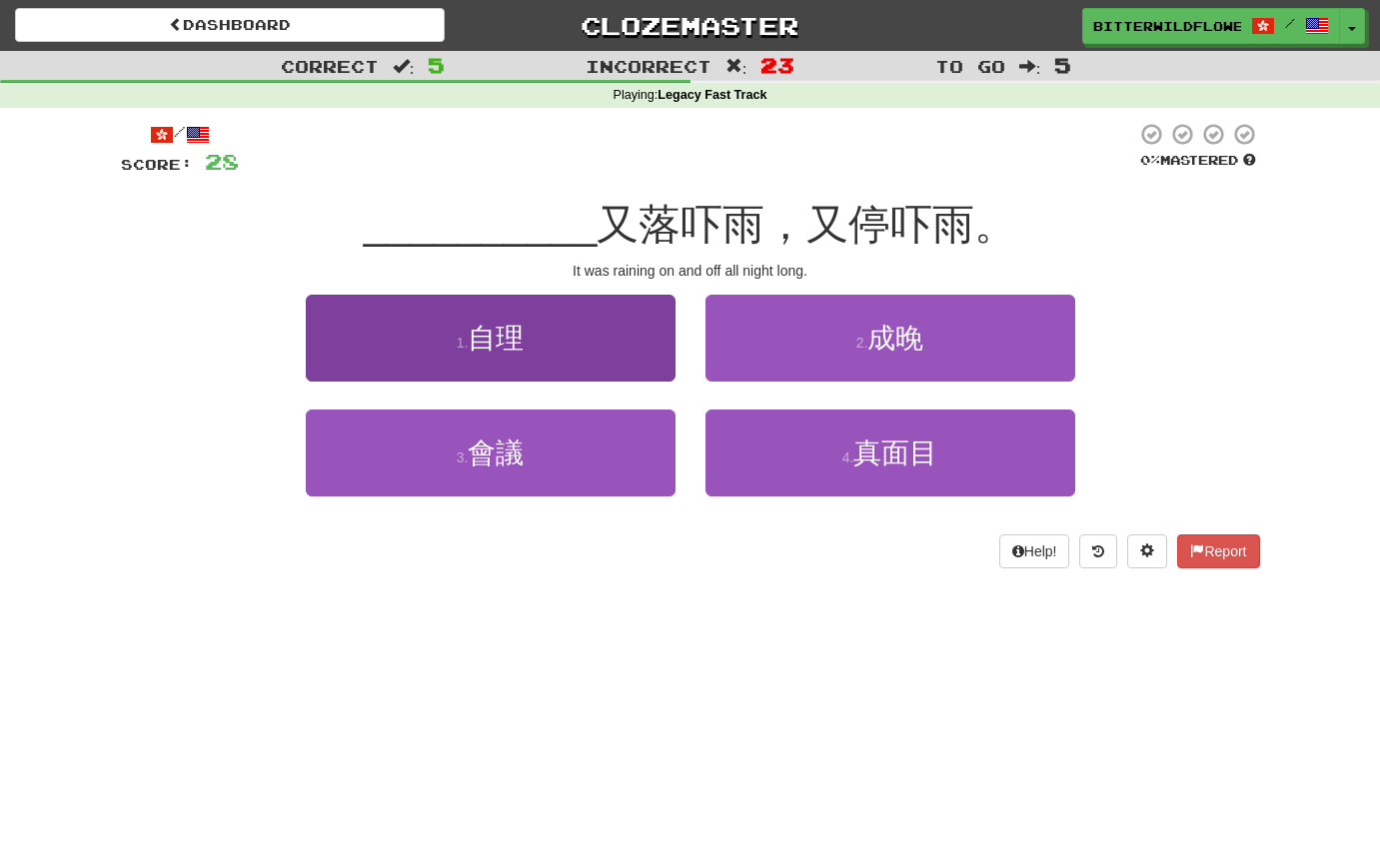
click at [530, 335] on button "1 . 自理" at bounding box center [491, 338] width 370 height 87
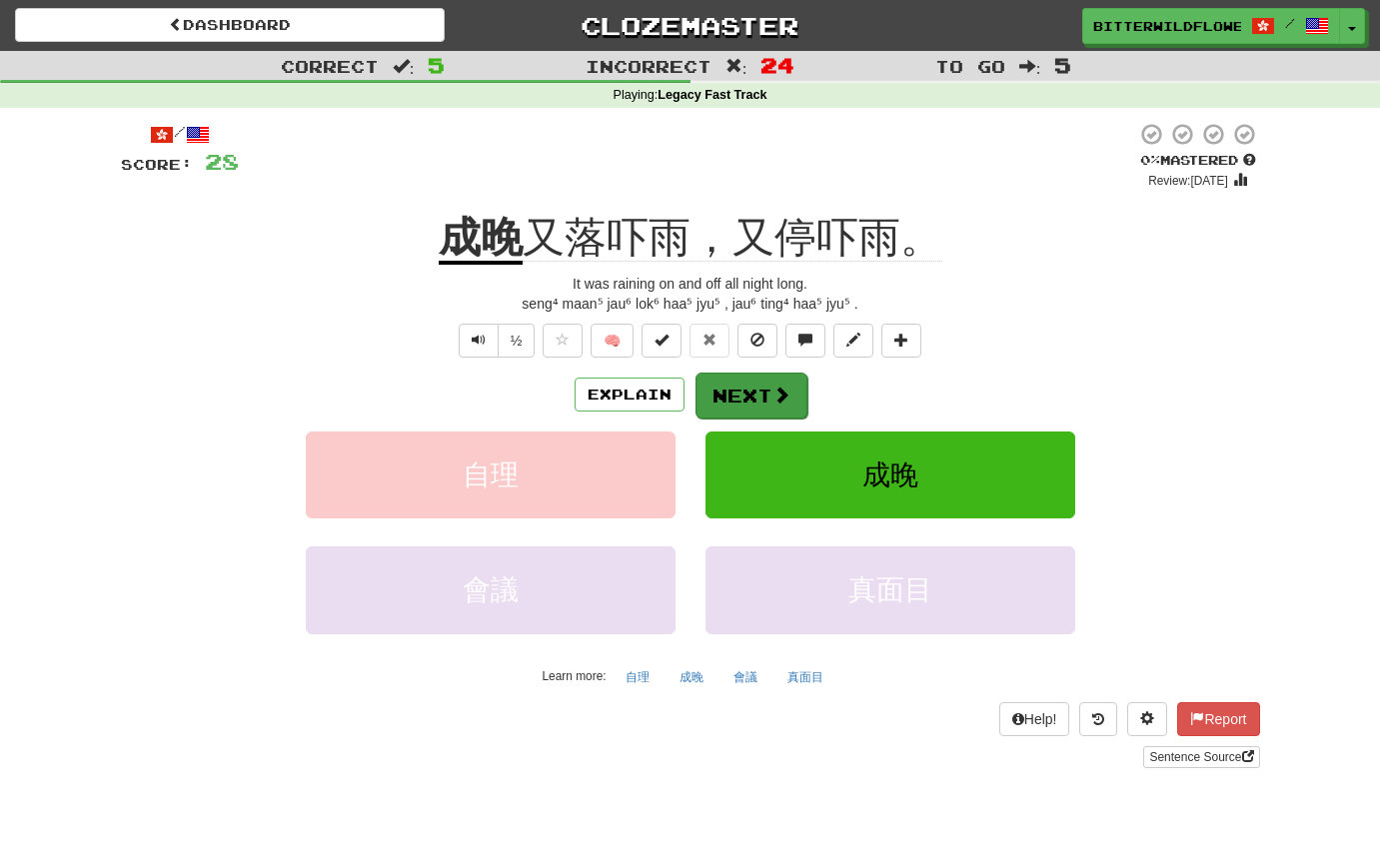
click at [739, 383] on button "Next" at bounding box center [751, 396] width 112 height 46
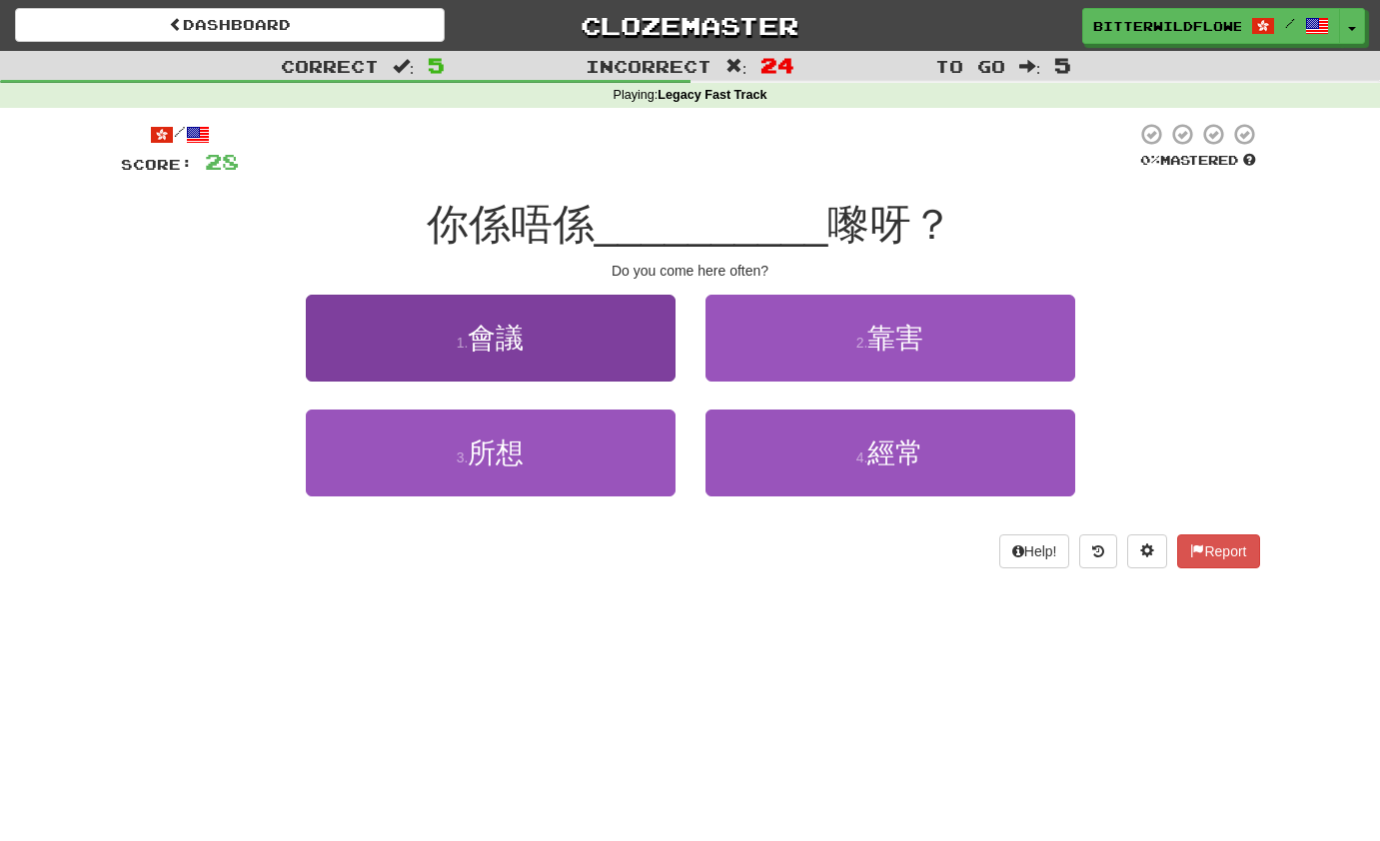
click at [513, 340] on span "會議" at bounding box center [496, 338] width 56 height 31
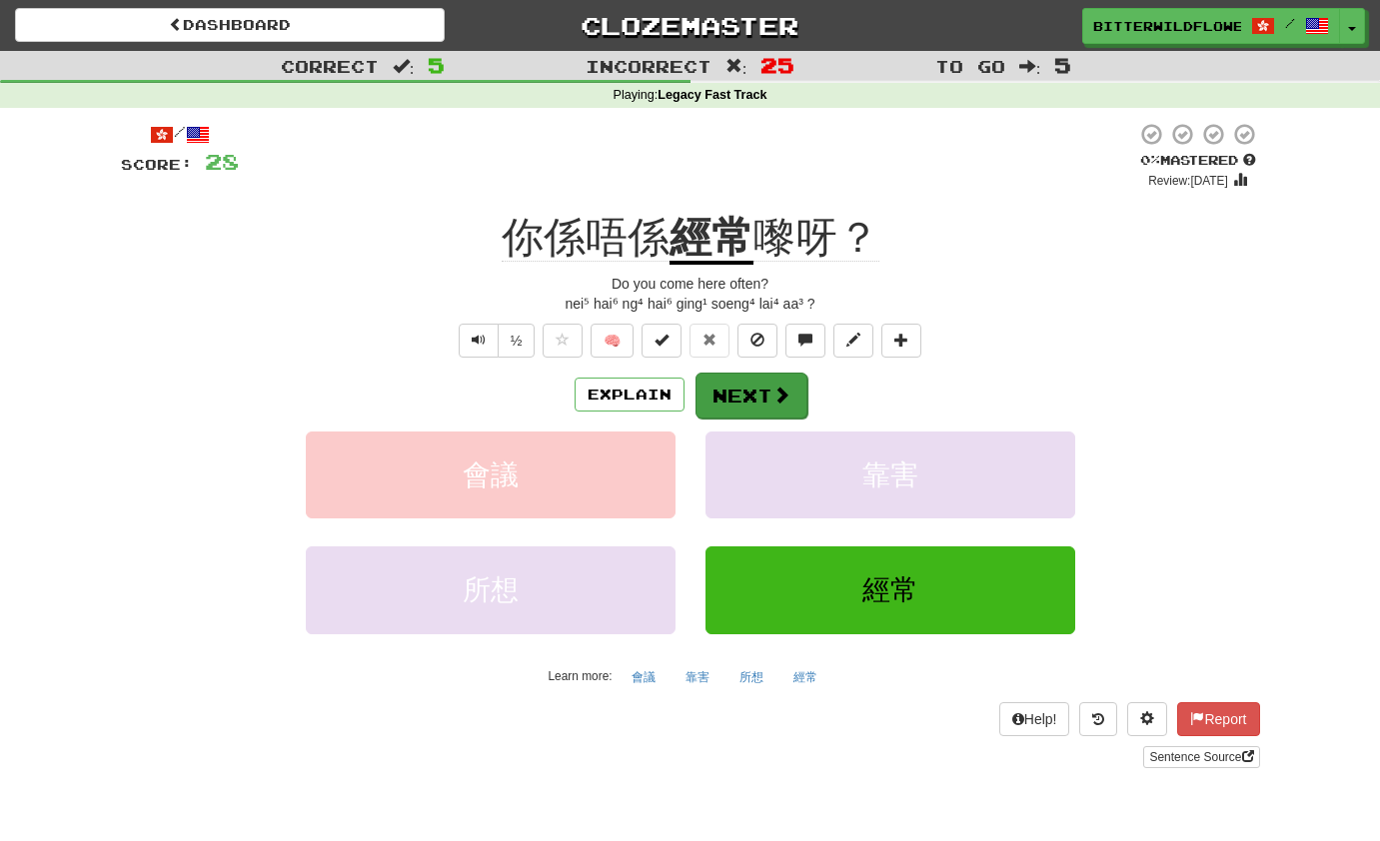
click at [740, 388] on button "Next" at bounding box center [751, 396] width 112 height 46
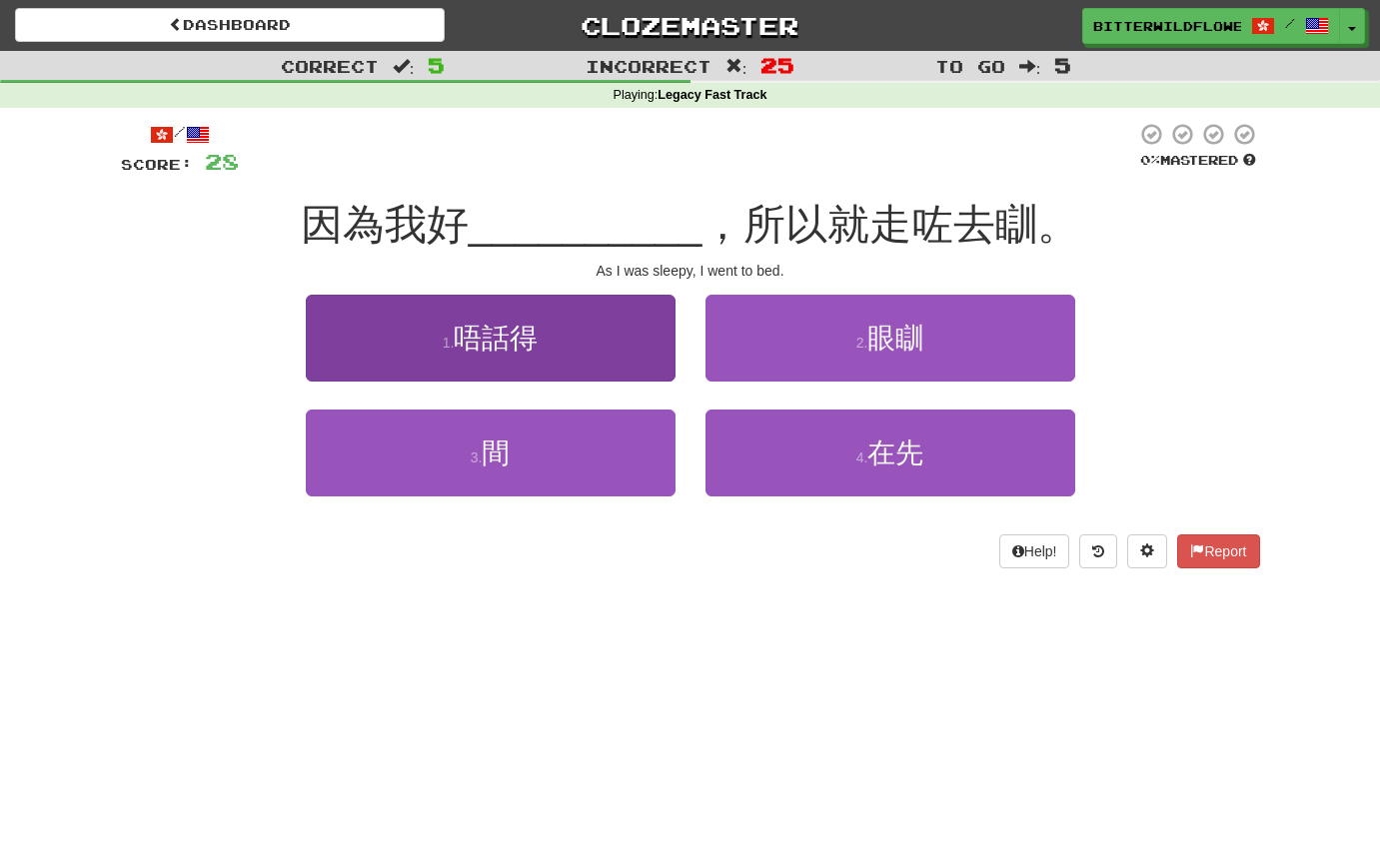
click at [524, 350] on button "1 . 唔話得" at bounding box center [491, 338] width 370 height 87
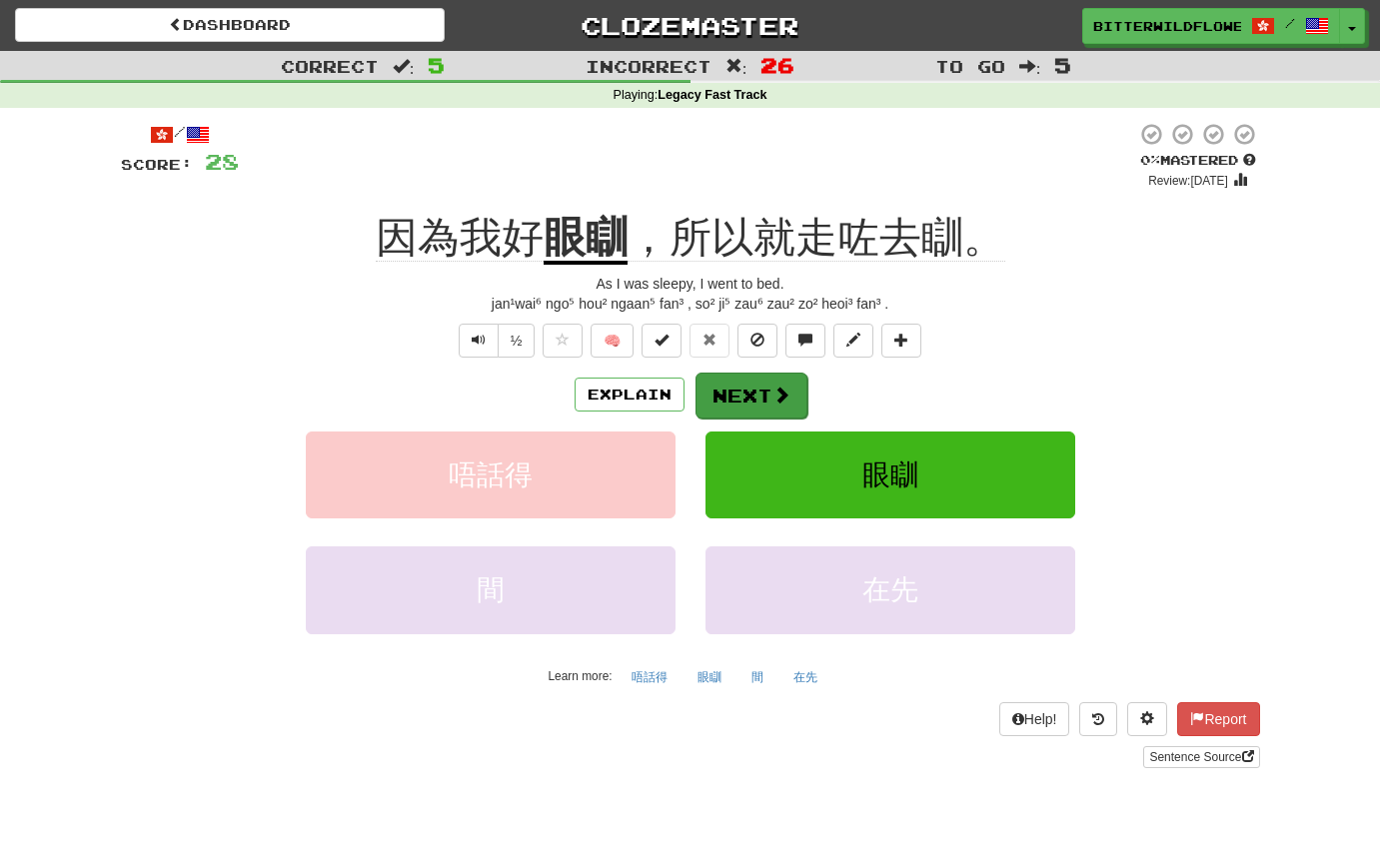
click at [734, 391] on button "Next" at bounding box center [751, 396] width 112 height 46
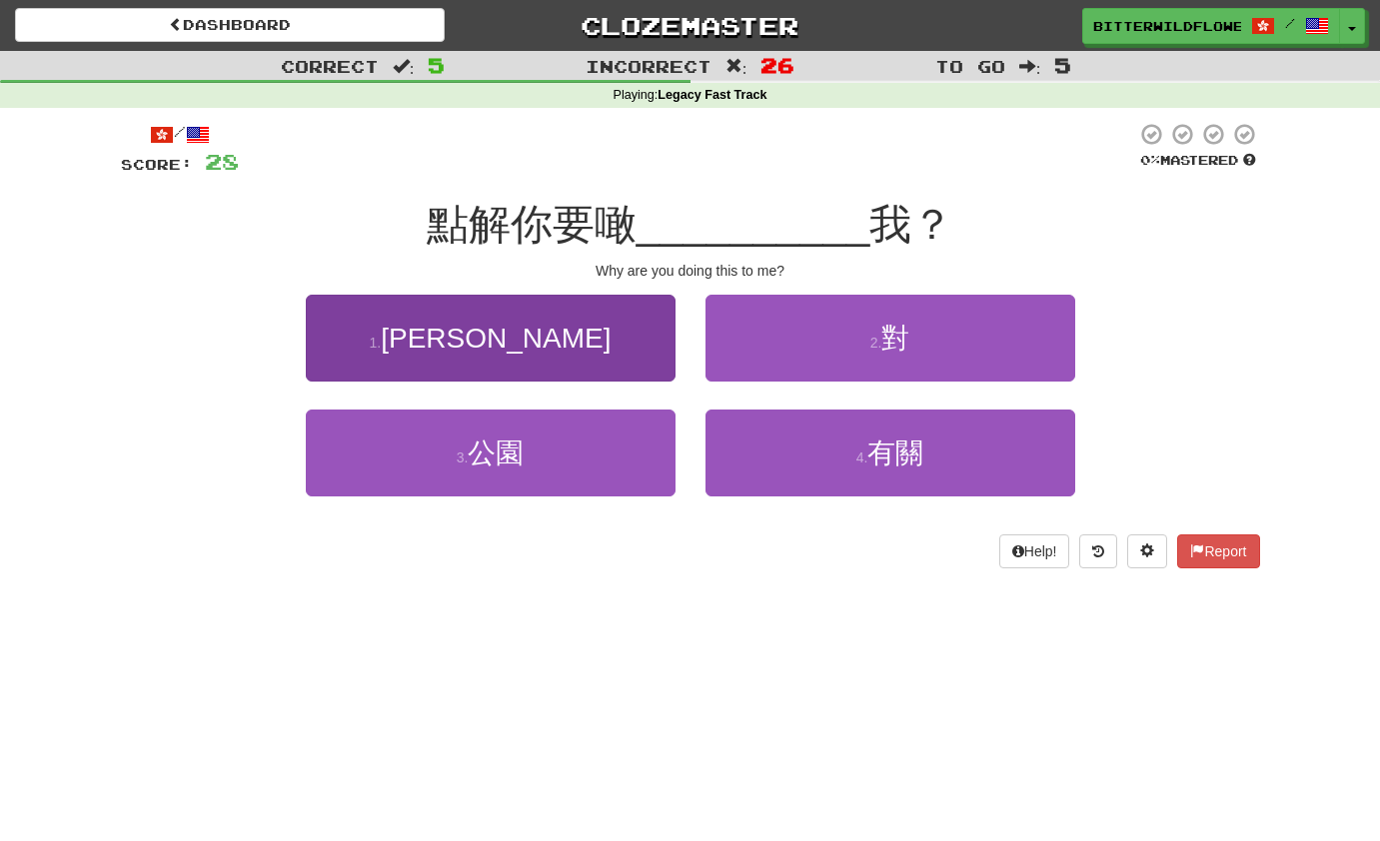
click at [524, 350] on span "[PERSON_NAME]" at bounding box center [496, 338] width 230 height 31
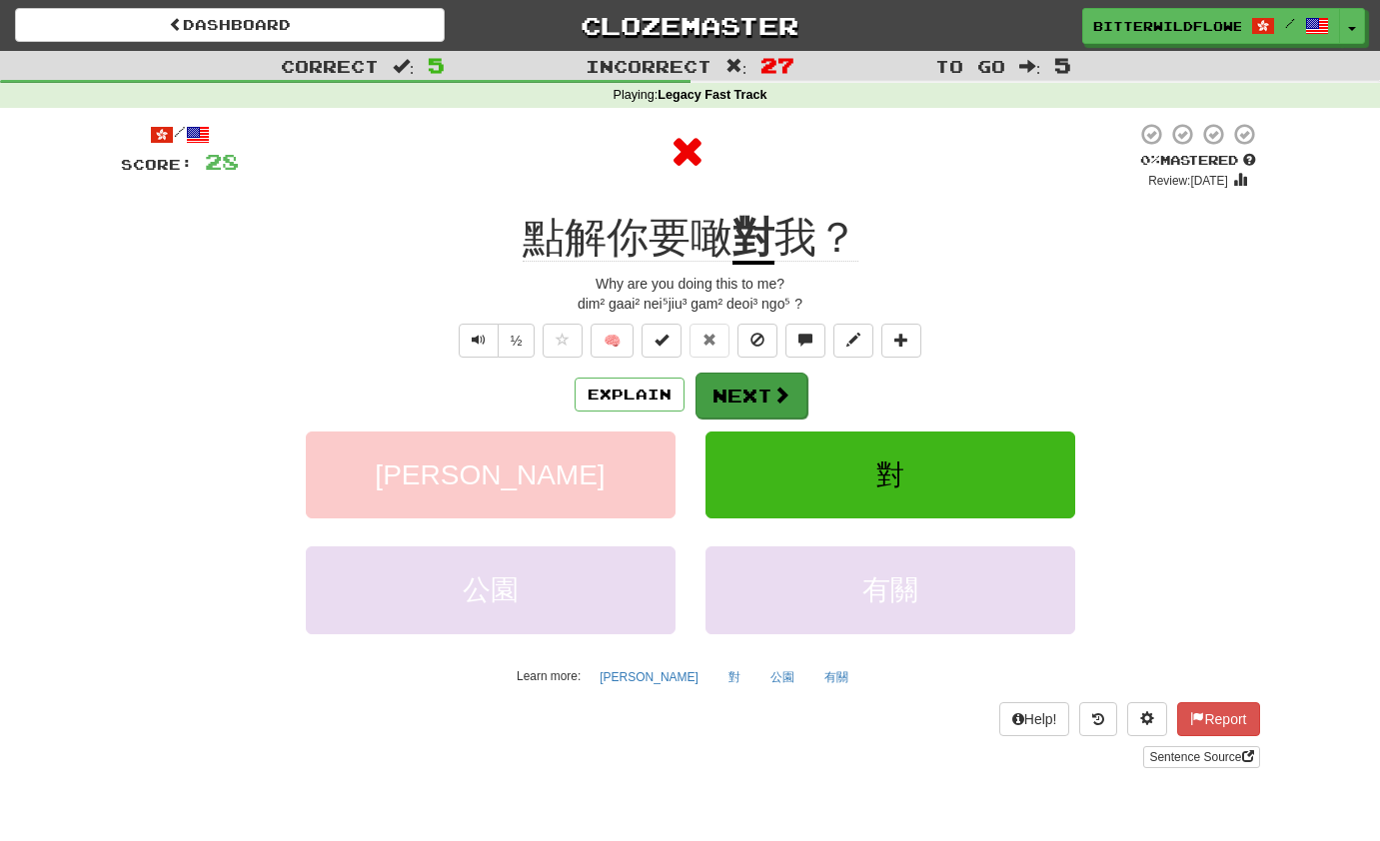
click at [729, 396] on button "Next" at bounding box center [751, 396] width 112 height 46
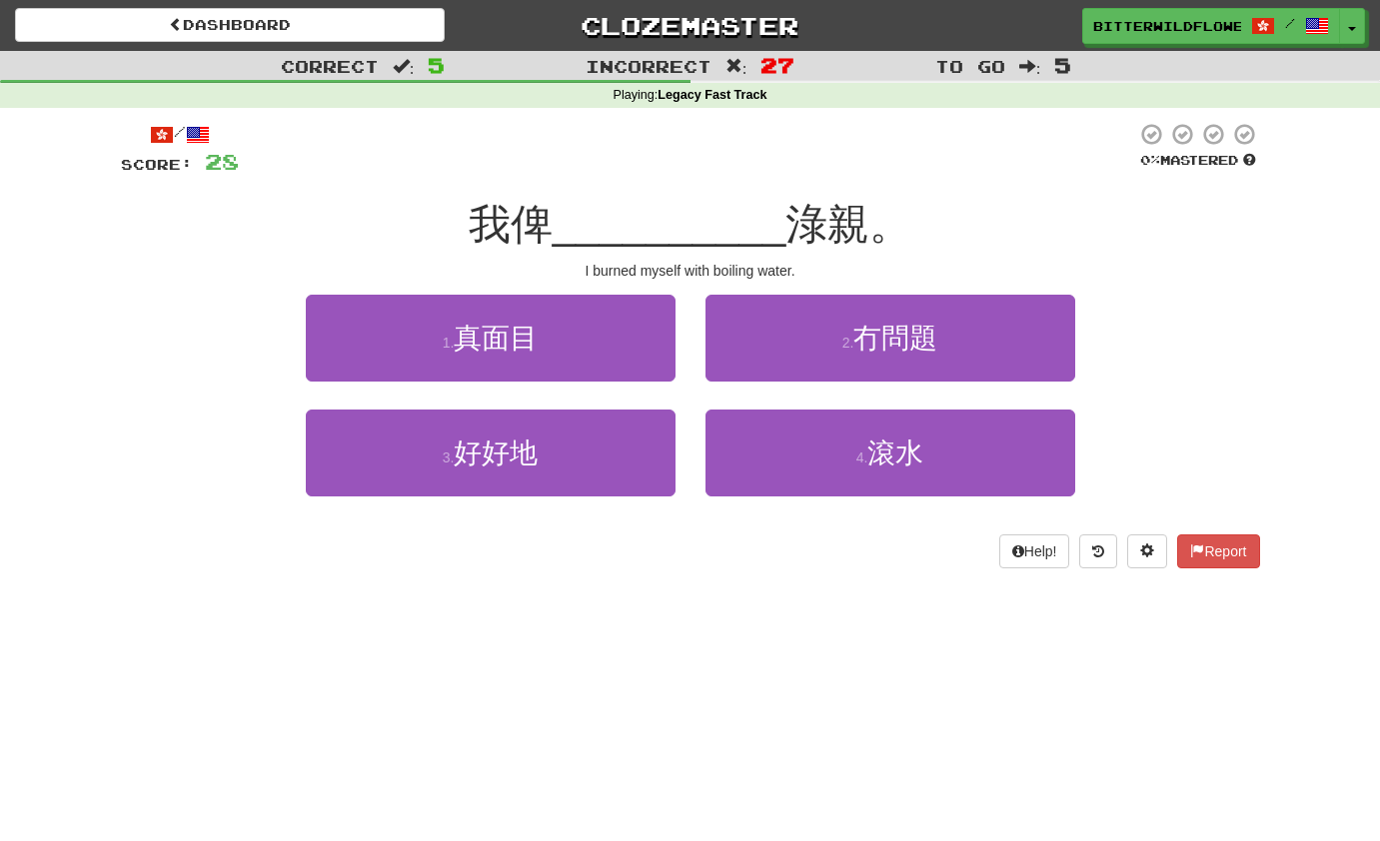
click at [727, 396] on div "2 . 冇問題" at bounding box center [890, 352] width 400 height 115
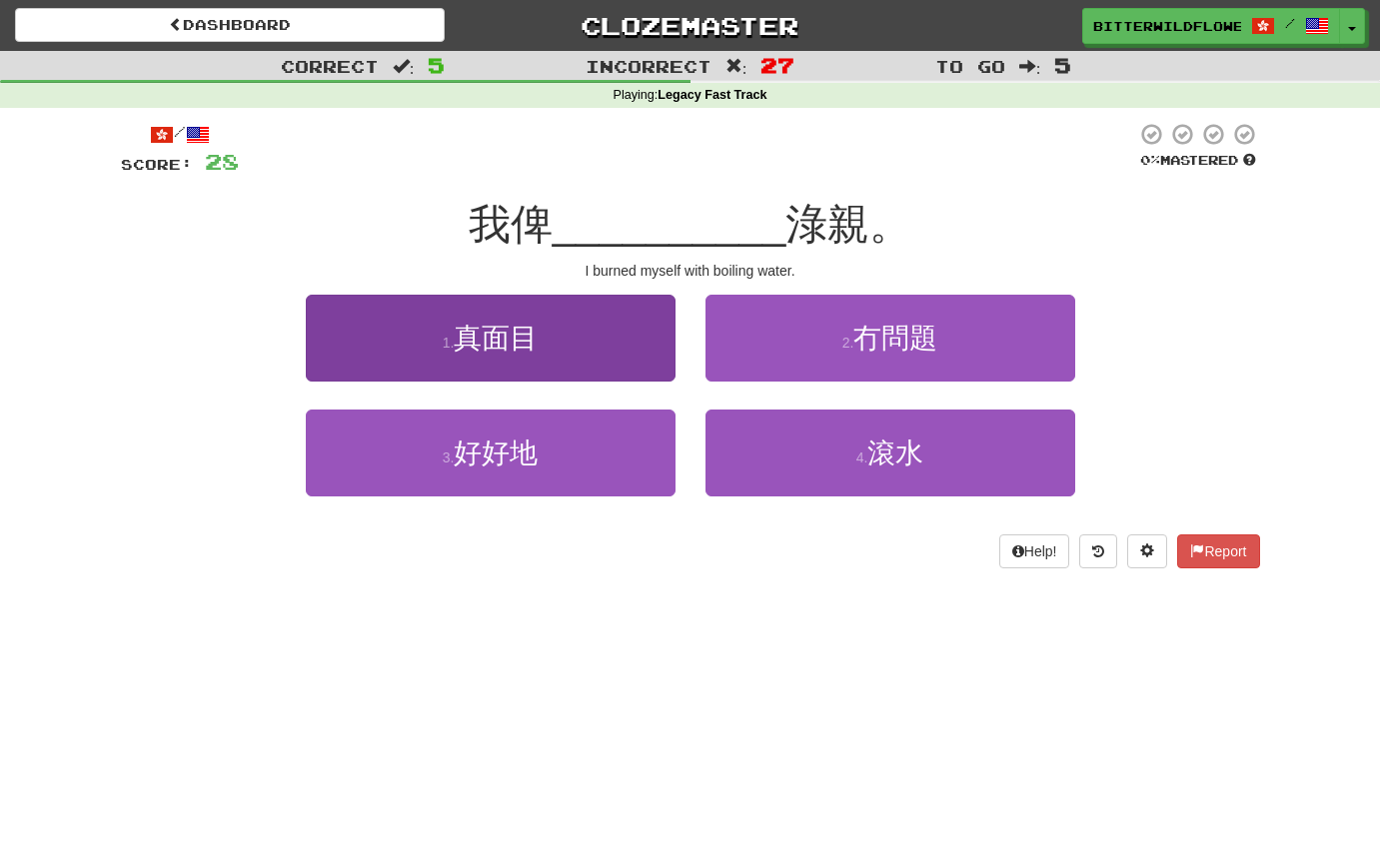
click at [530, 348] on span "真面目" at bounding box center [496, 338] width 84 height 31
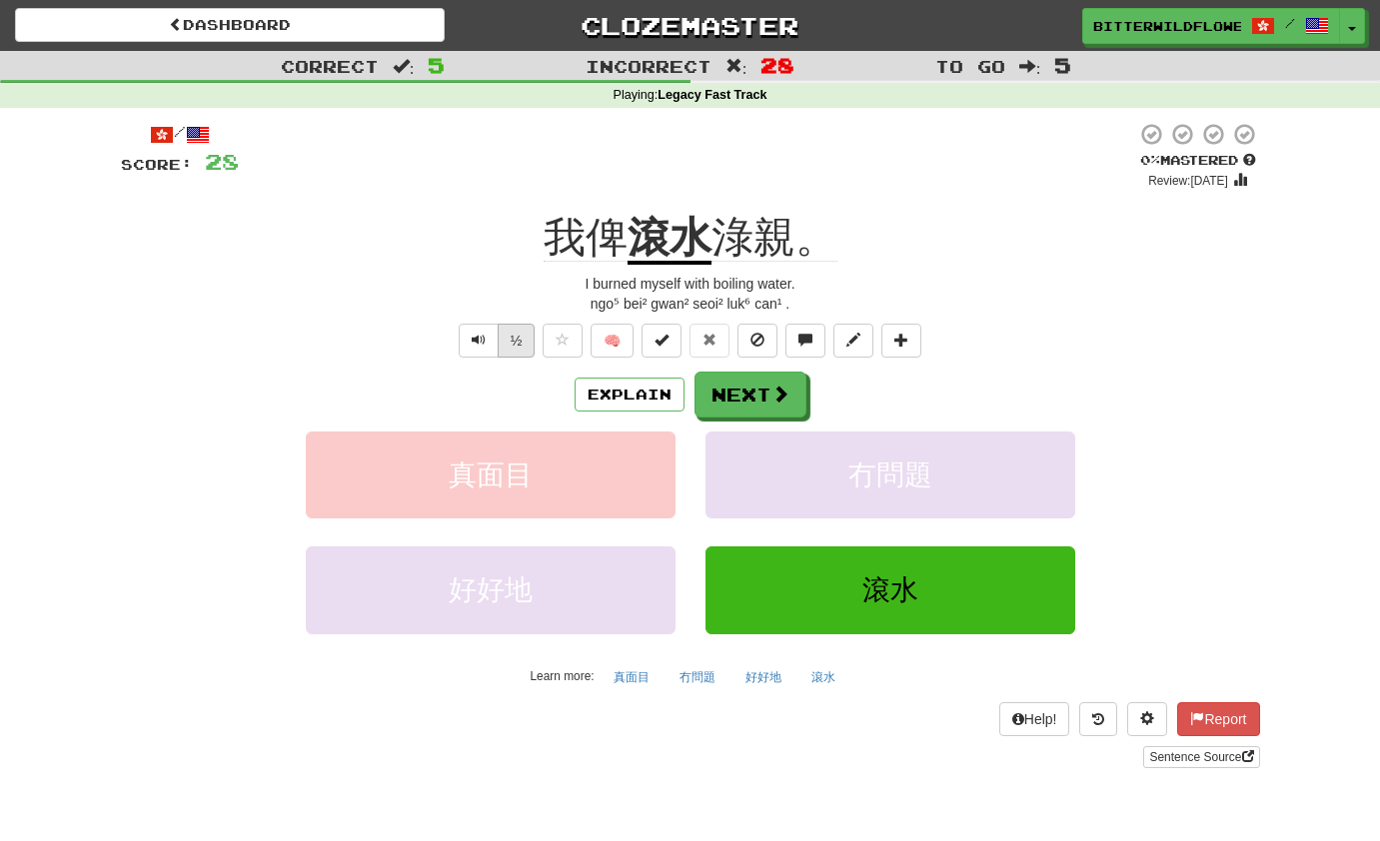
scroll to position [6, 0]
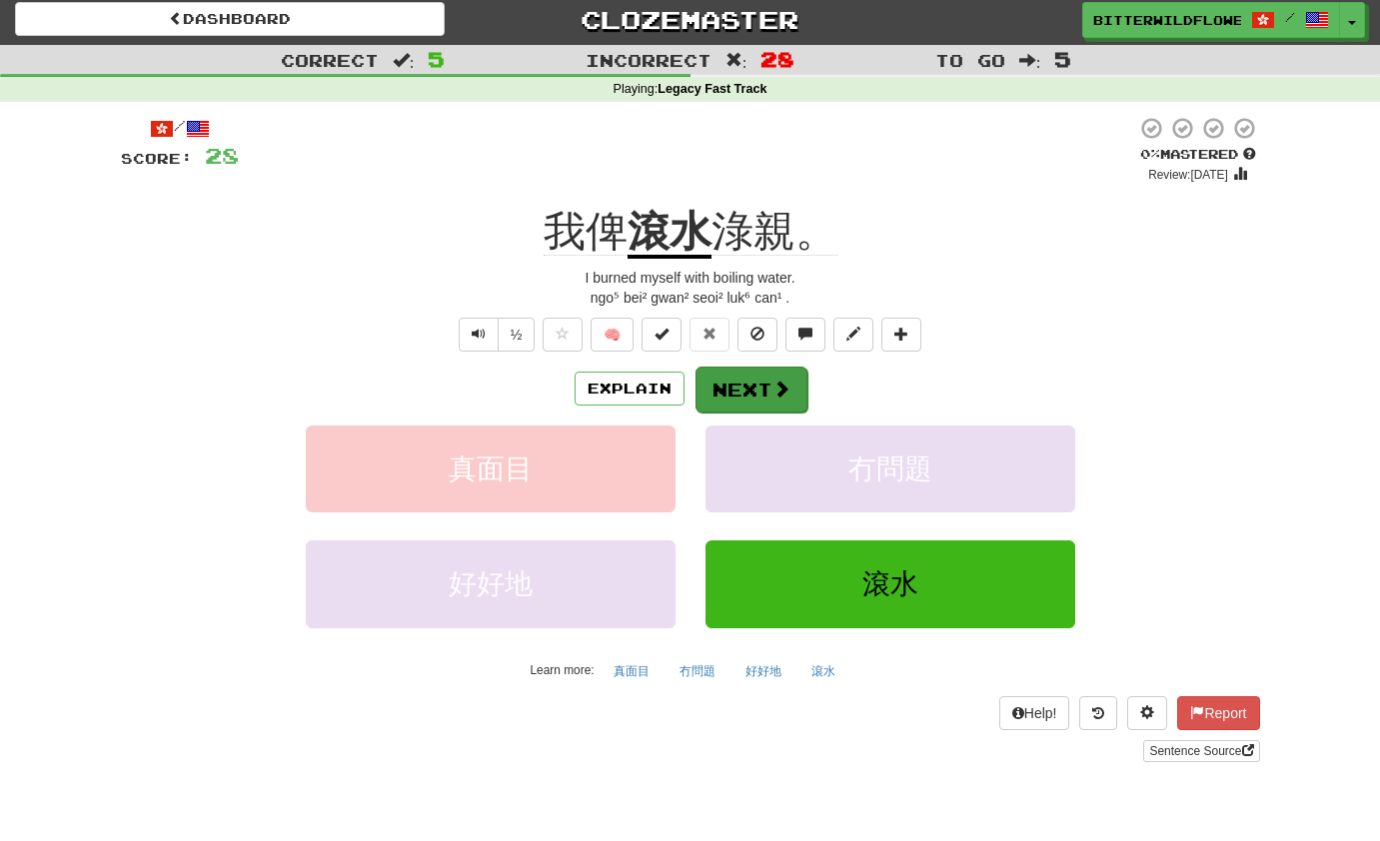
click at [717, 382] on button "Next" at bounding box center [751, 390] width 112 height 46
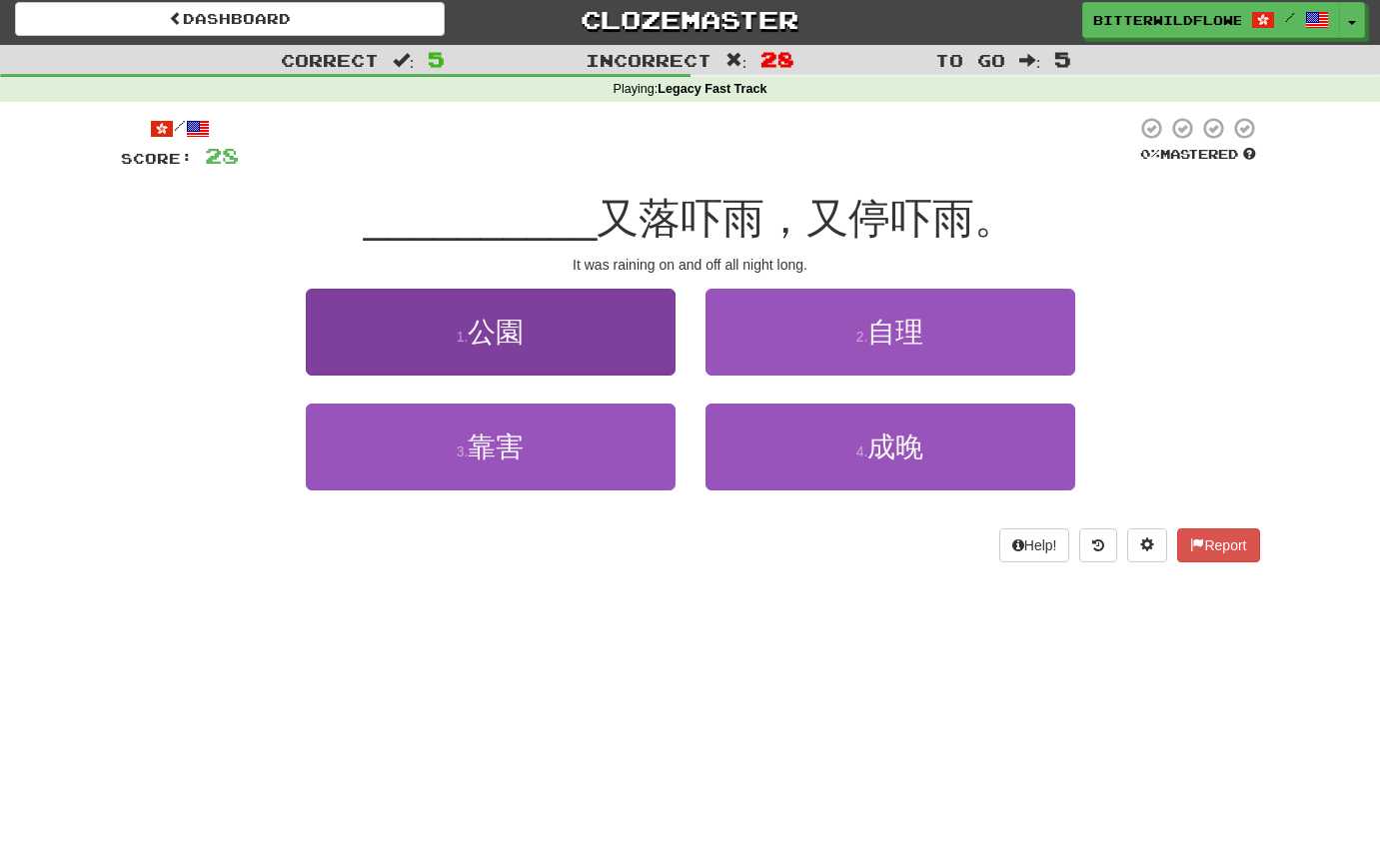
click at [514, 330] on span "公園" at bounding box center [496, 332] width 56 height 31
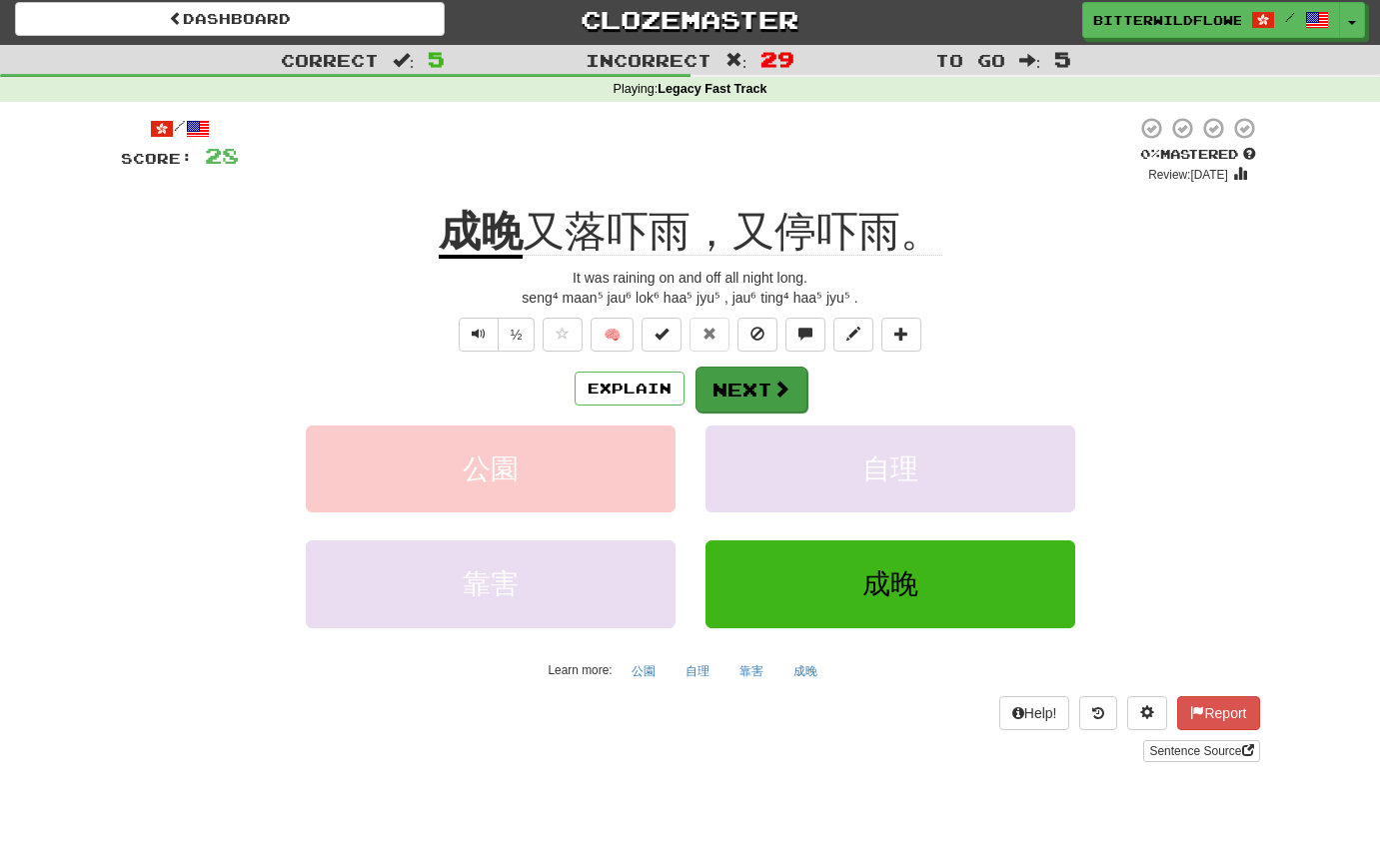
click at [743, 377] on button "Next" at bounding box center [751, 390] width 112 height 46
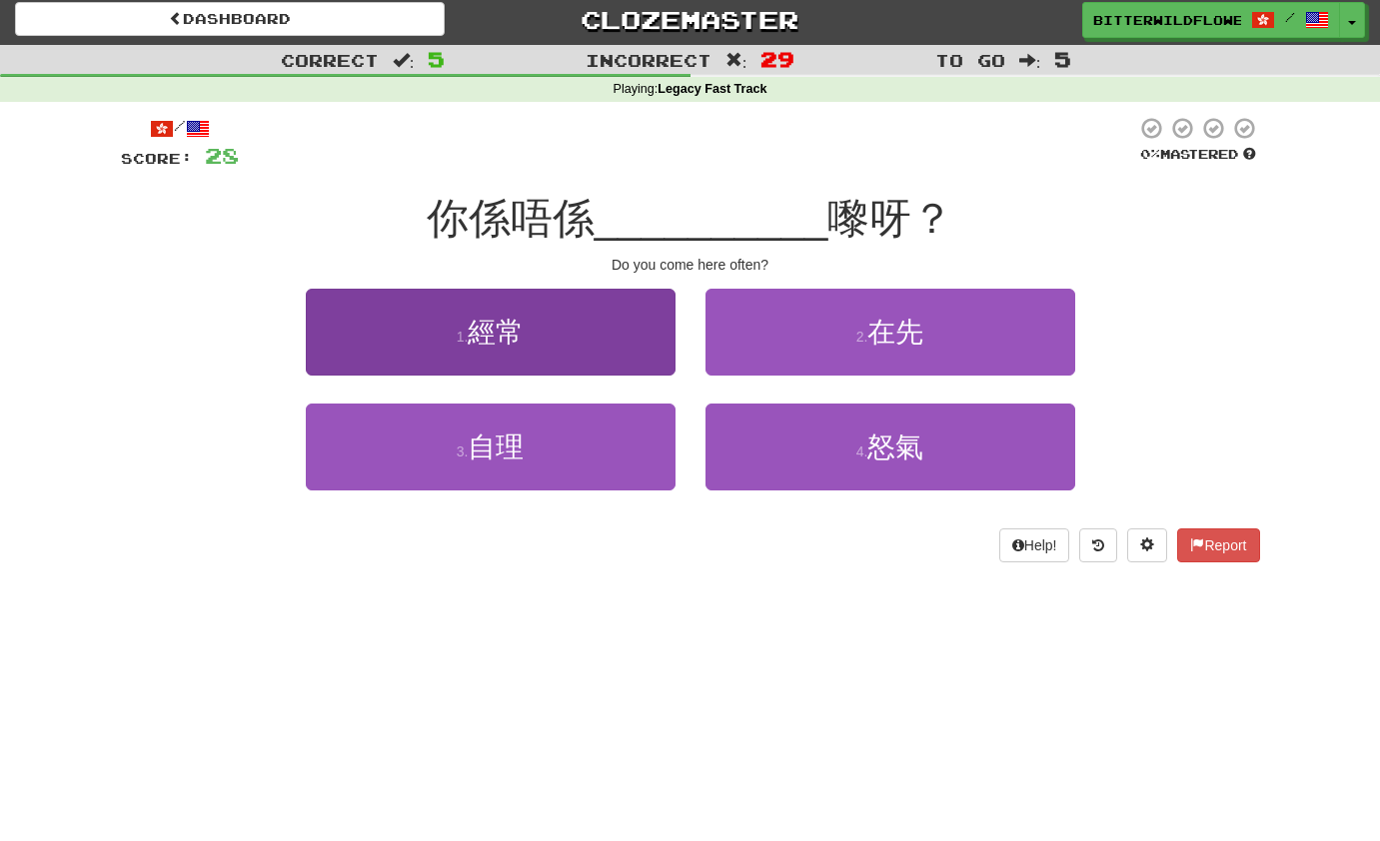
click at [548, 338] on button "1 . 經常" at bounding box center [491, 332] width 370 height 87
